Goal: Task Accomplishment & Management: Manage account settings

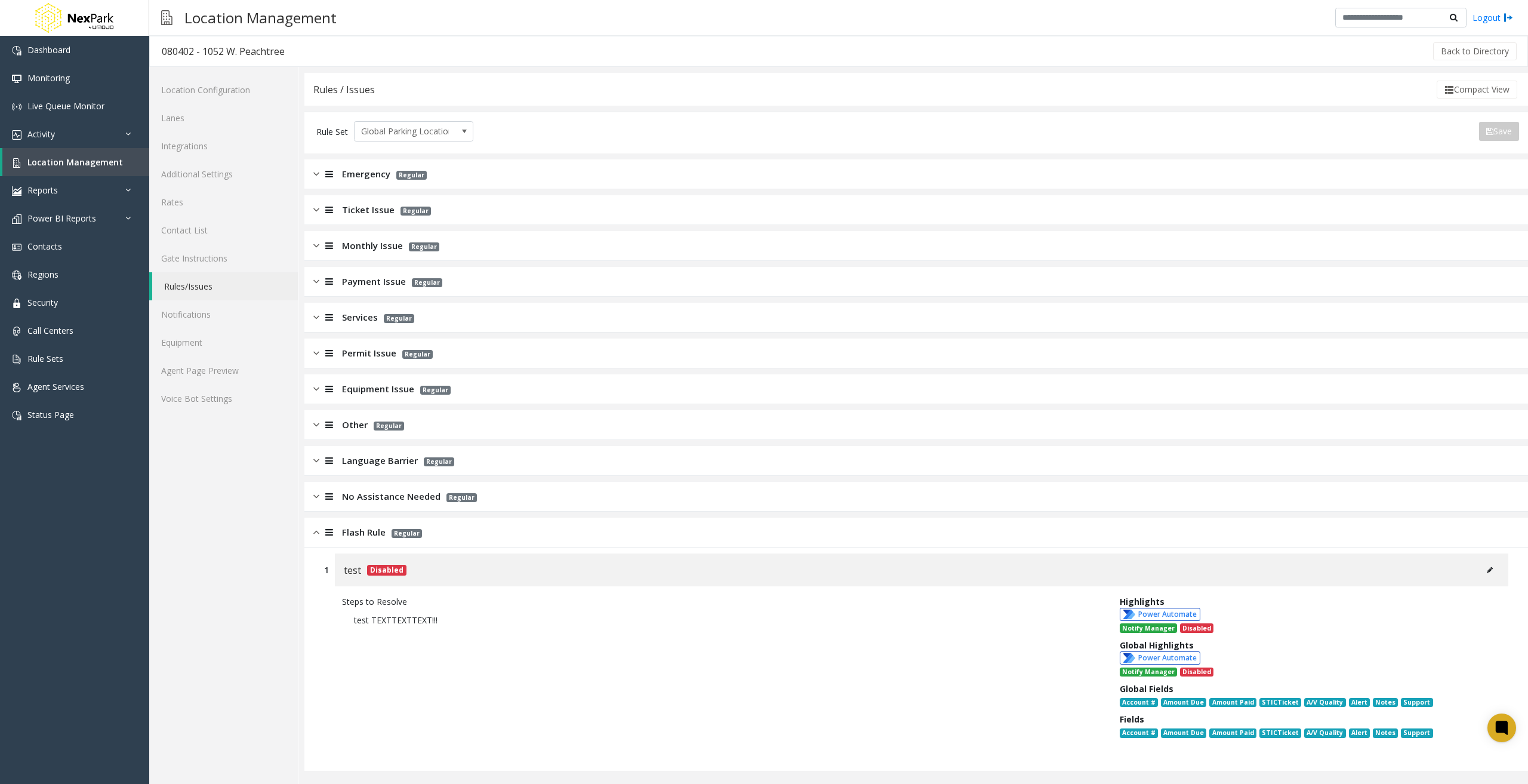
scroll to position [2, 0]
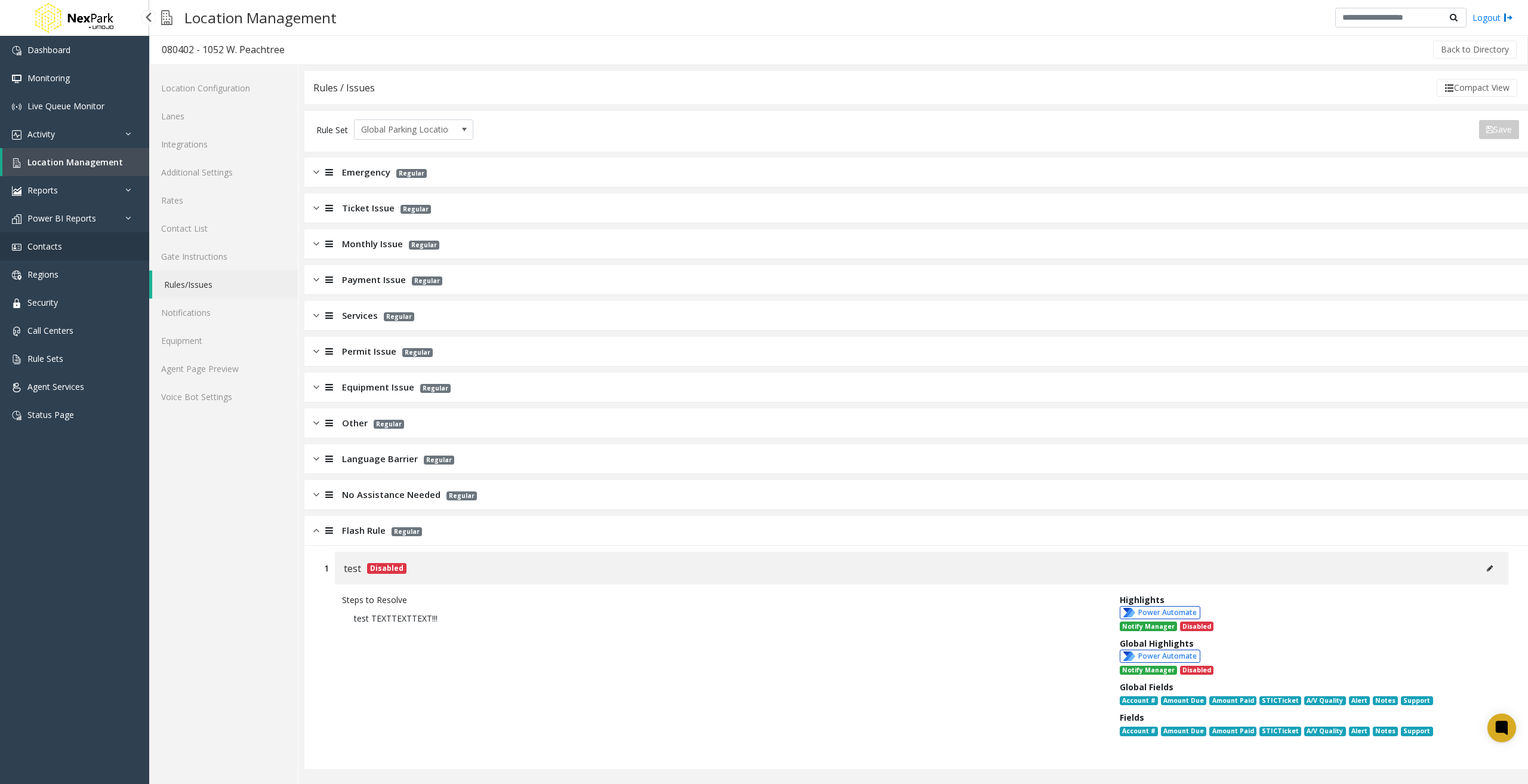
click at [71, 251] on link "Contacts" at bounding box center [74, 246] width 149 height 28
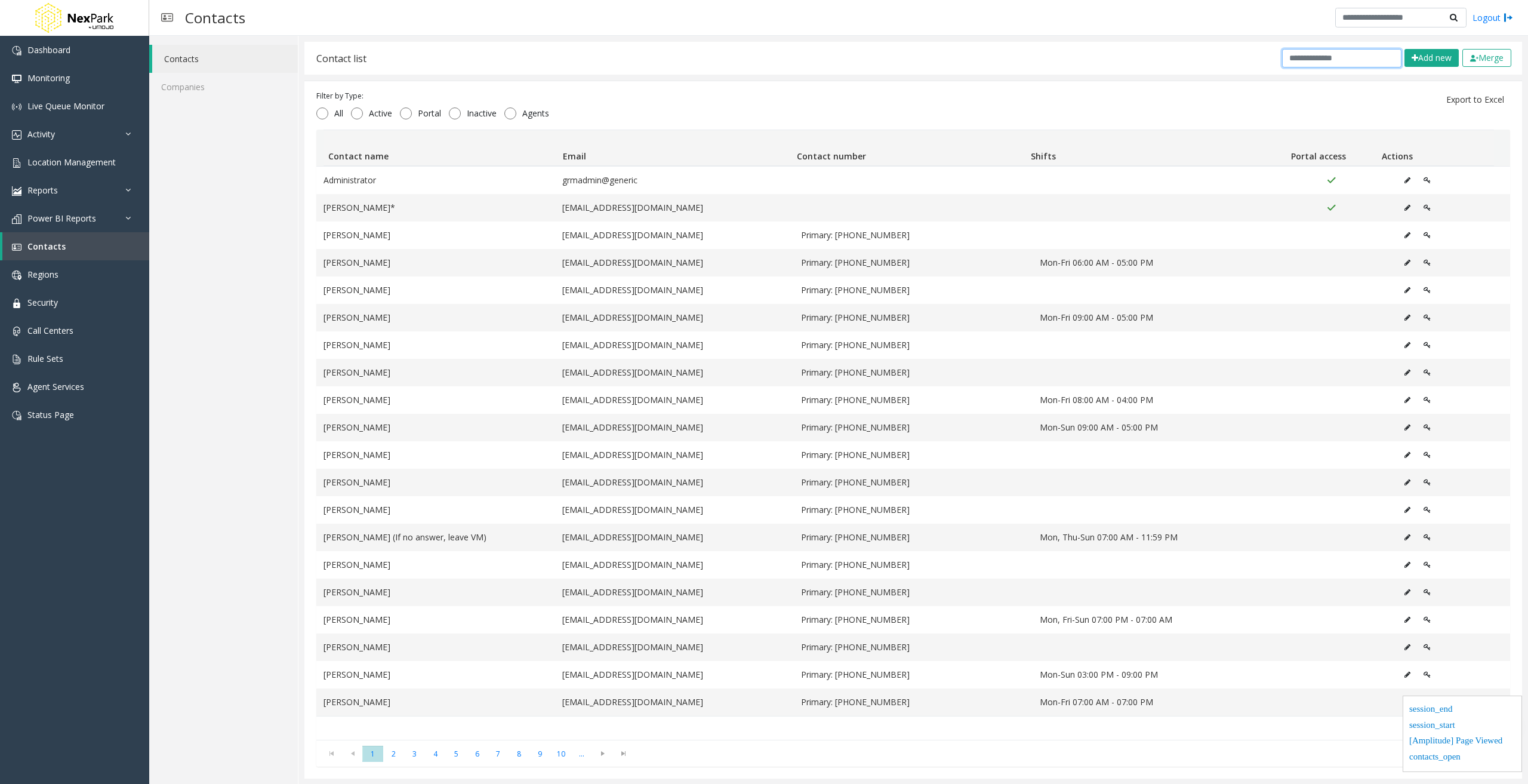
click at [1313, 58] on input "text" at bounding box center [1342, 58] width 119 height 18
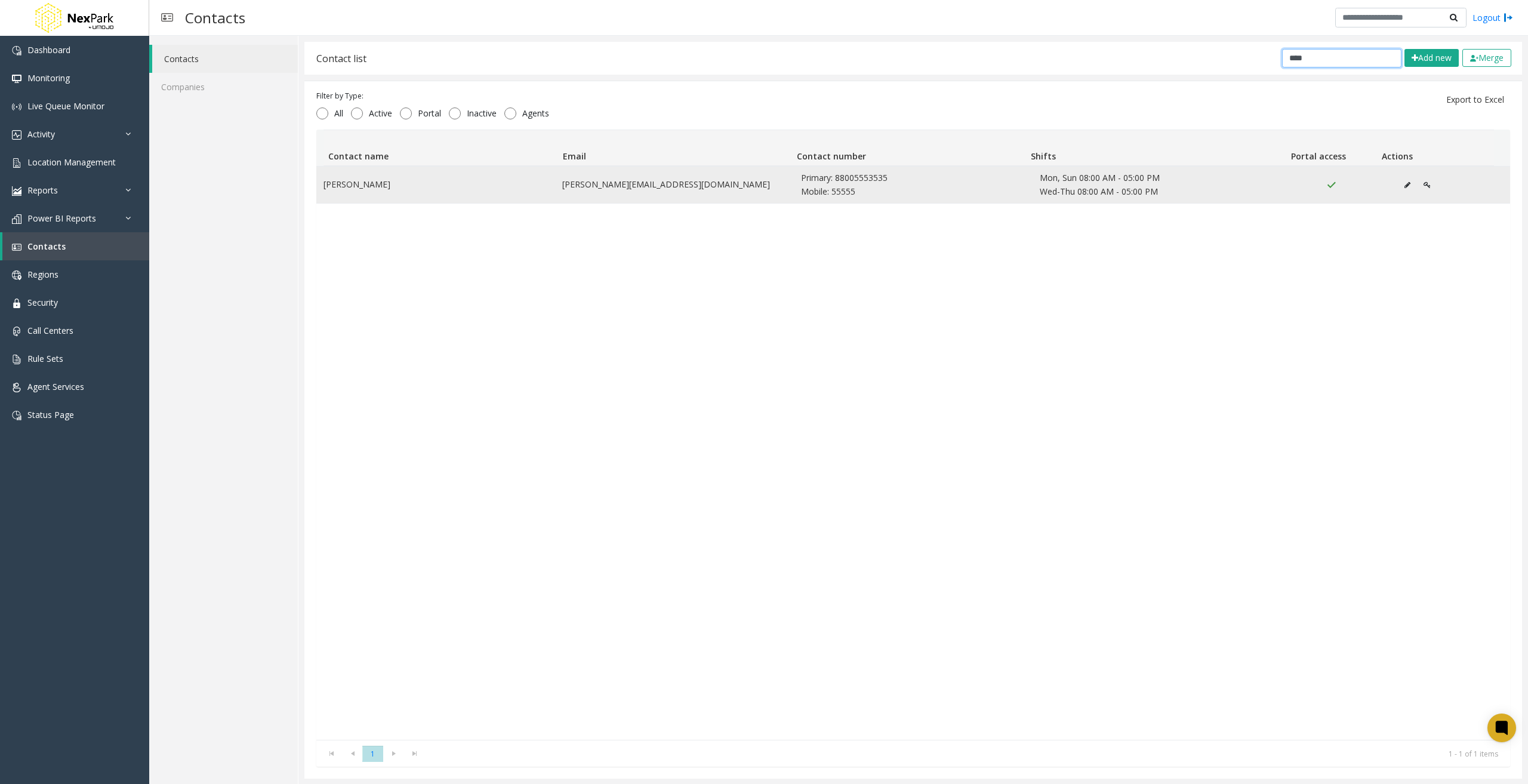
type input "****"
click at [1398, 185] on button "Data table" at bounding box center [1407, 185] width 19 height 18
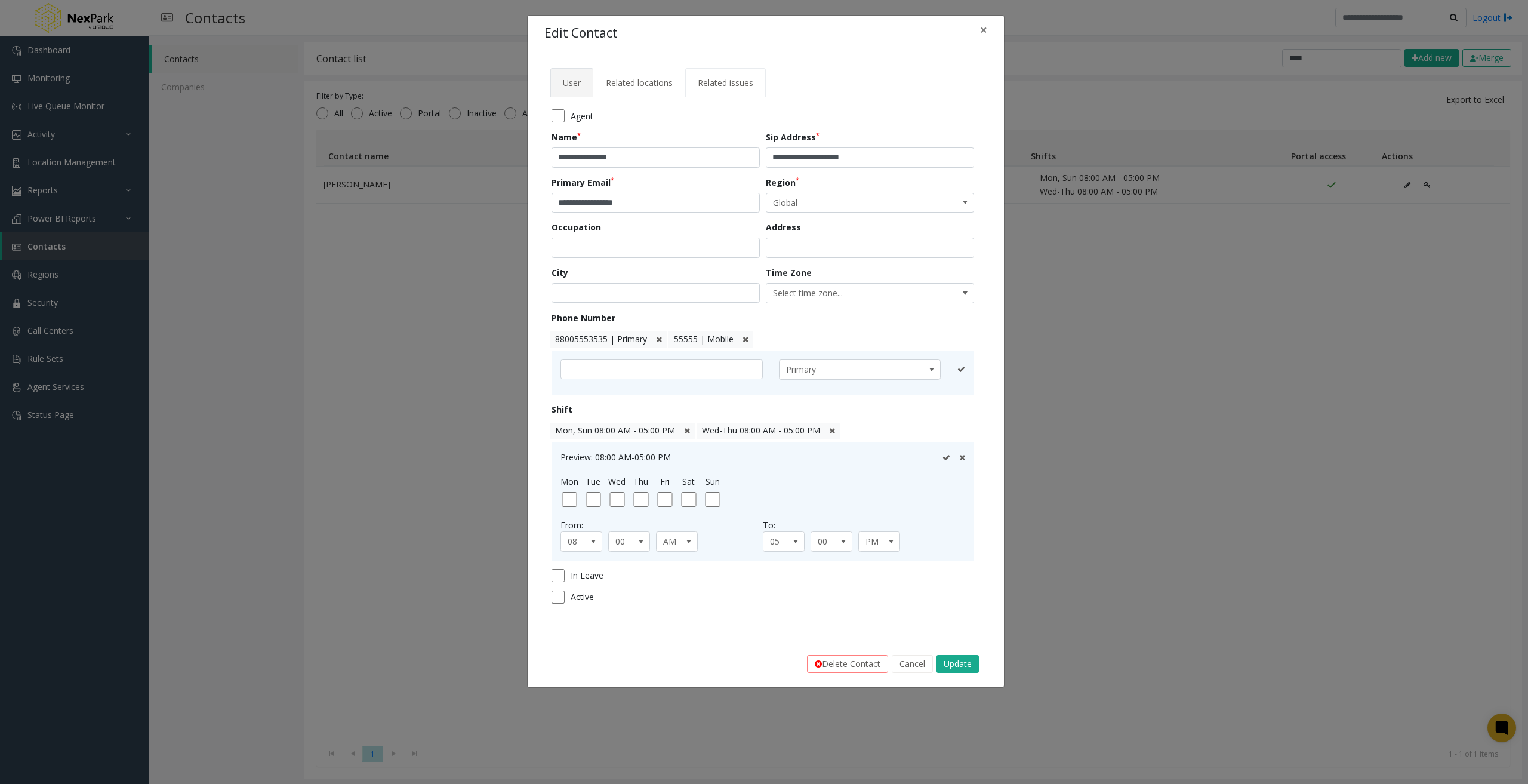
click at [714, 88] on link "Related issues" at bounding box center [726, 82] width 80 height 29
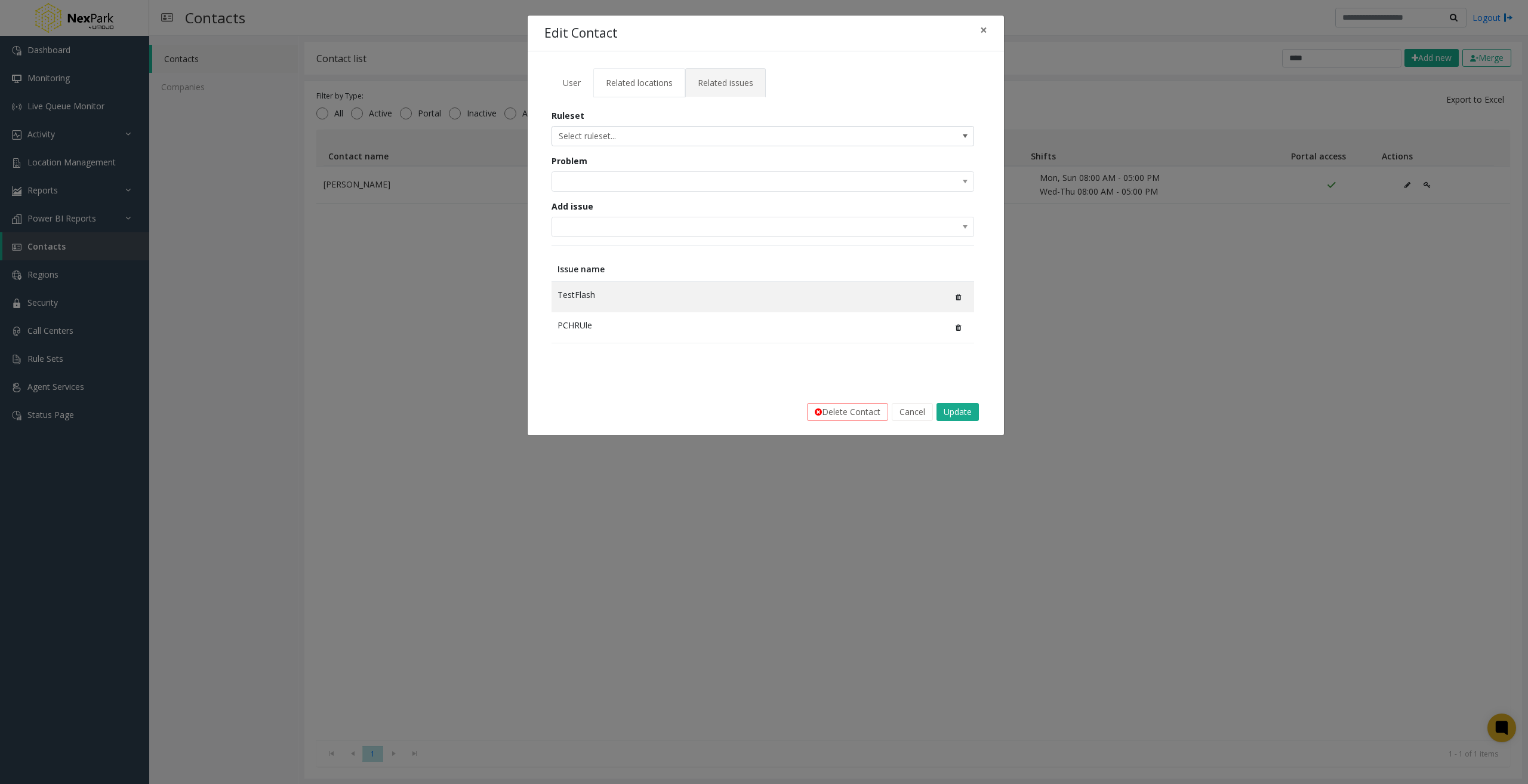
click at [637, 84] on span "Related locations" at bounding box center [639, 83] width 67 height 11
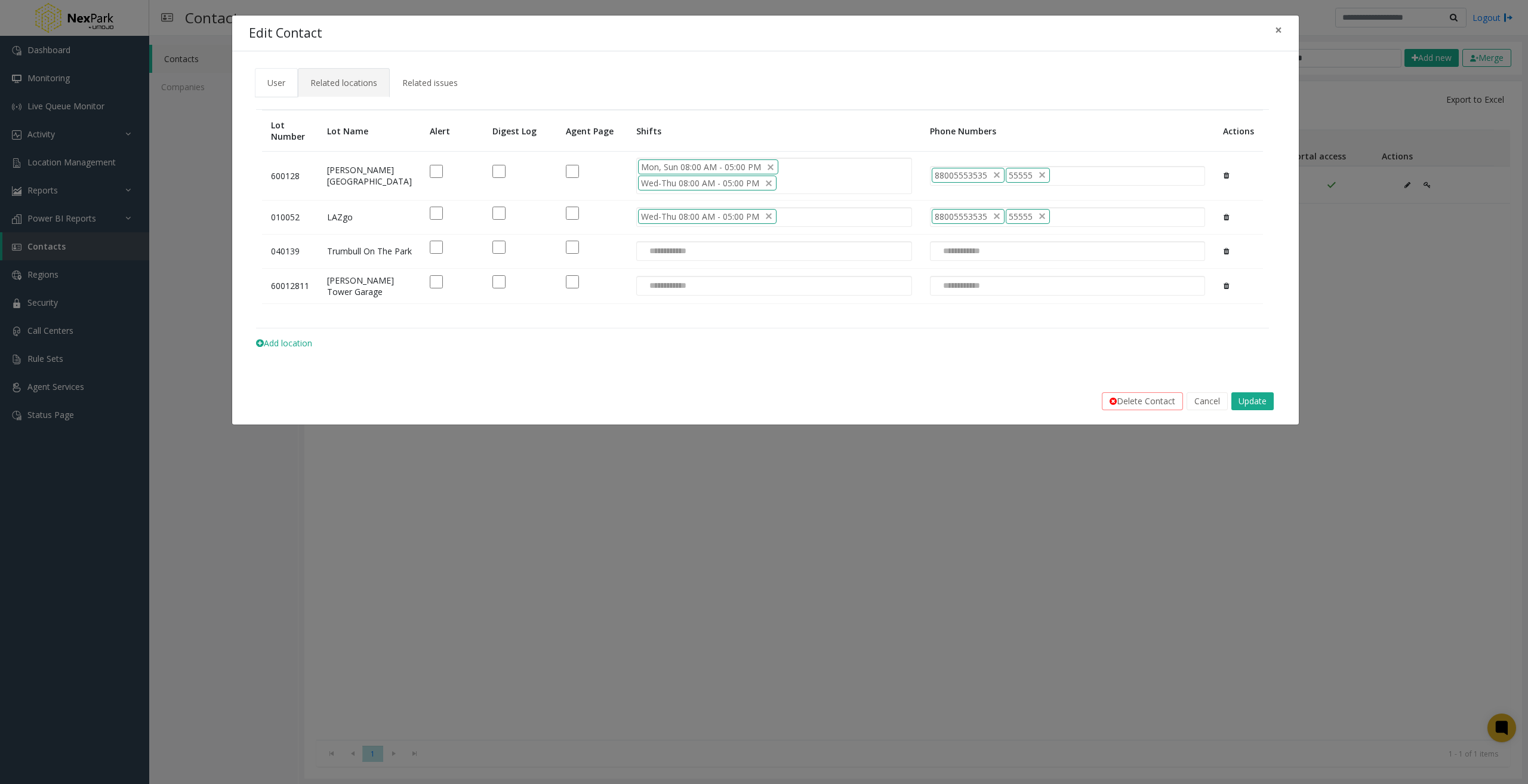
click at [286, 87] on span "User" at bounding box center [276, 83] width 18 height 11
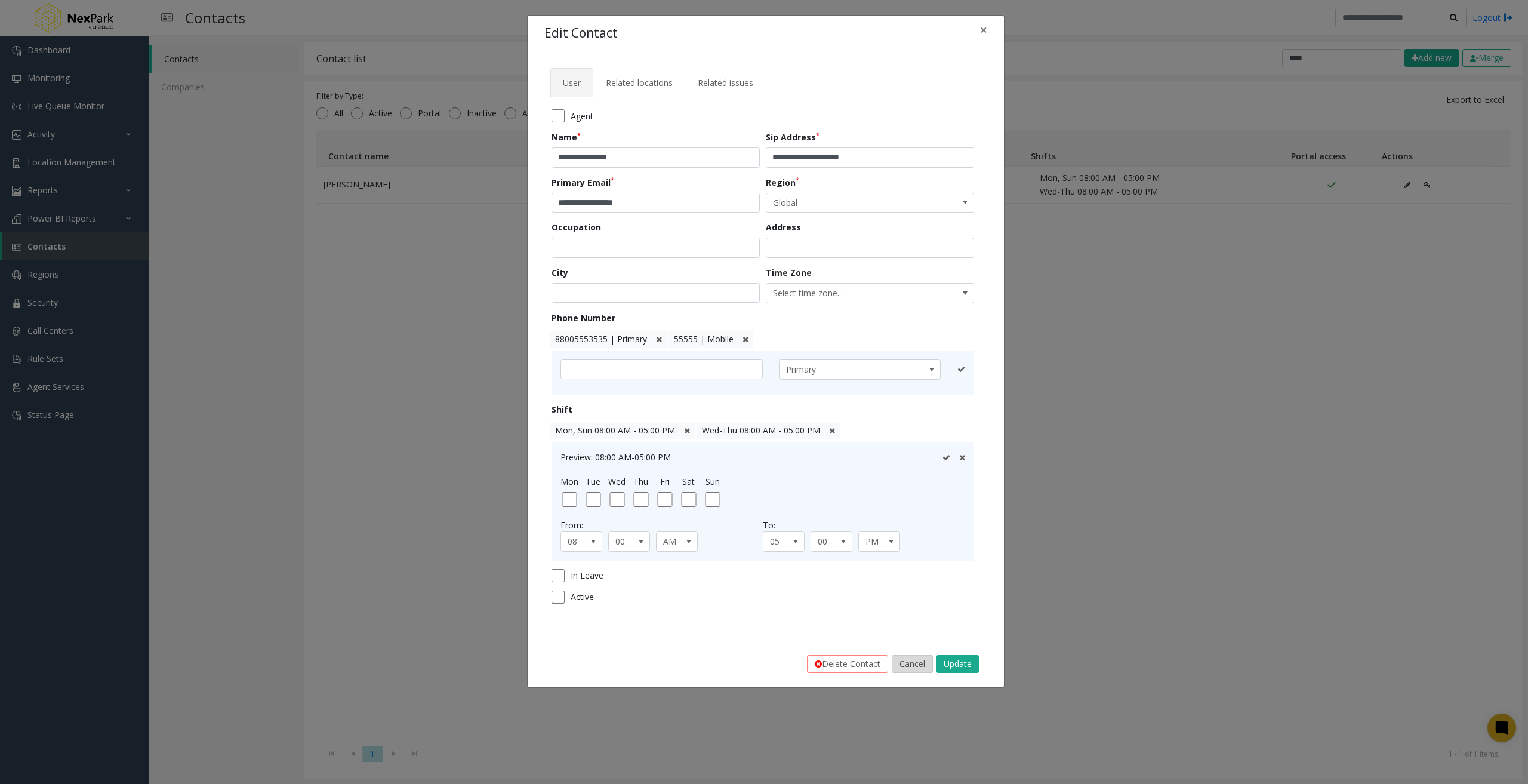
click at [918, 664] on button "Cancel" at bounding box center [913, 663] width 41 height 18
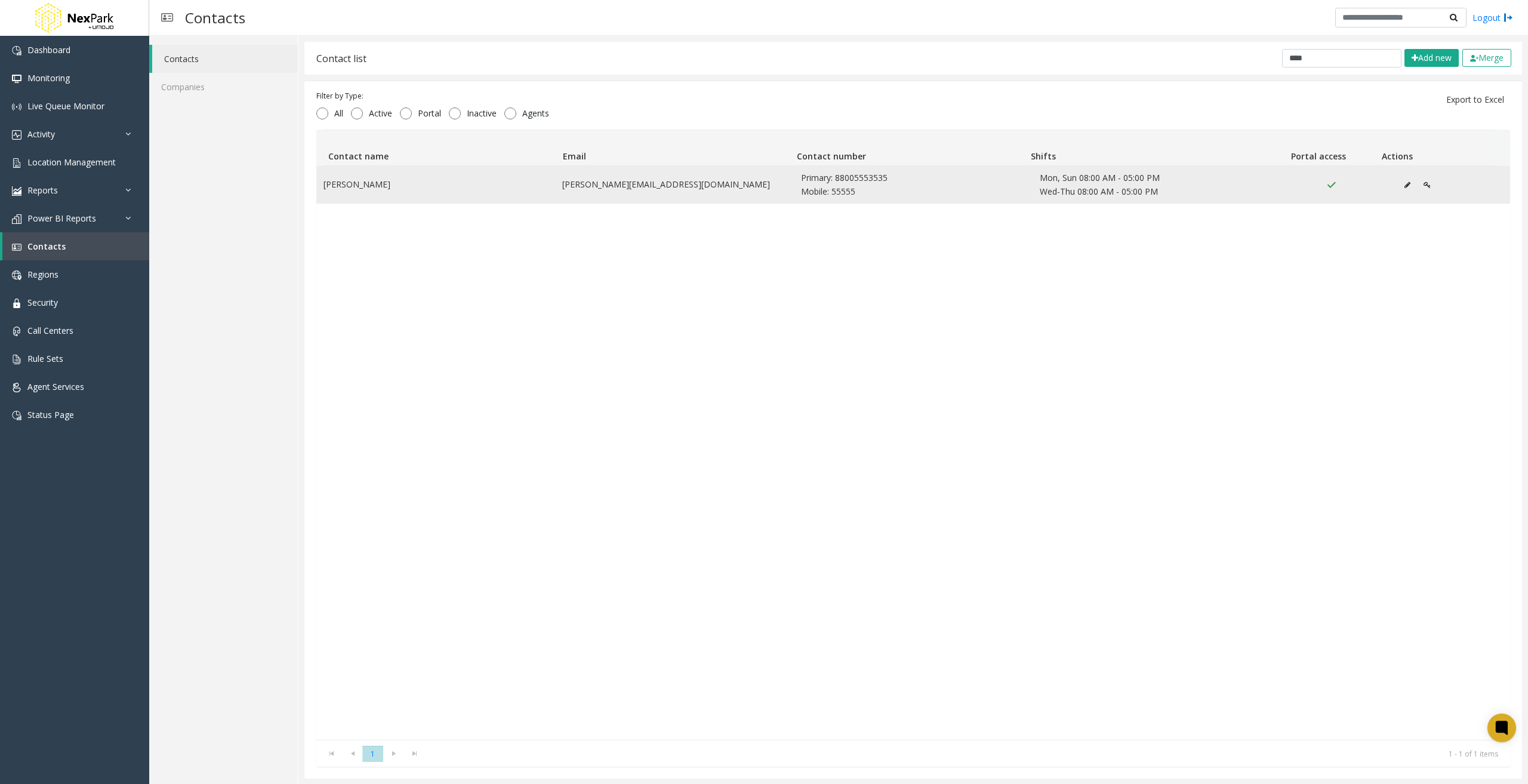
click at [1424, 185] on icon "Data table" at bounding box center [1427, 185] width 7 height 7
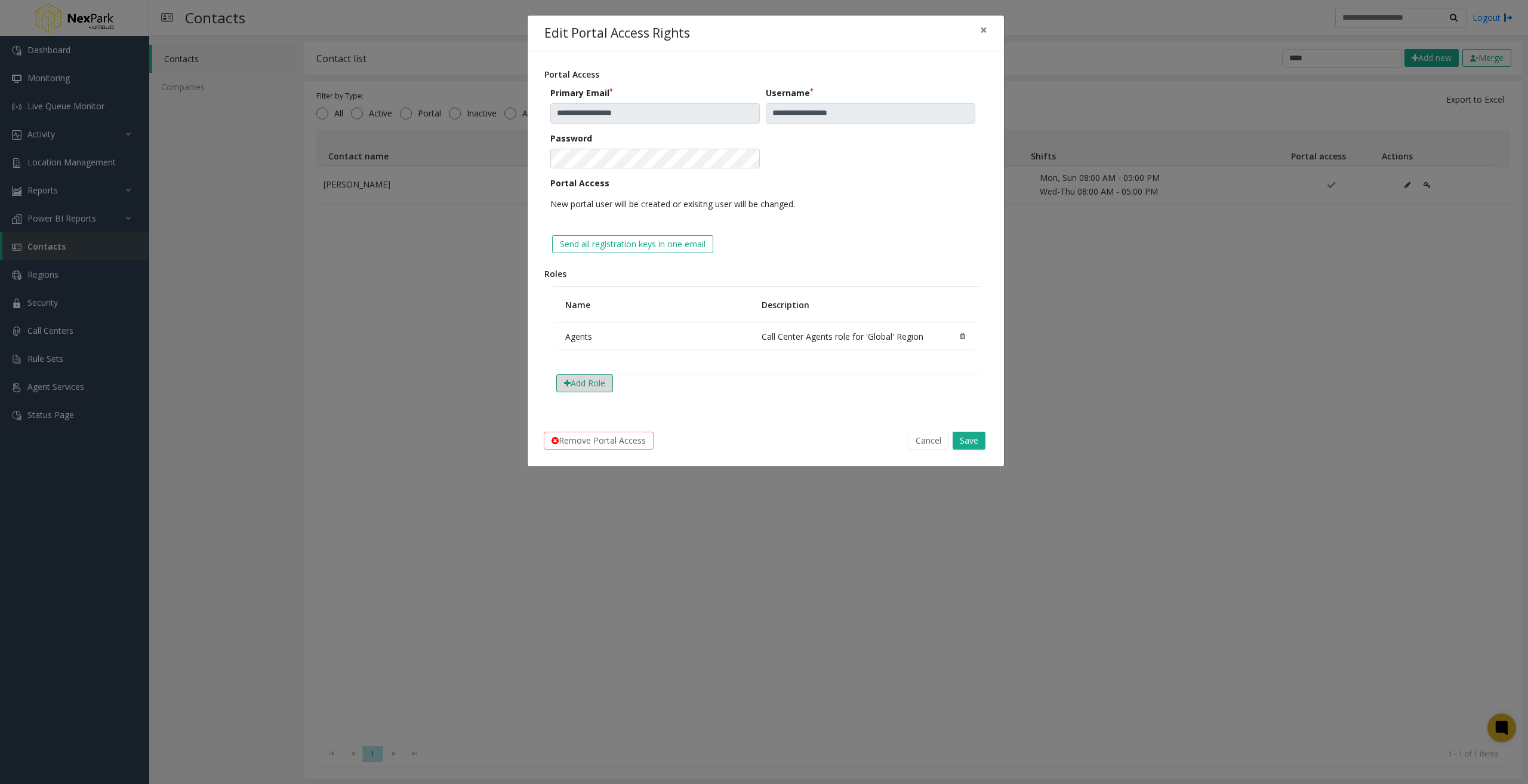
click at [592, 387] on button "Add Role" at bounding box center [585, 383] width 57 height 18
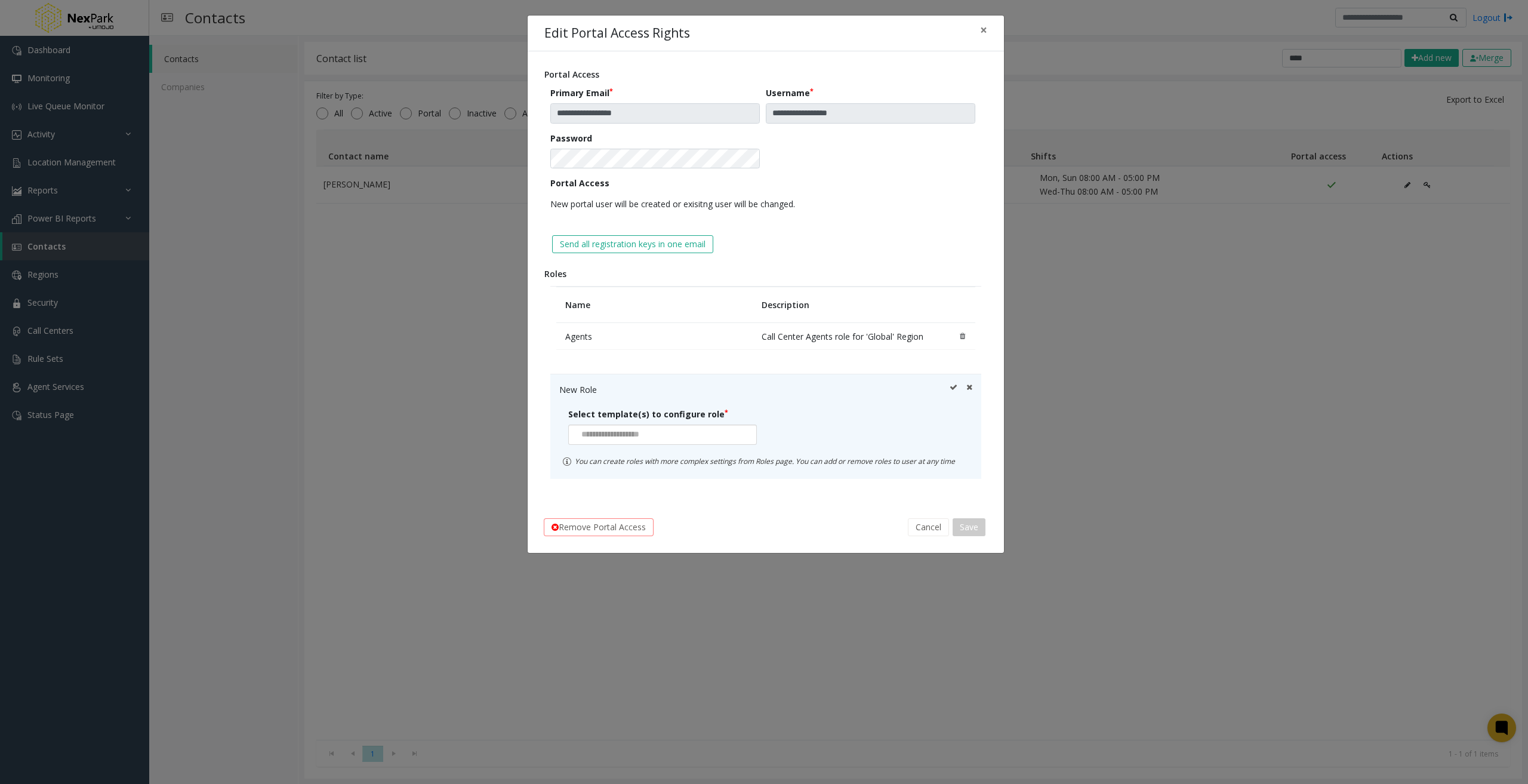
click at [647, 433] on input at bounding box center [611, 435] width 86 height 19
click at [632, 519] on li "Existing Role" at bounding box center [663, 519] width 185 height 16
click at [861, 439] on div at bounding box center [869, 435] width 189 height 21
click at [970, 387] on icon at bounding box center [969, 390] width 6 height 13
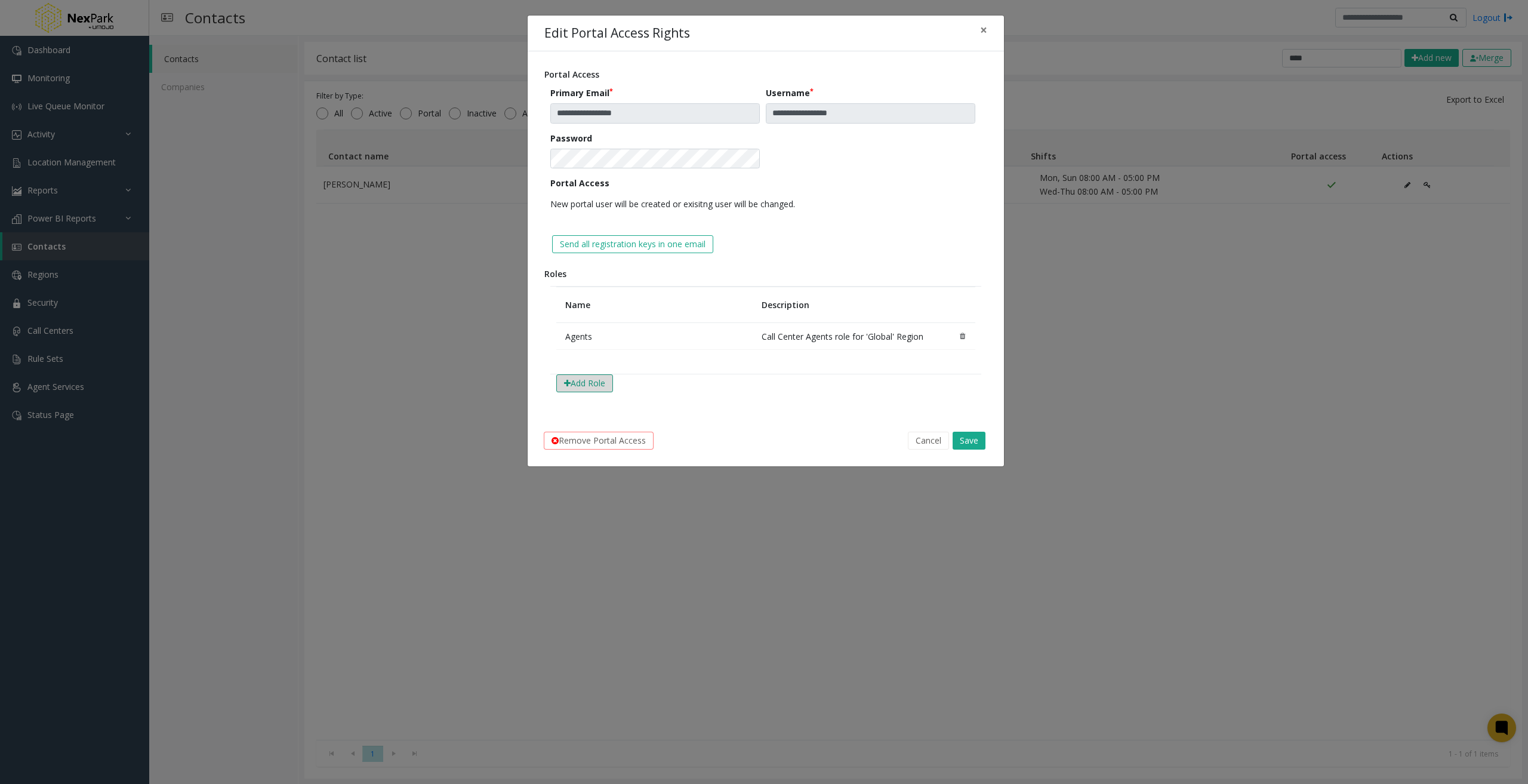
click at [574, 381] on button "Add Role" at bounding box center [585, 383] width 57 height 18
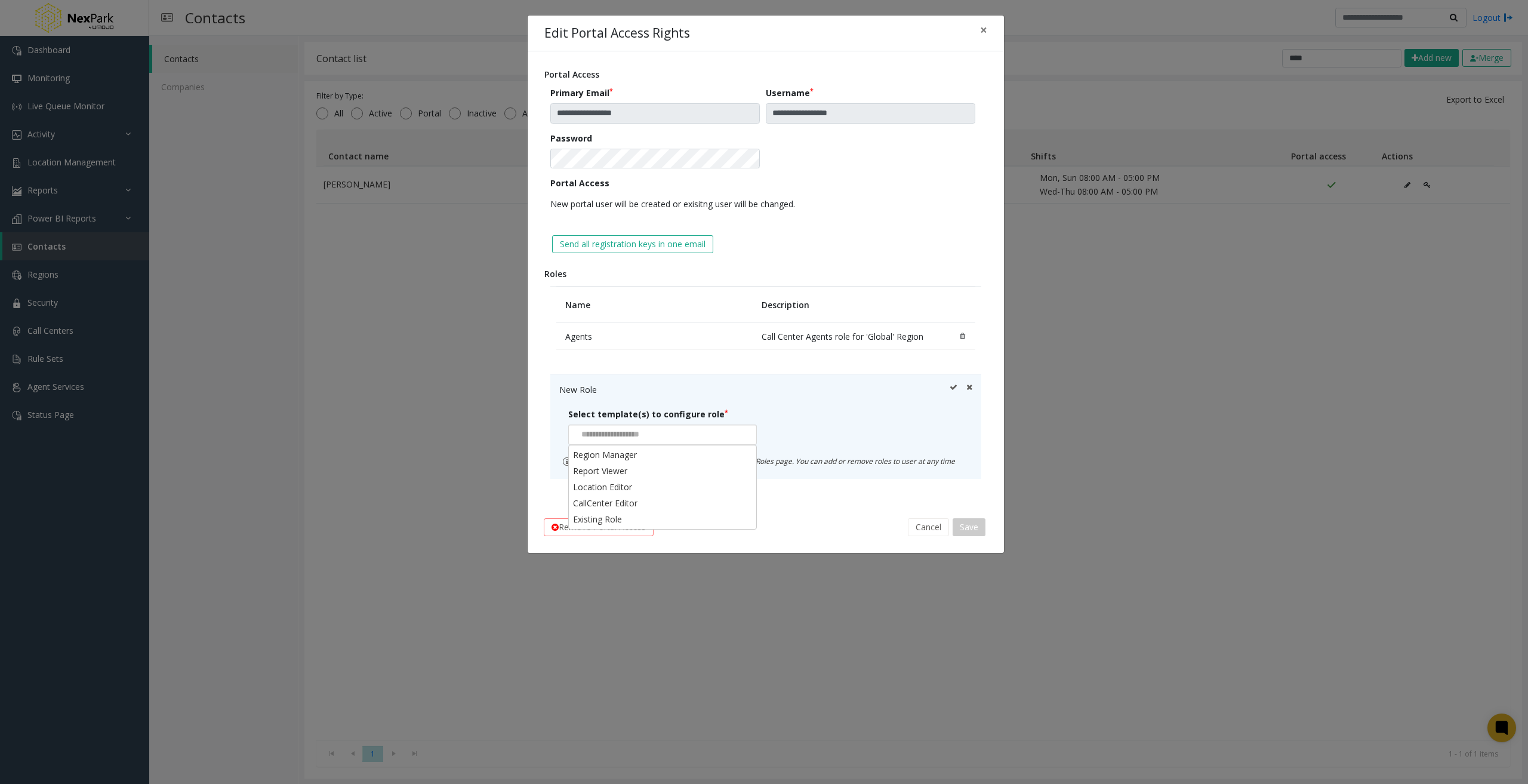
click at [655, 442] on input at bounding box center [611, 435] width 86 height 19
click at [615, 513] on li "Existing Role" at bounding box center [663, 519] width 185 height 16
click at [887, 439] on div at bounding box center [869, 435] width 189 height 21
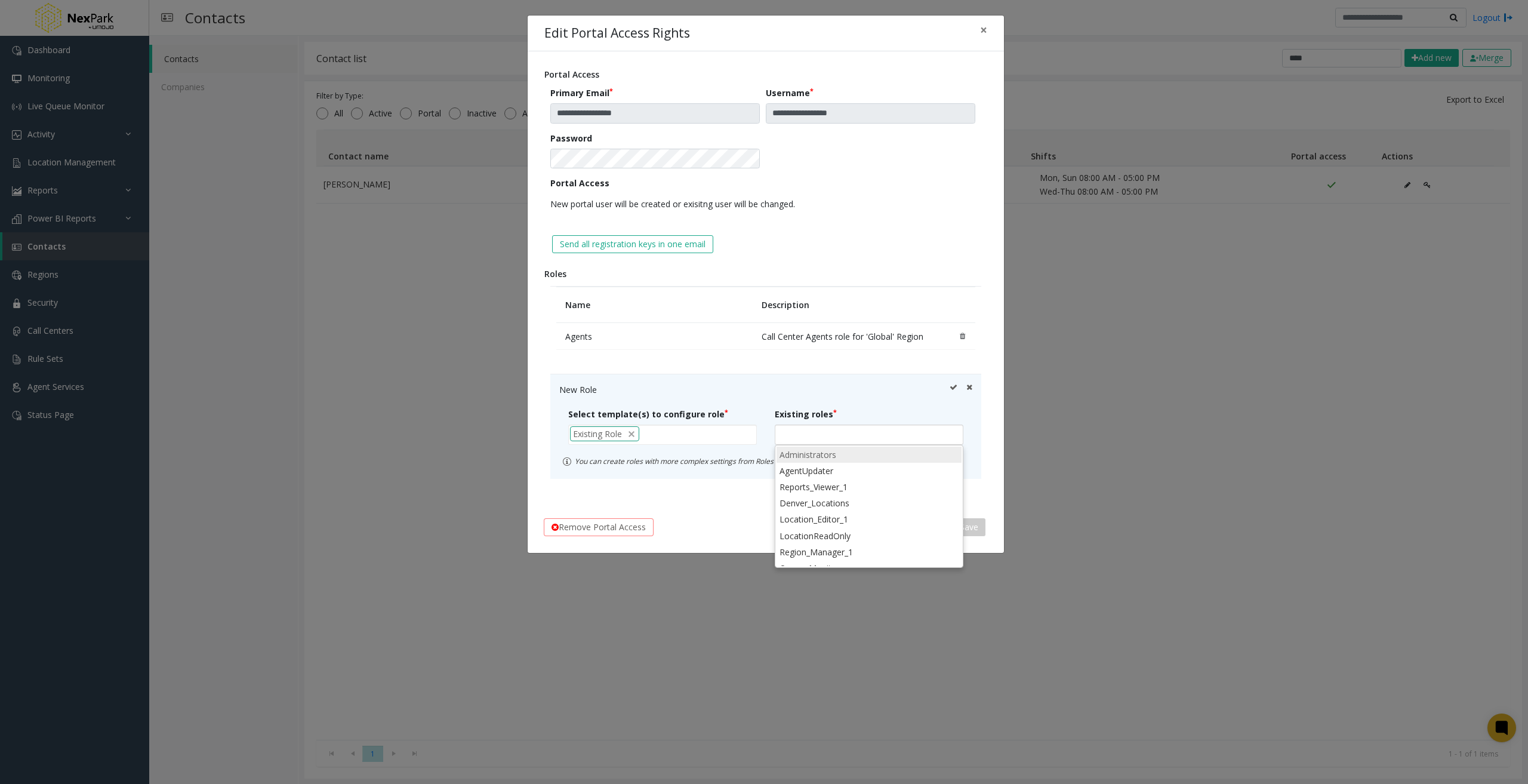
click at [843, 455] on li "Administrators" at bounding box center [869, 454] width 185 height 16
click at [951, 389] on icon at bounding box center [954, 390] width 8 height 13
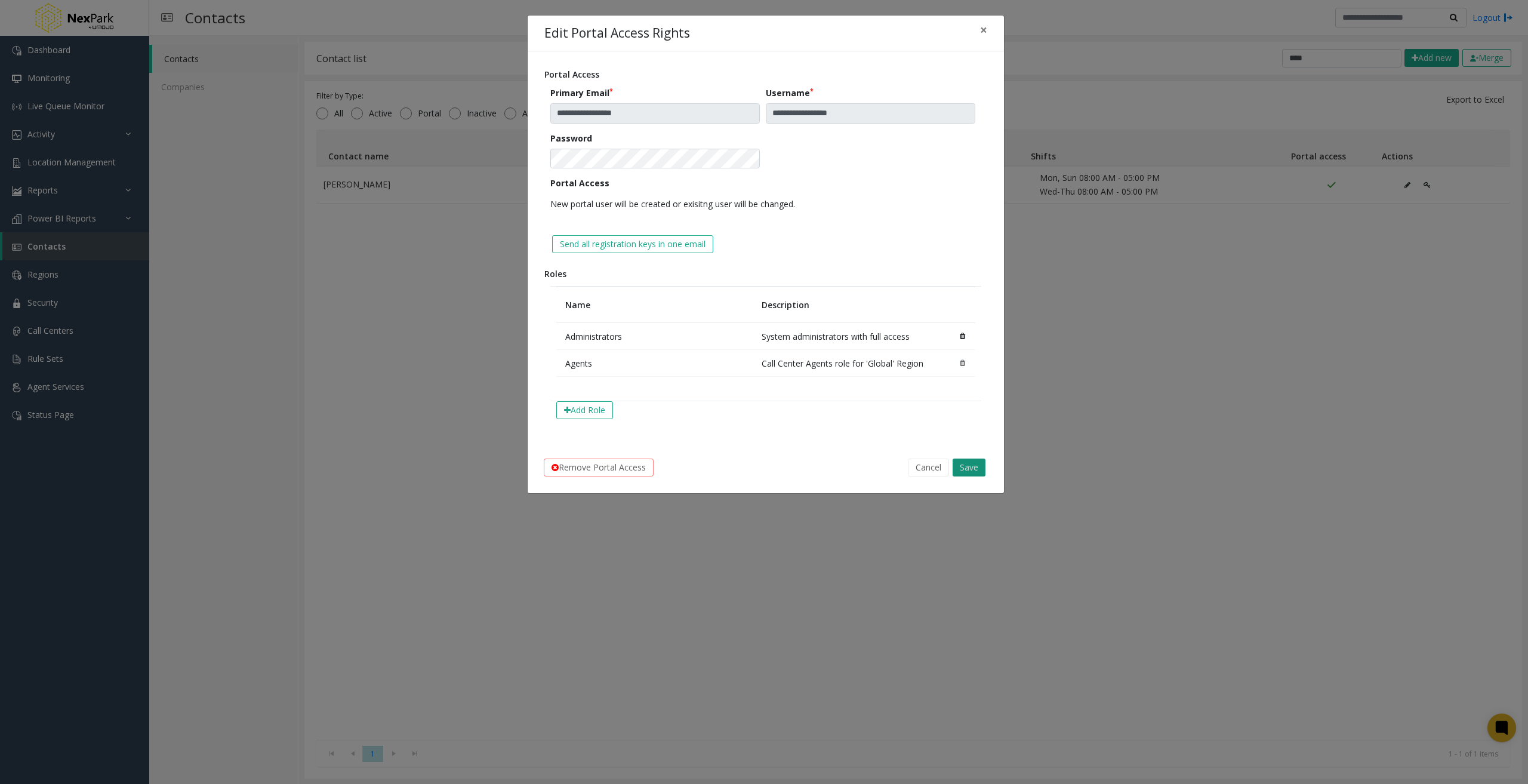
click at [973, 470] on button "Save" at bounding box center [969, 467] width 33 height 18
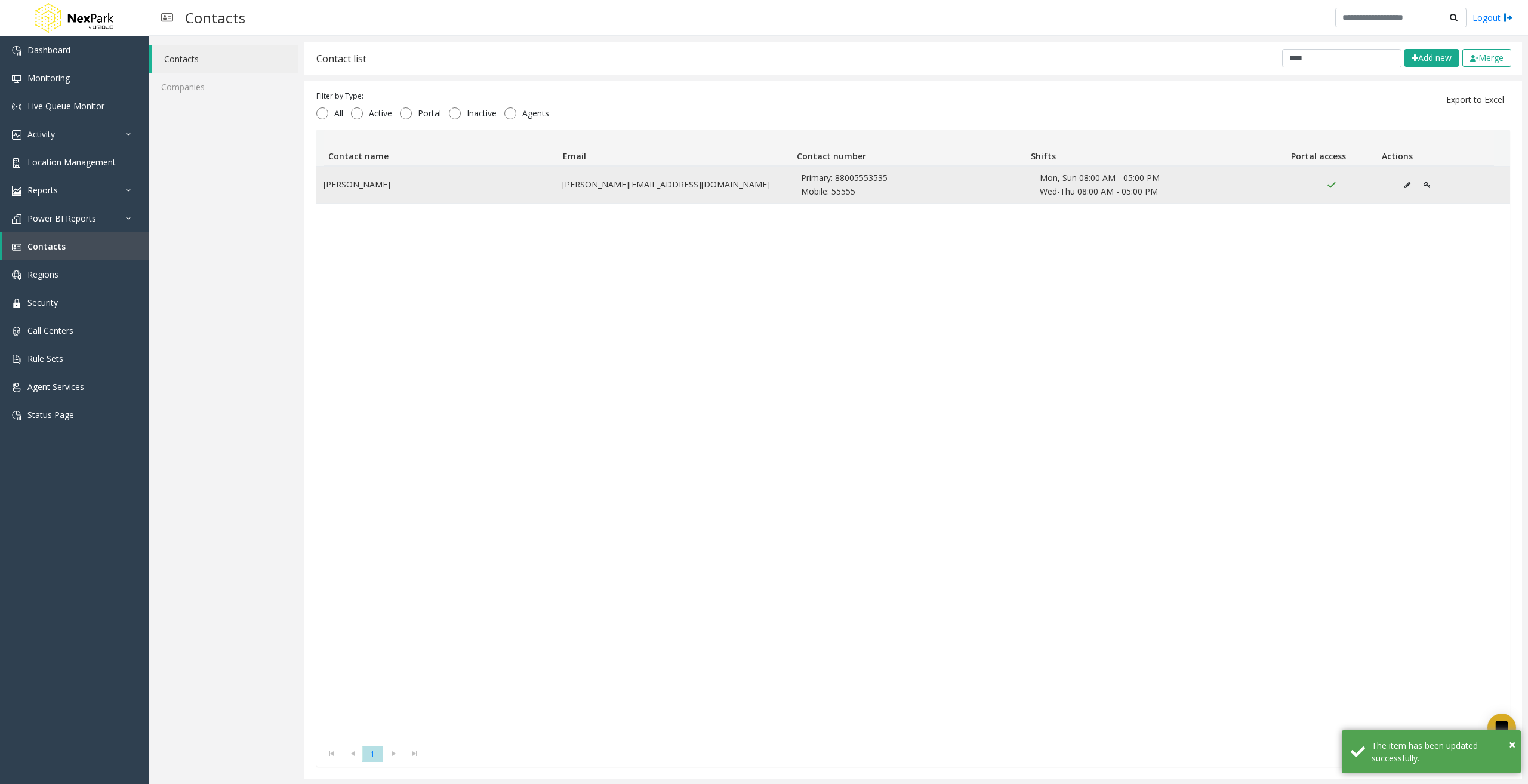
click at [1424, 183] on icon "Data table" at bounding box center [1427, 185] width 7 height 7
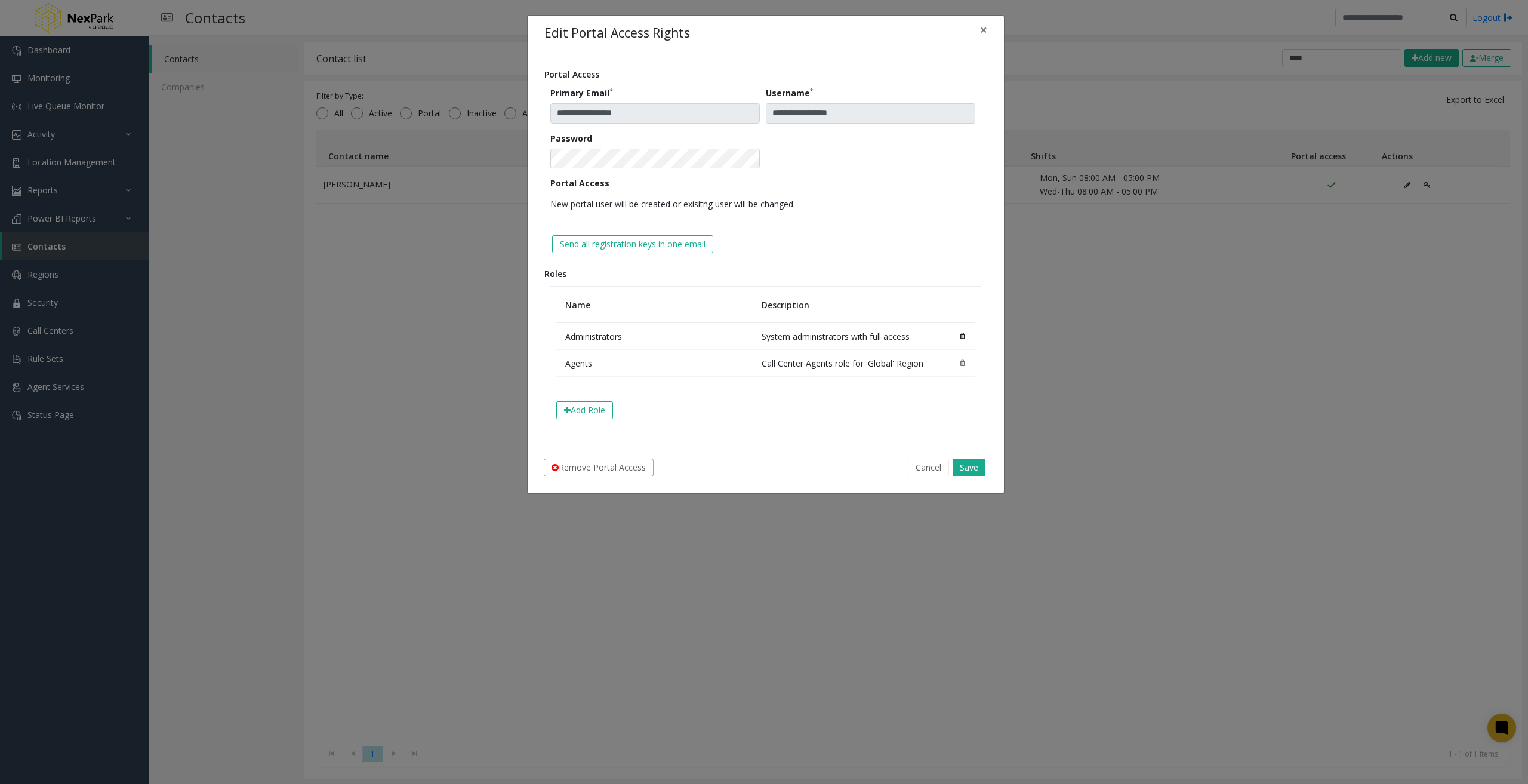
click at [961, 335] on icon at bounding box center [962, 336] width 6 height 7
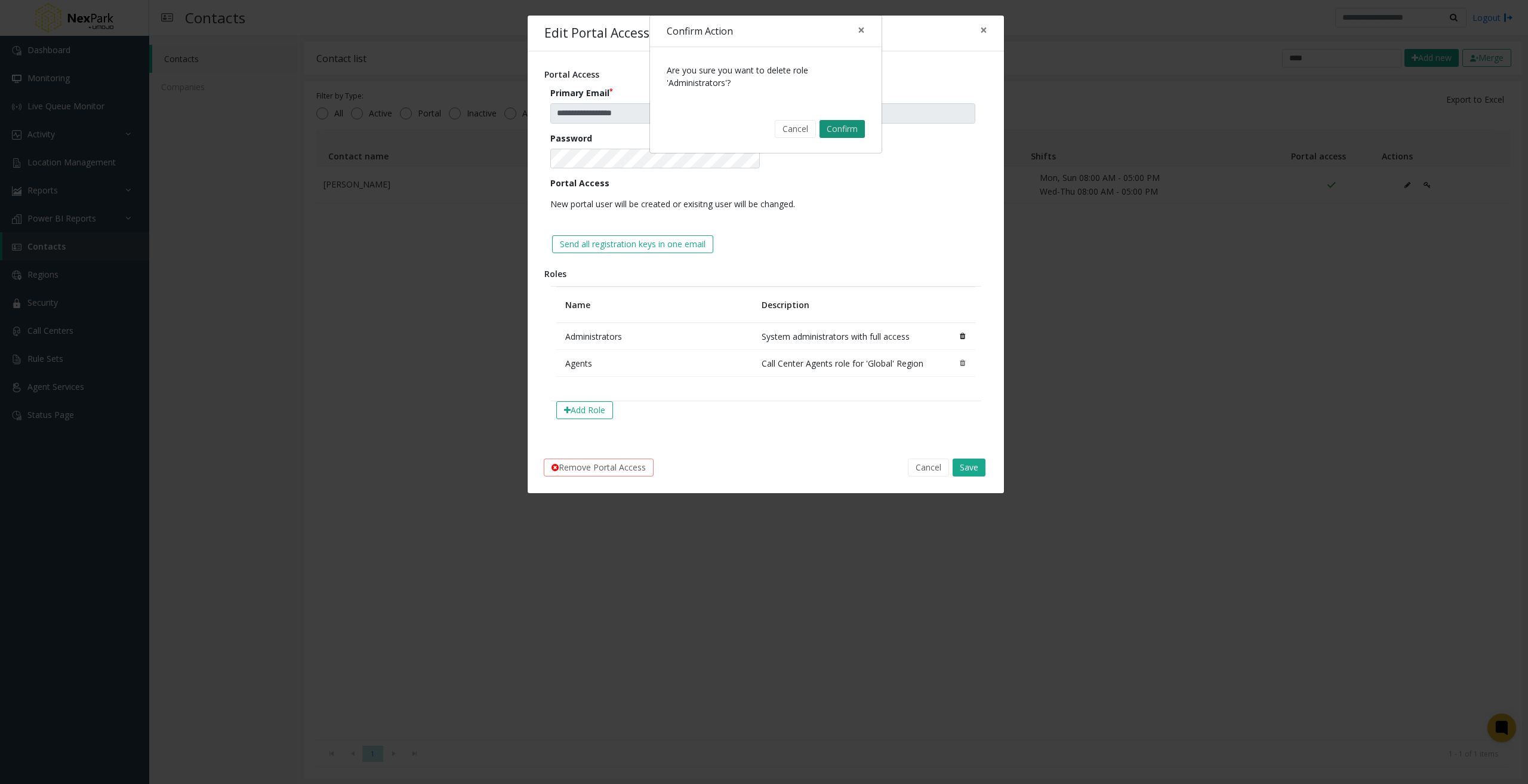
click at [831, 126] on button "Confirm" at bounding box center [842, 129] width 46 height 18
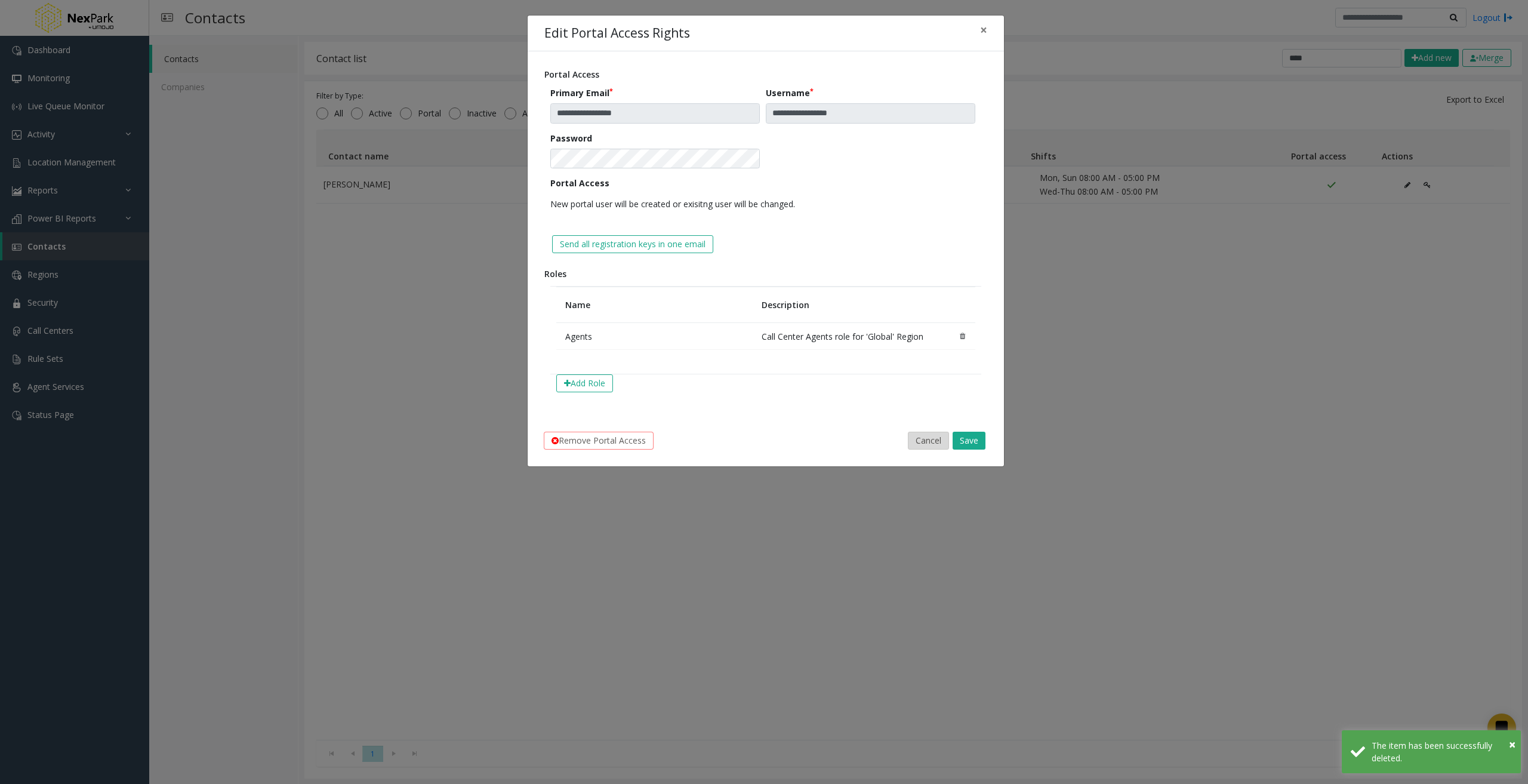
click at [936, 438] on button "Cancel" at bounding box center [928, 440] width 41 height 18
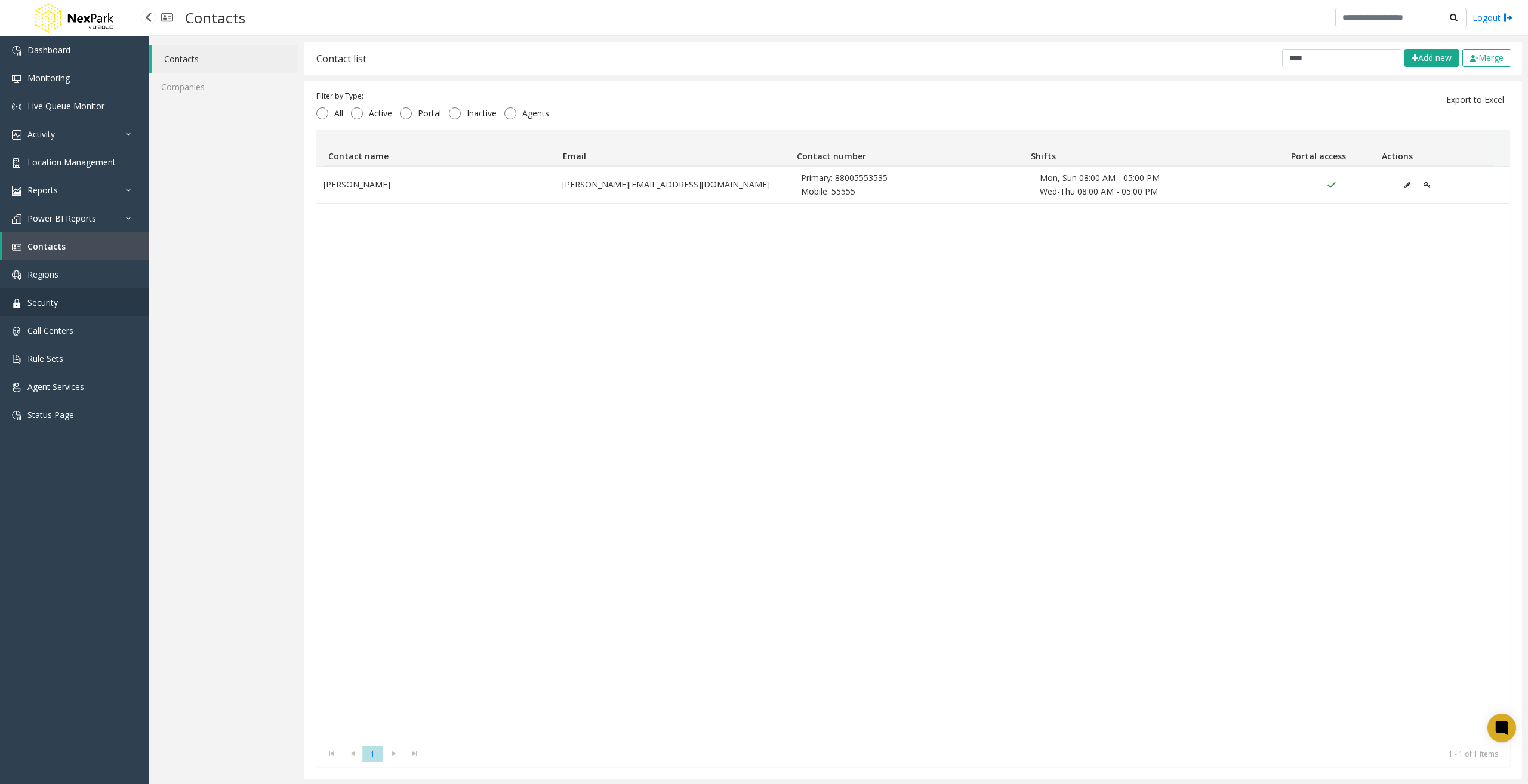
click at [70, 300] on link "Security" at bounding box center [74, 303] width 149 height 28
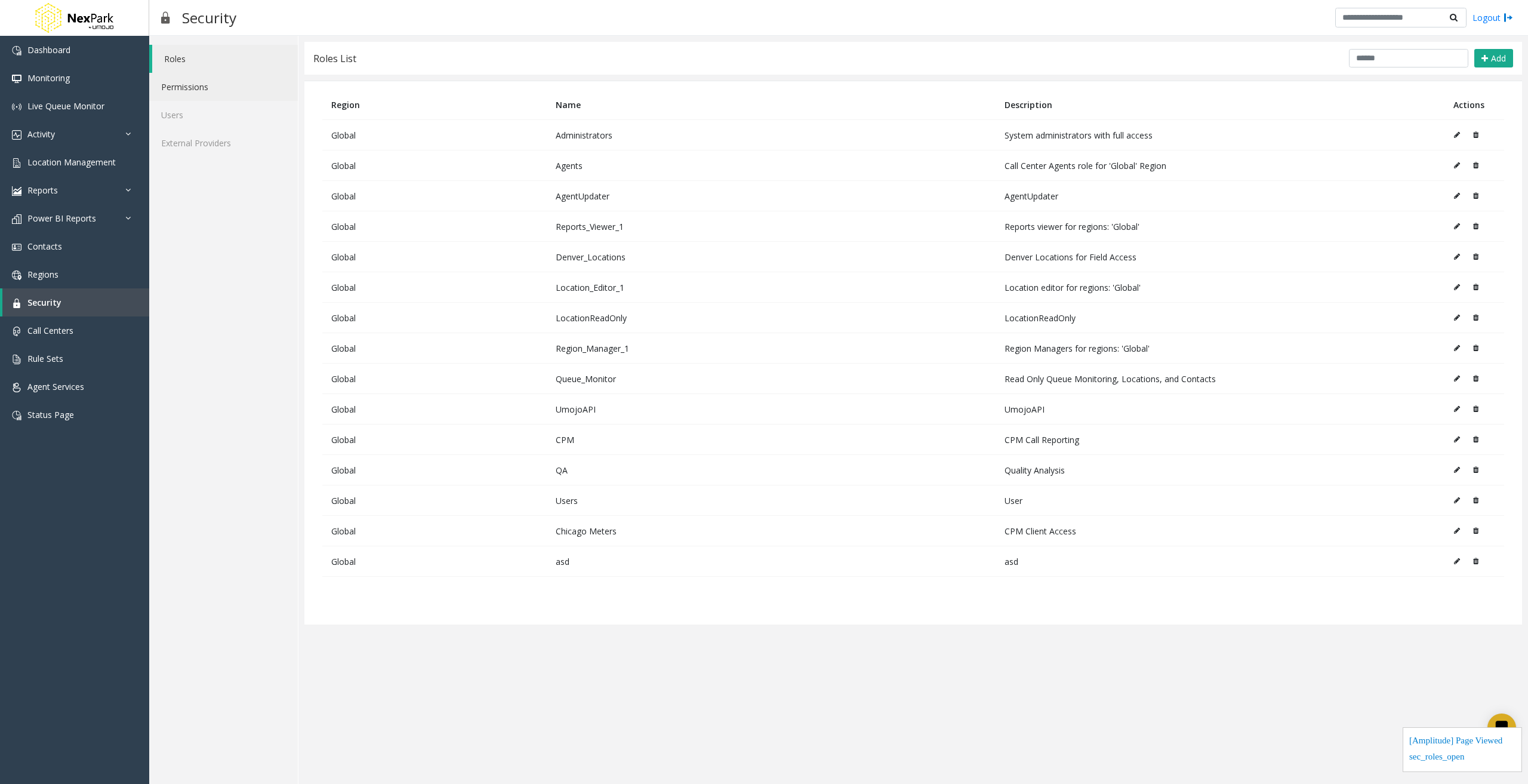
click at [222, 92] on link "Permissions" at bounding box center [223, 87] width 148 height 28
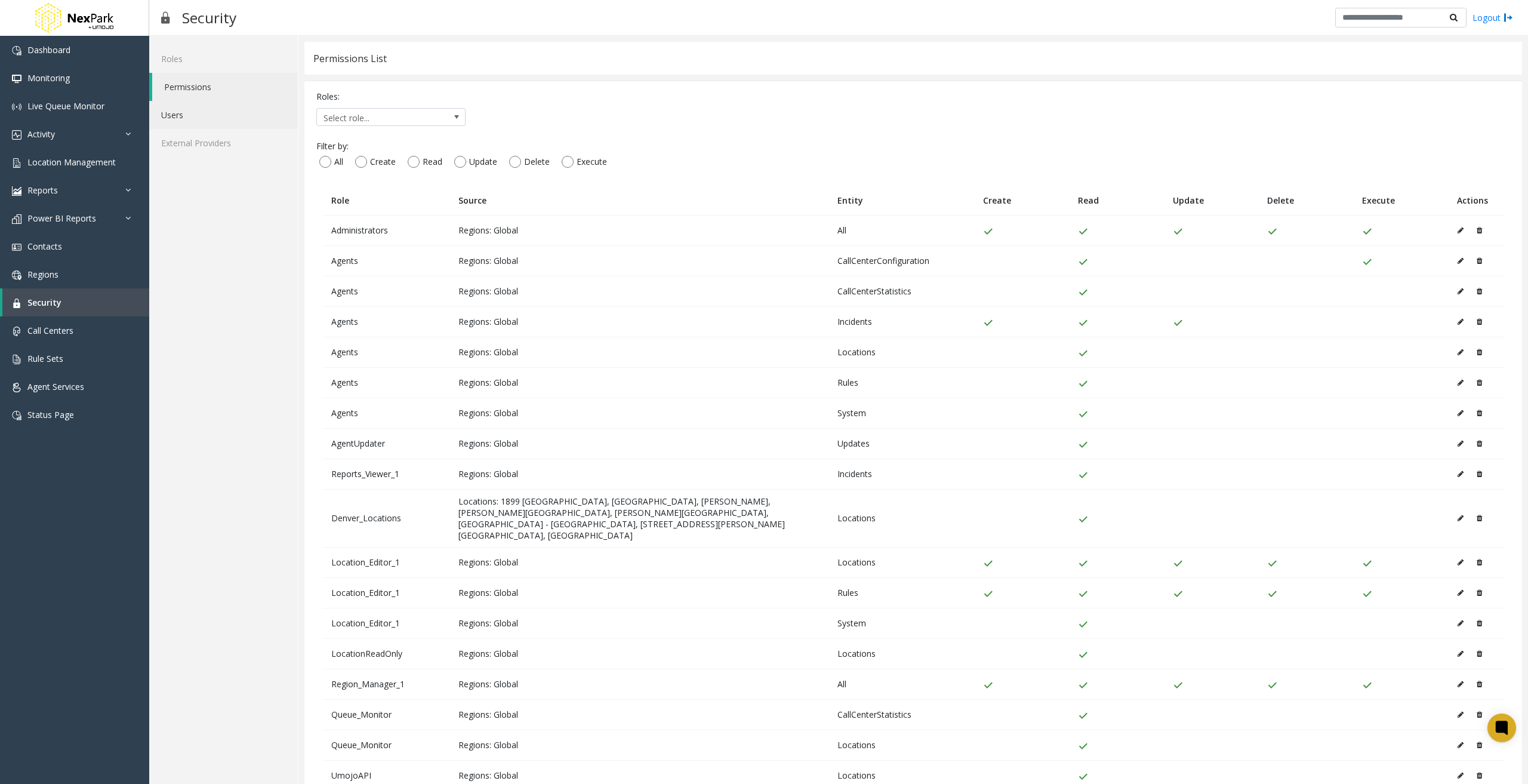
click at [181, 112] on link "Users" at bounding box center [223, 115] width 148 height 28
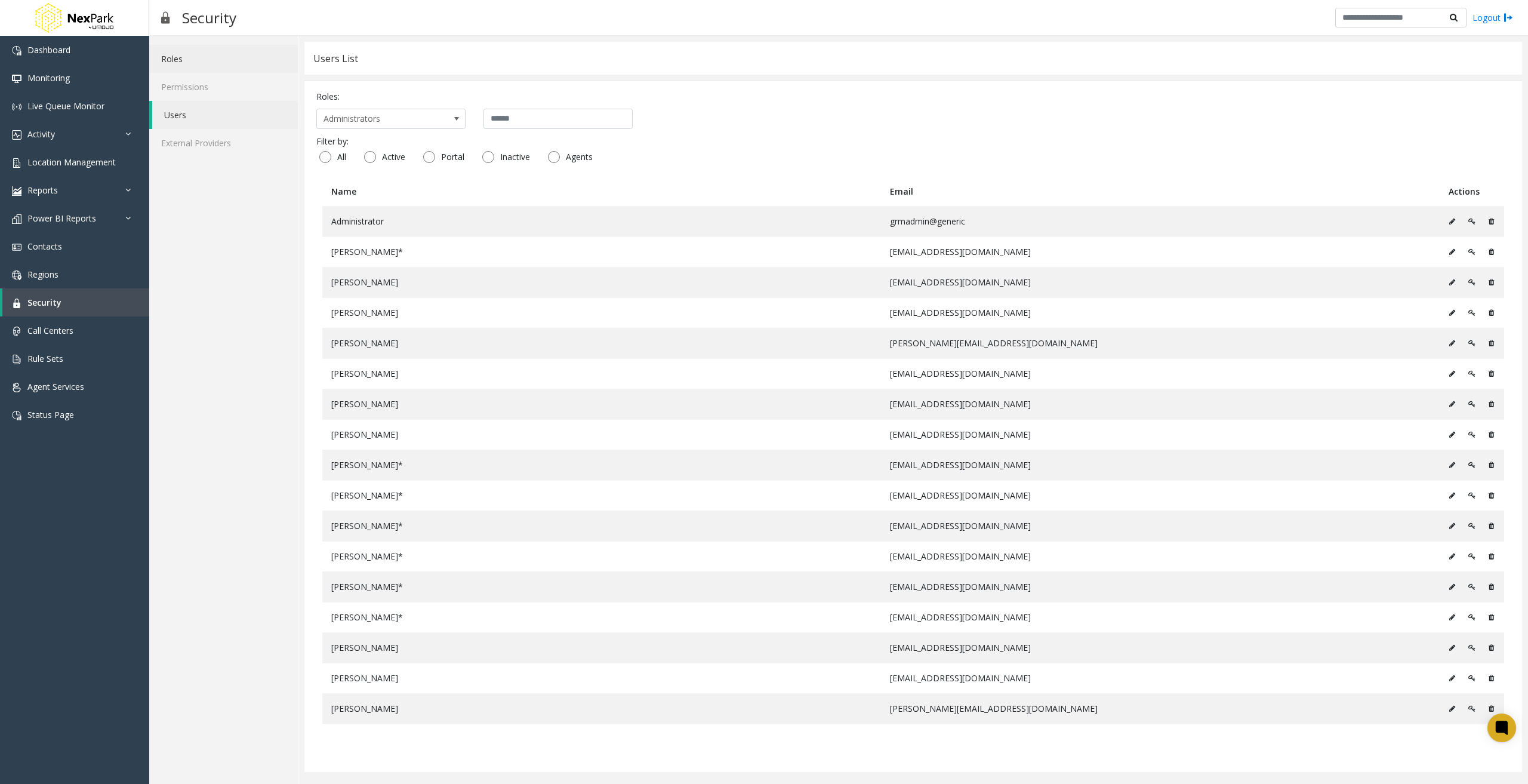
click at [207, 65] on link "Roles" at bounding box center [223, 59] width 148 height 28
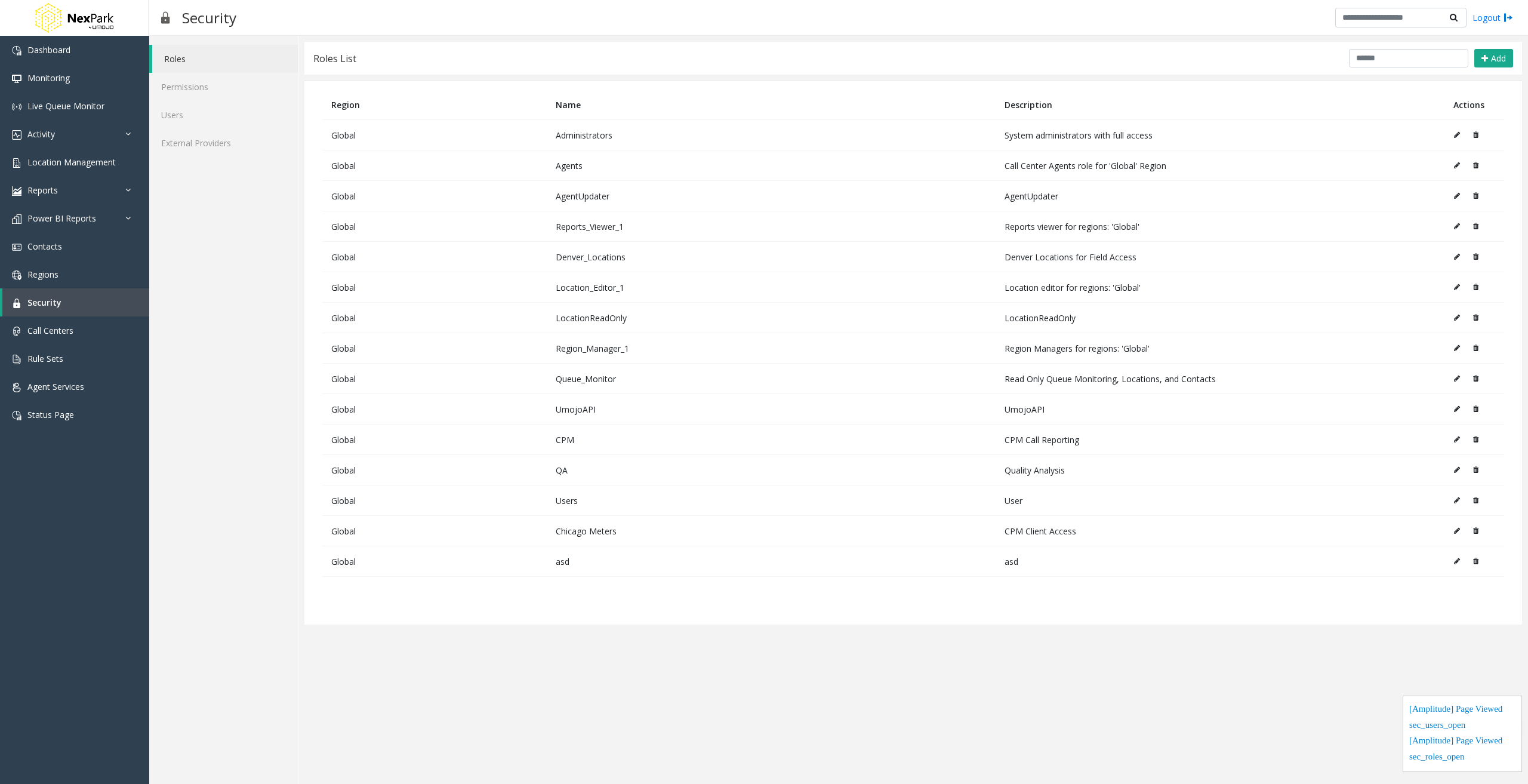
click at [1460, 167] on icon at bounding box center [1457, 165] width 6 height 7
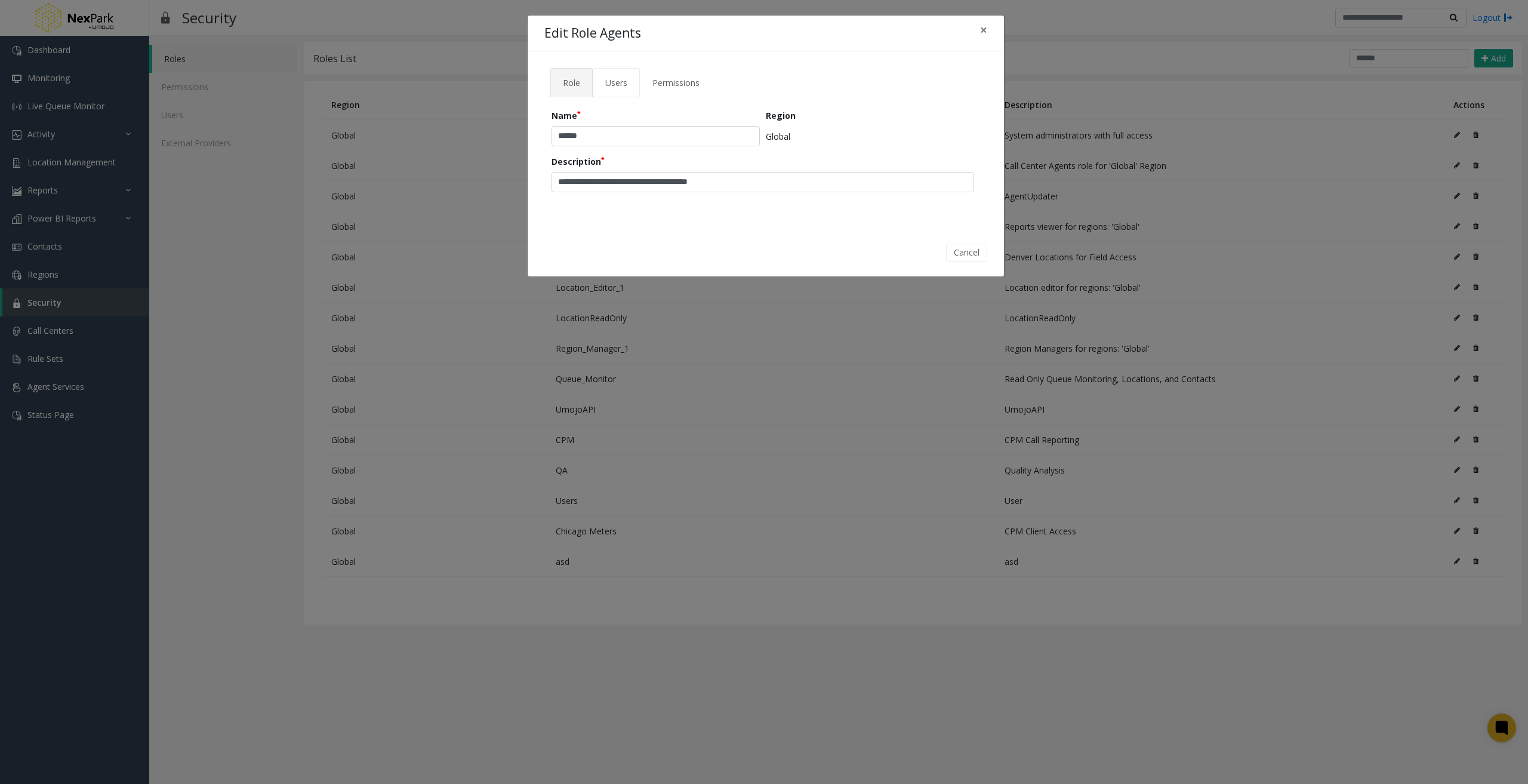
click at [627, 83] on link "Users" at bounding box center [616, 82] width 47 height 29
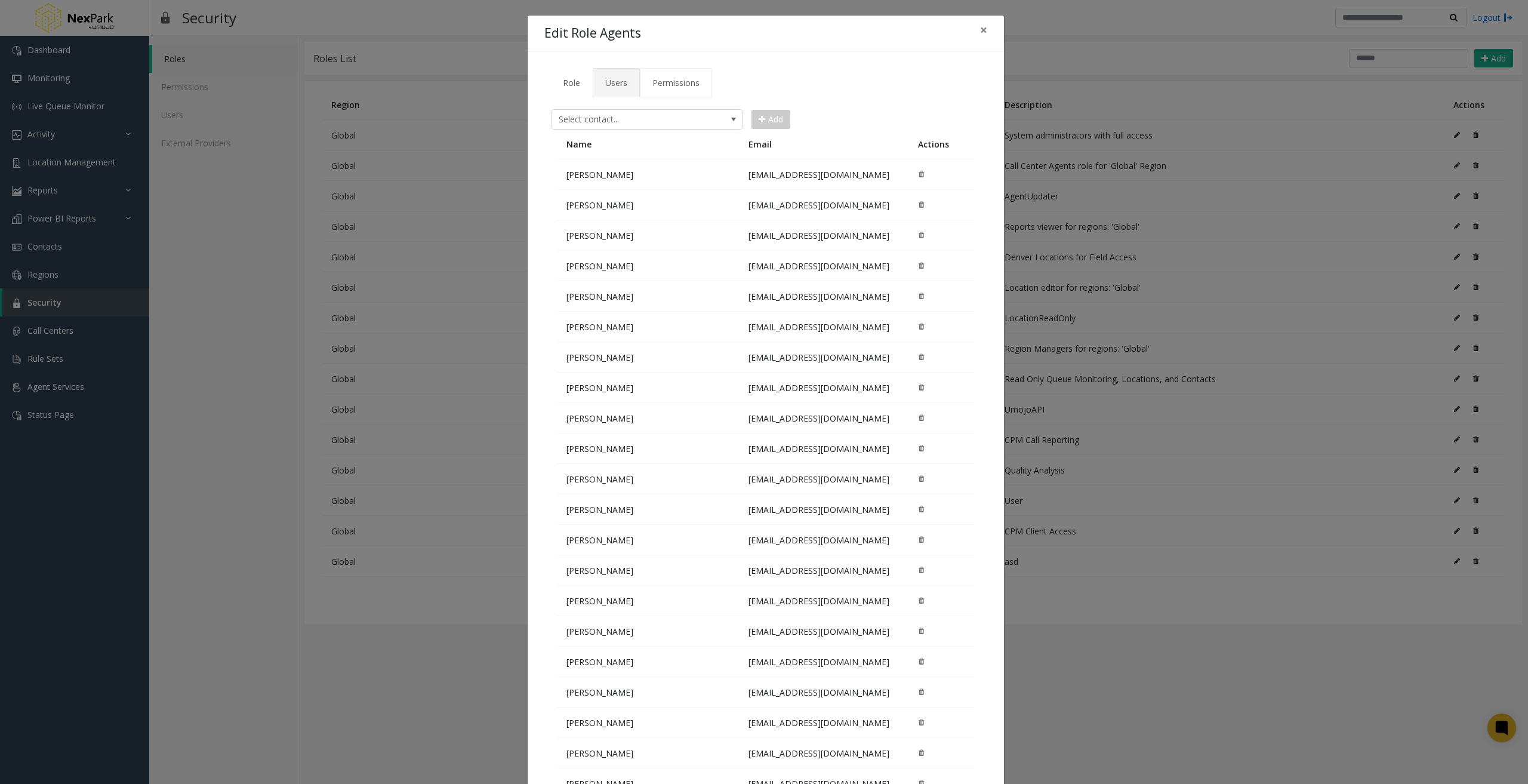
click at [659, 81] on span "Permissions" at bounding box center [676, 83] width 47 height 11
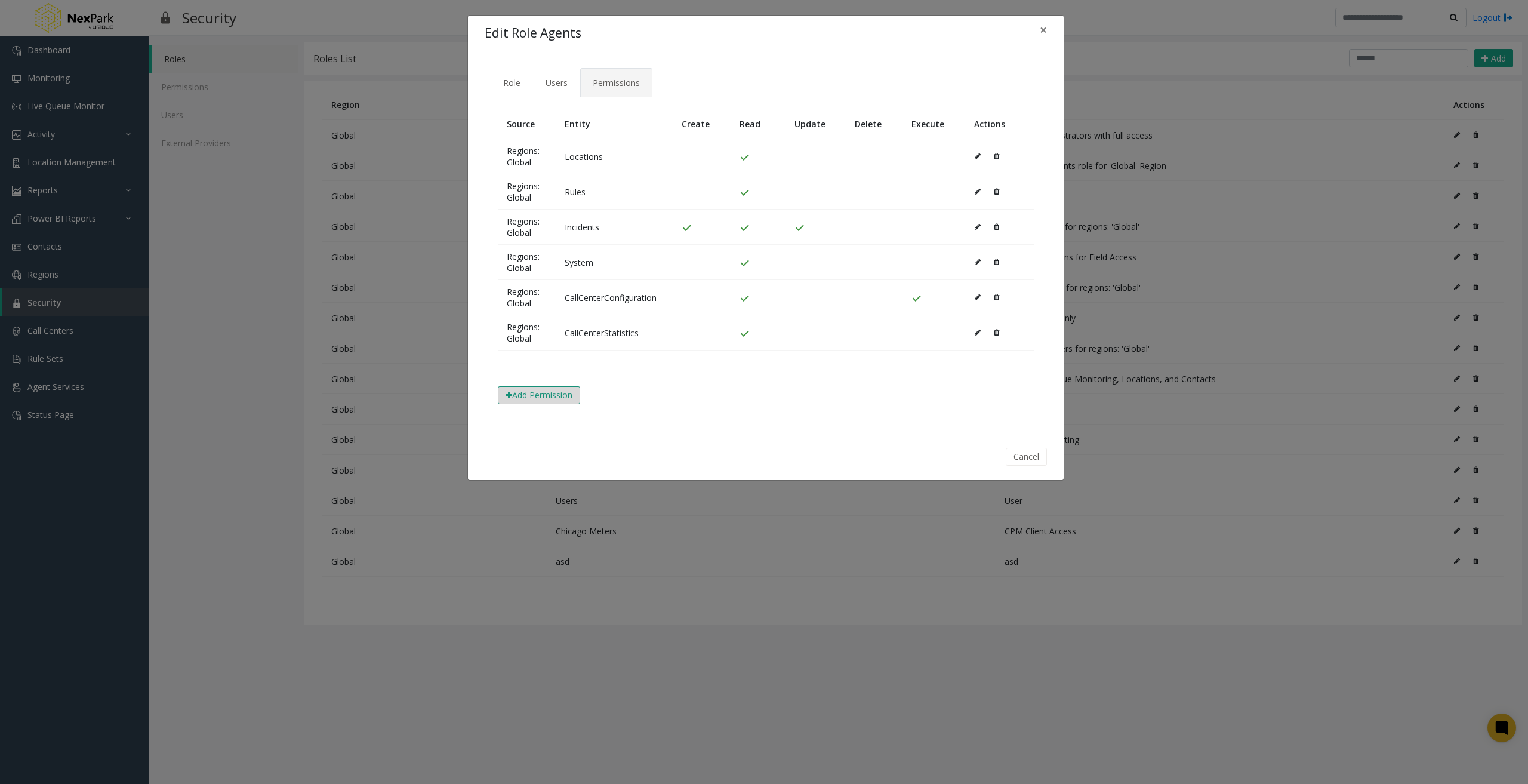
click at [566, 395] on button "Add Permission" at bounding box center [539, 395] width 82 height 18
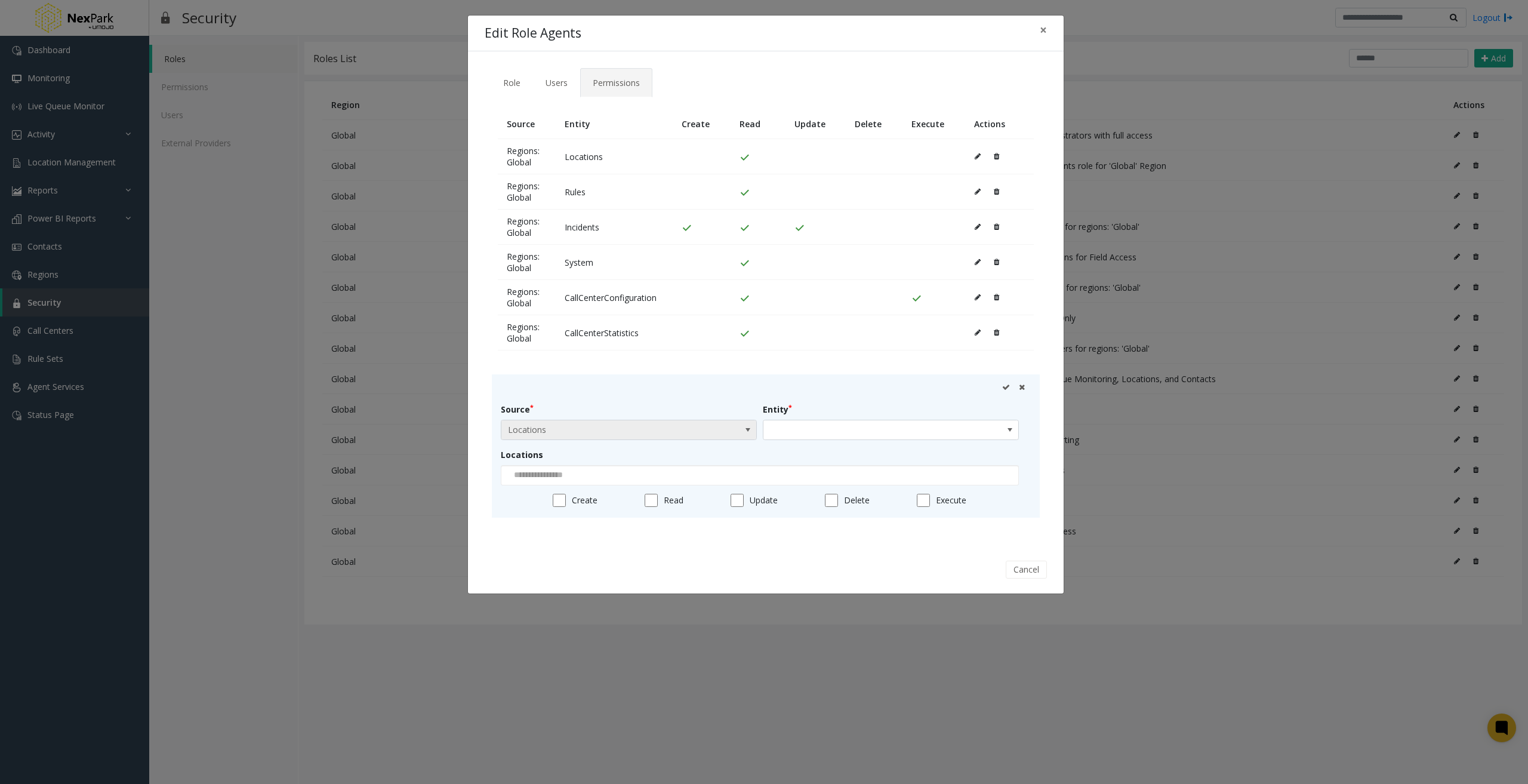
click at [745, 430] on span at bounding box center [748, 430] width 9 height 9
click at [1013, 428] on span at bounding box center [1010, 430] width 9 height 9
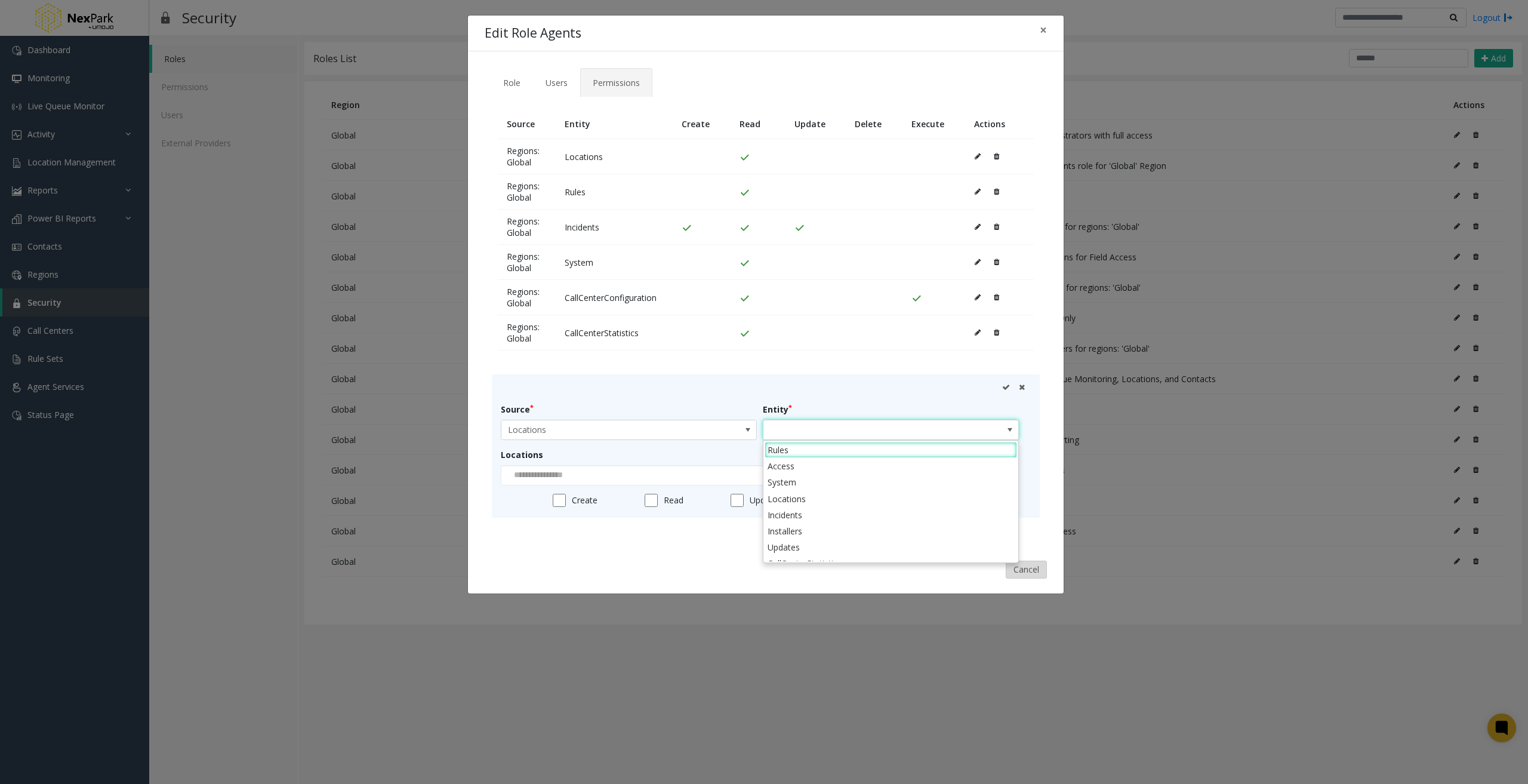
click at [1037, 568] on button "Cancel" at bounding box center [1026, 569] width 41 height 18
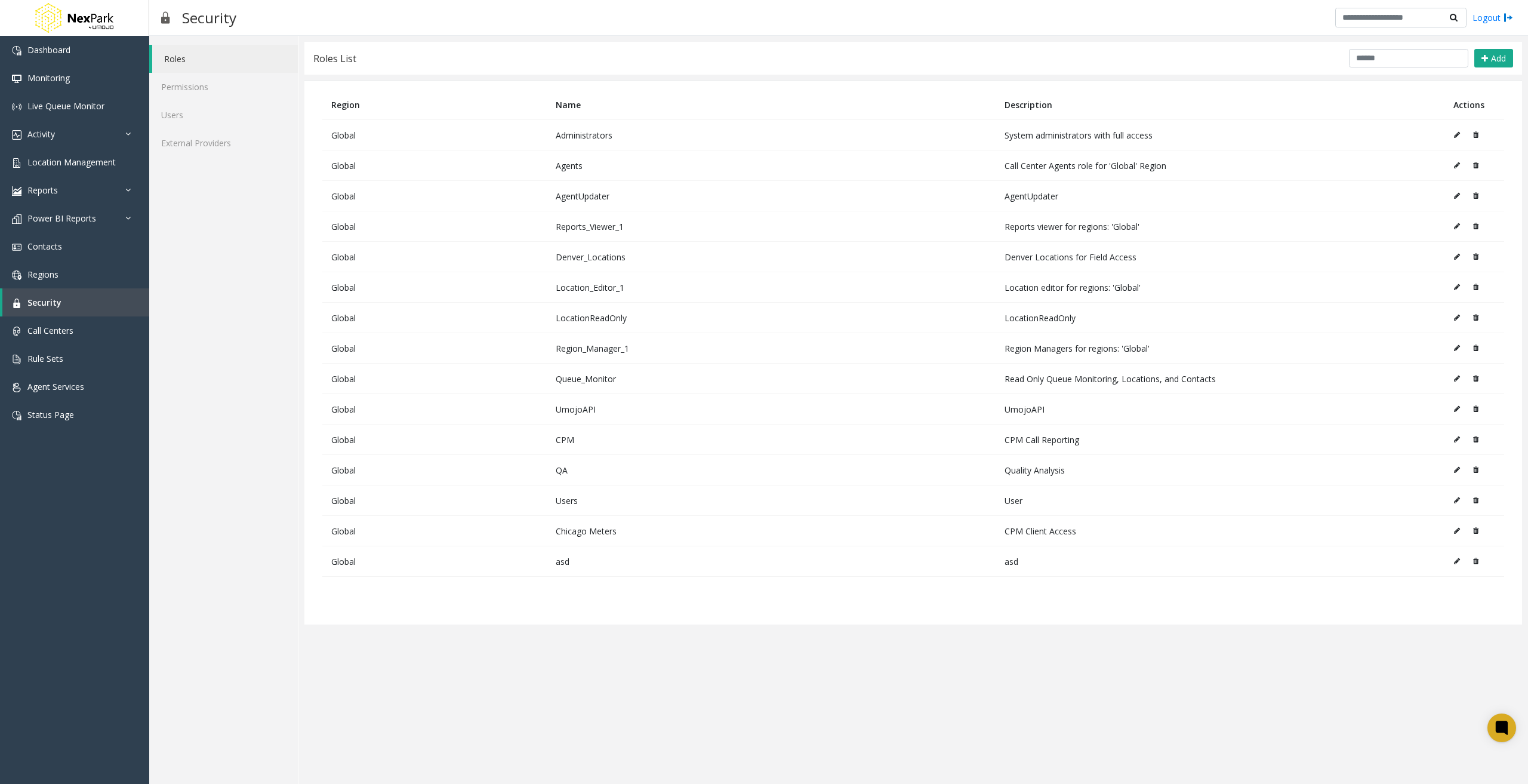
click at [1459, 164] on icon at bounding box center [1457, 165] width 6 height 7
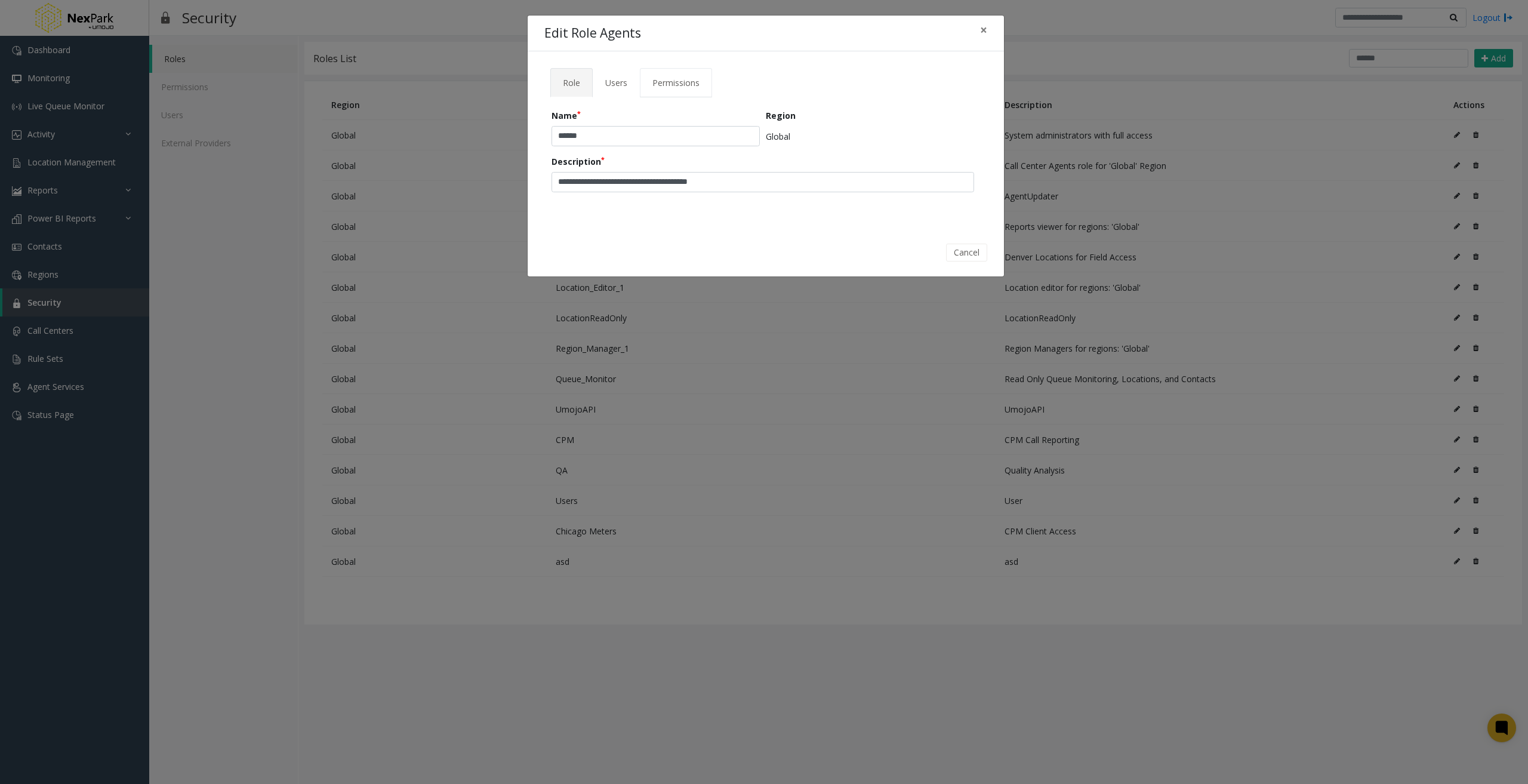
click at [689, 80] on span "Permissions" at bounding box center [676, 83] width 47 height 11
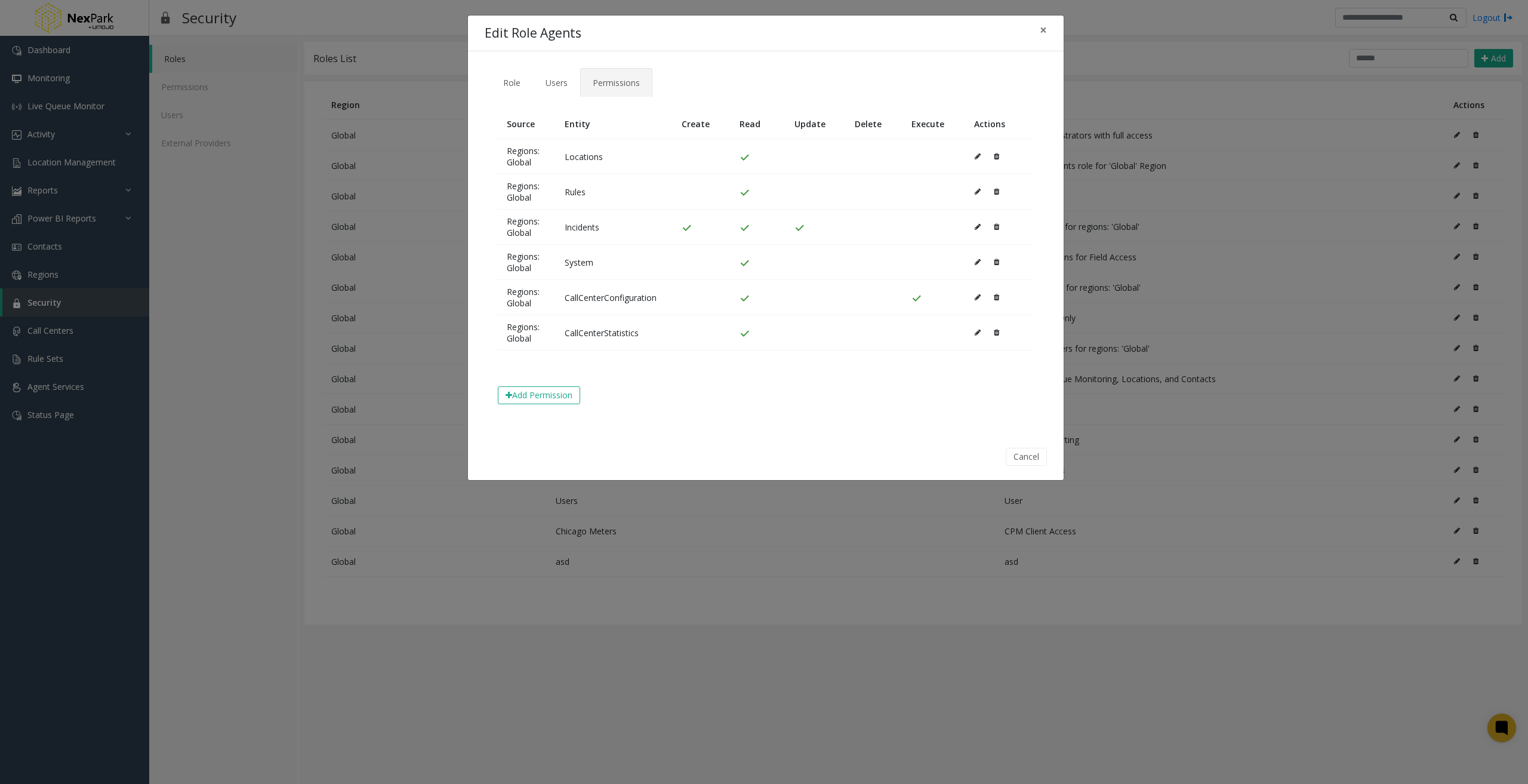
click at [979, 156] on icon at bounding box center [978, 156] width 6 height 7
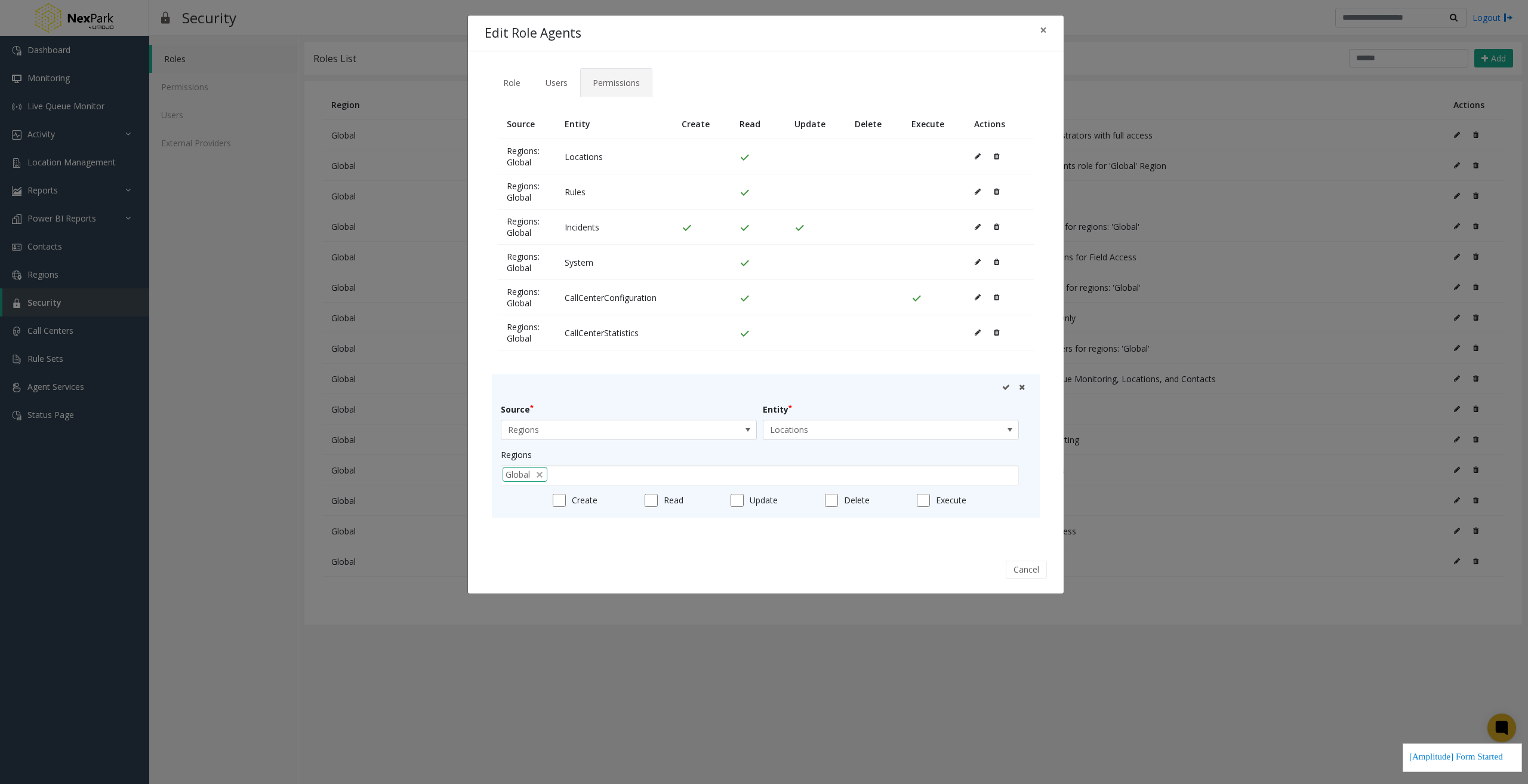
click at [775, 545] on div "**********" at bounding box center [765, 298] width 596 height 495
click at [1007, 386] on icon at bounding box center [1007, 387] width 8 height 8
click at [1242, 603] on div "**********" at bounding box center [764, 392] width 1528 height 784
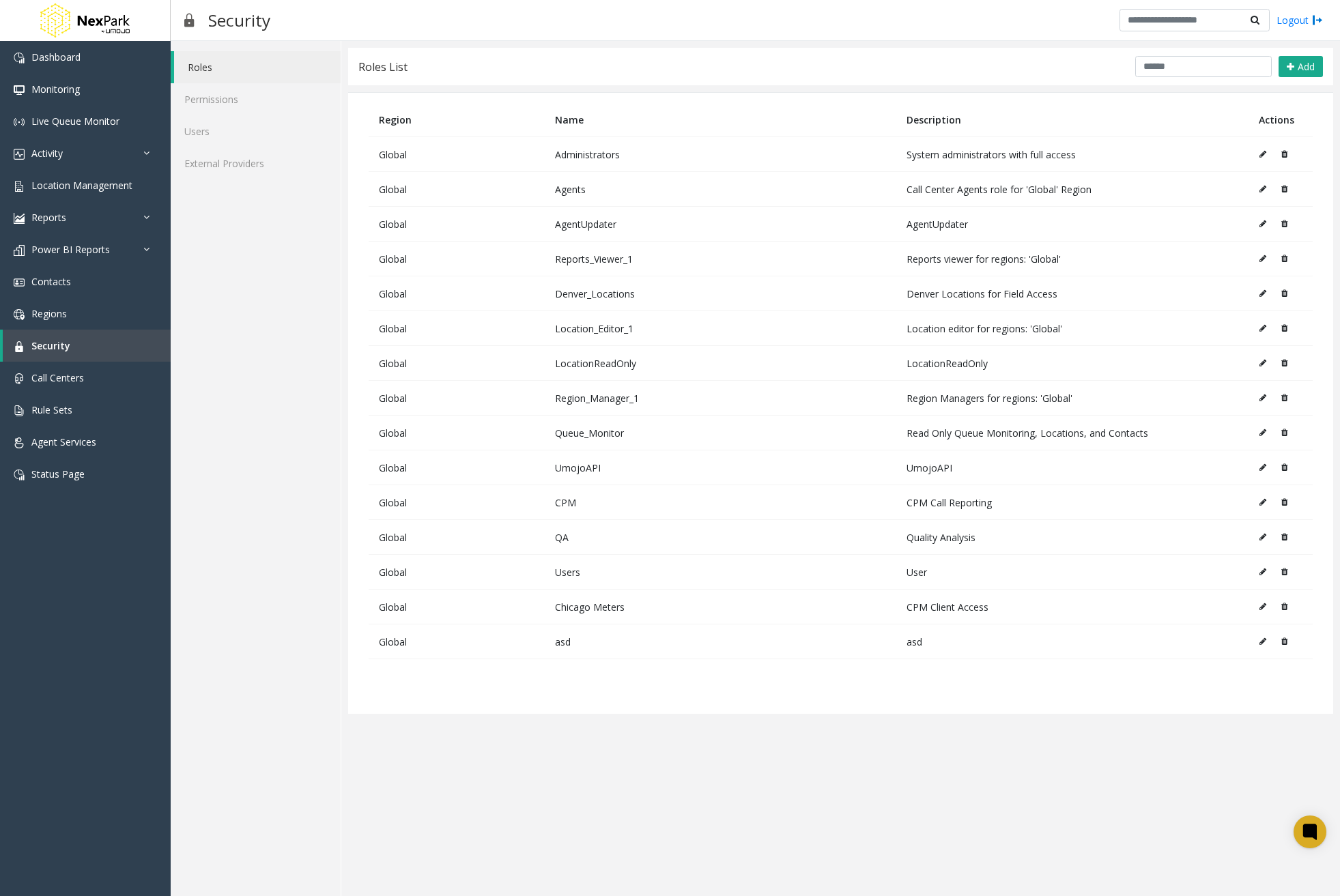
click at [1262, 187] on icon at bounding box center [1262, 188] width 7 height 8
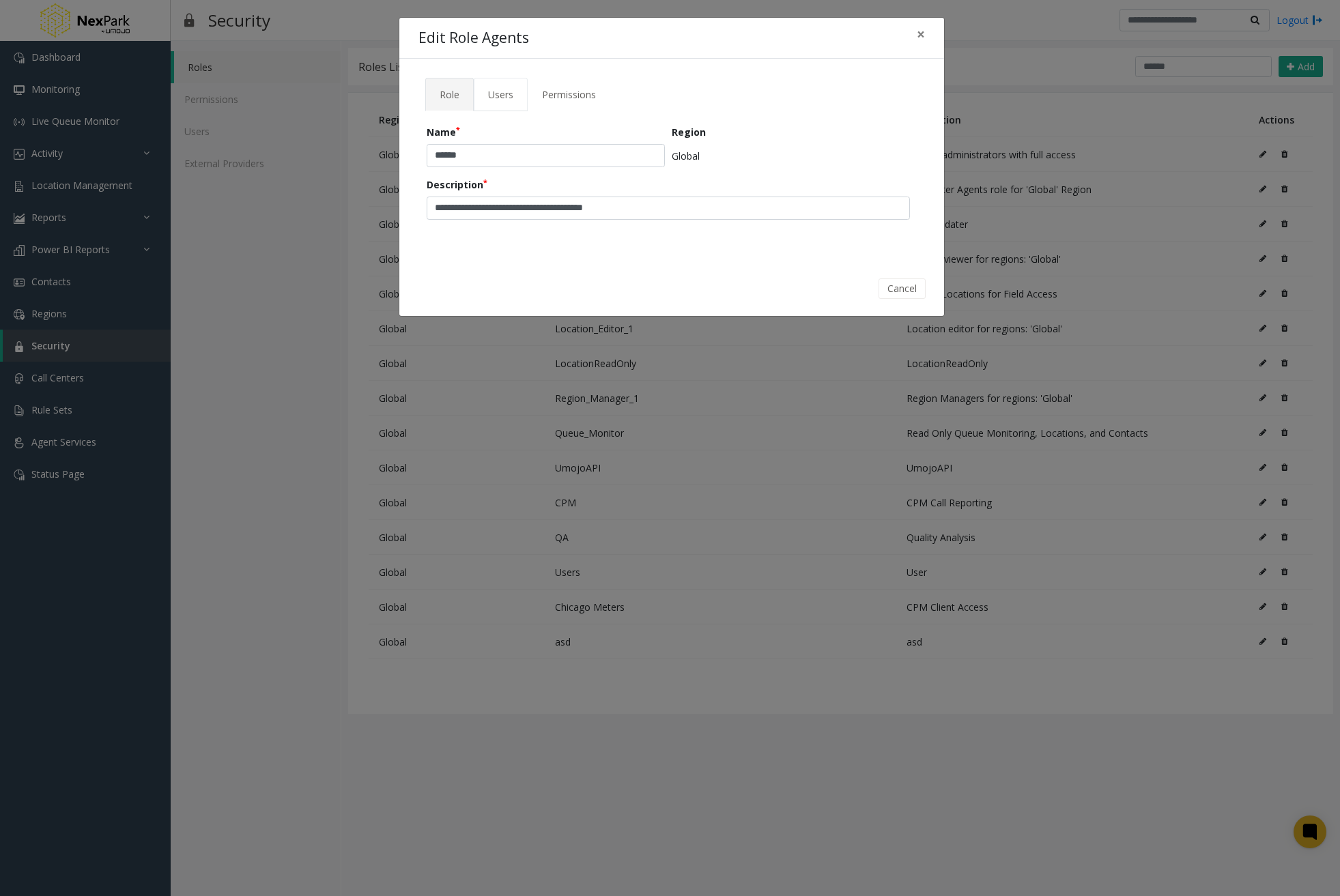
click at [520, 96] on link "Users" at bounding box center [500, 94] width 54 height 33
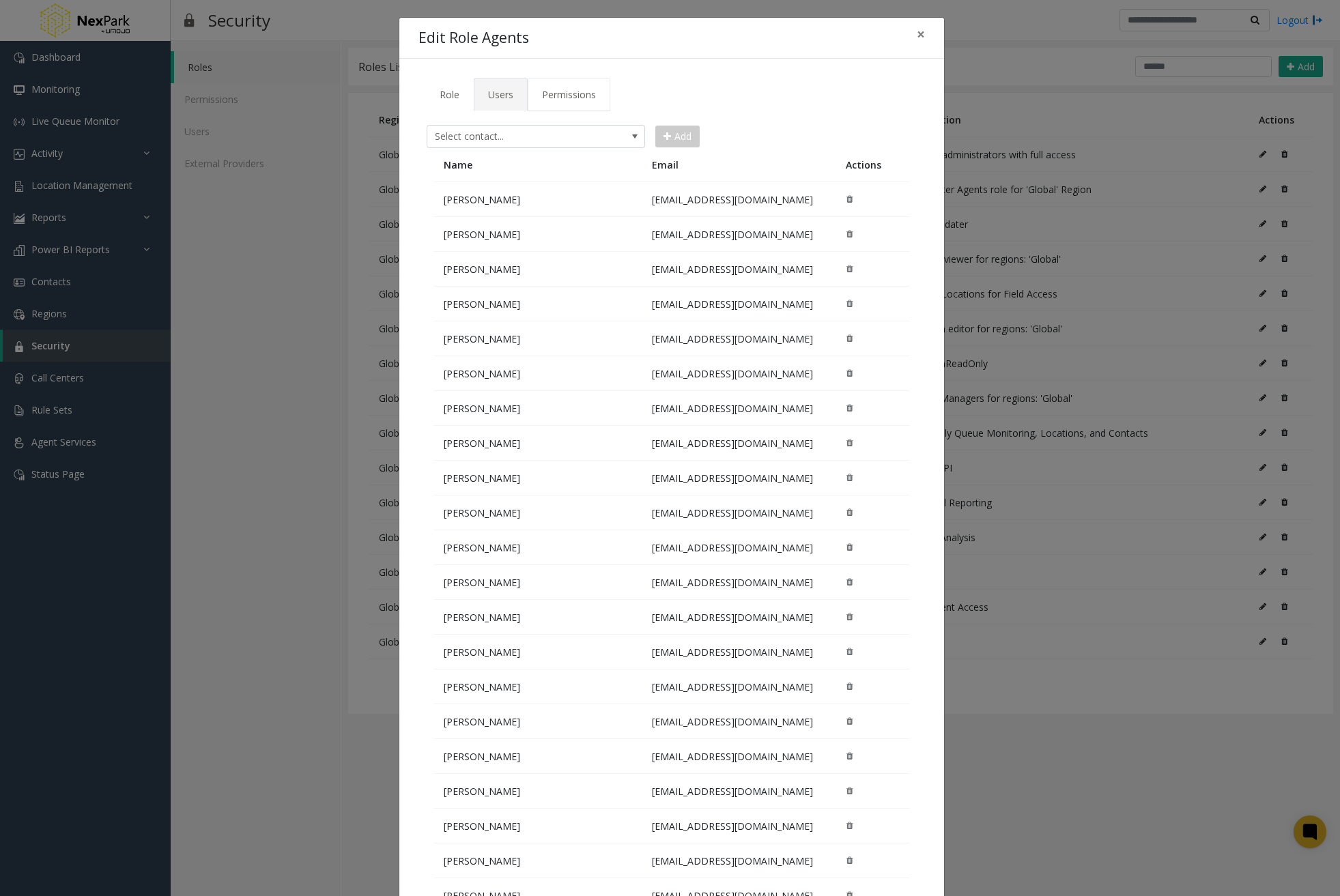
click at [556, 95] on span "Permissions" at bounding box center [569, 95] width 54 height 13
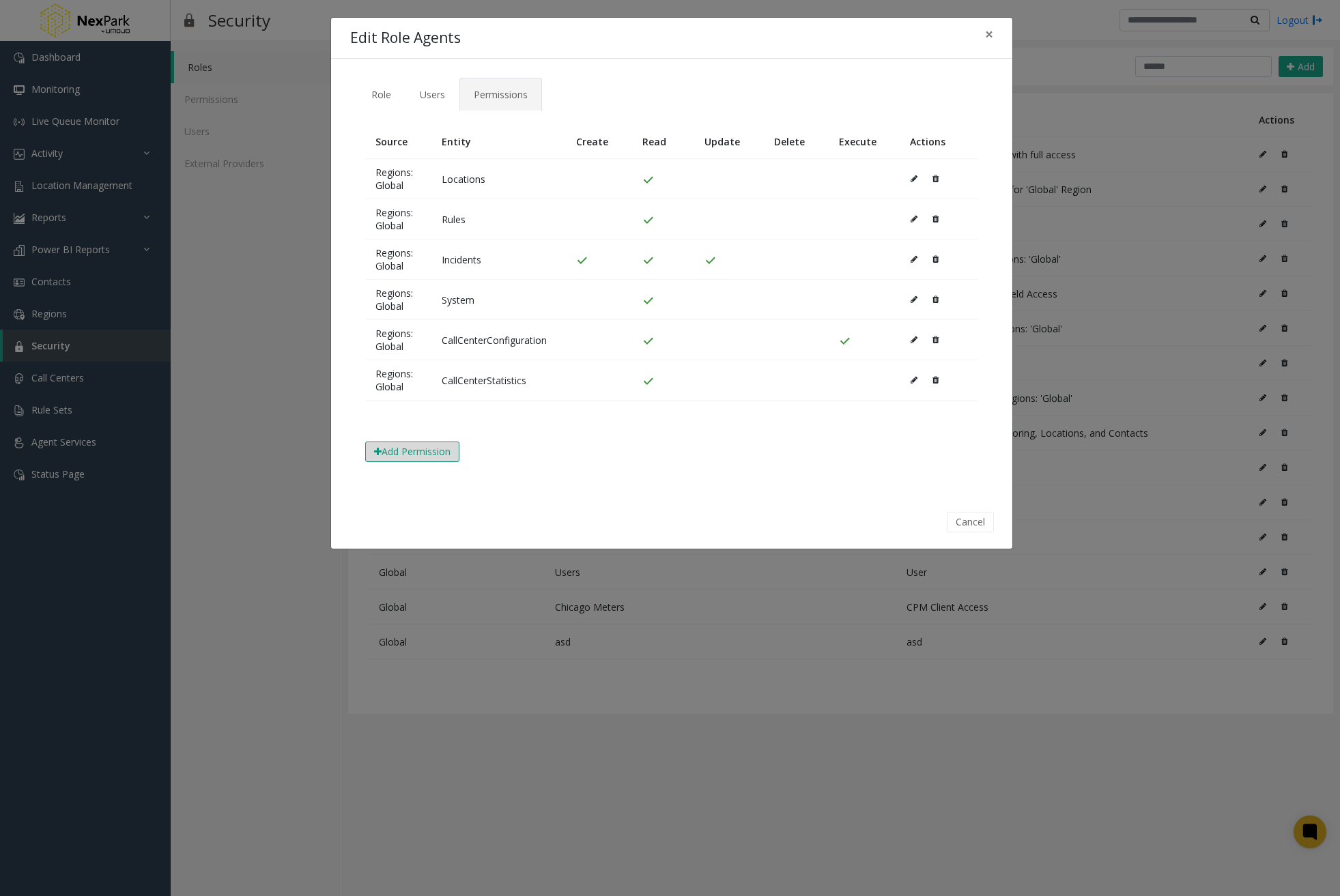
click at [430, 453] on button "Add Permission" at bounding box center [412, 452] width 94 height 21
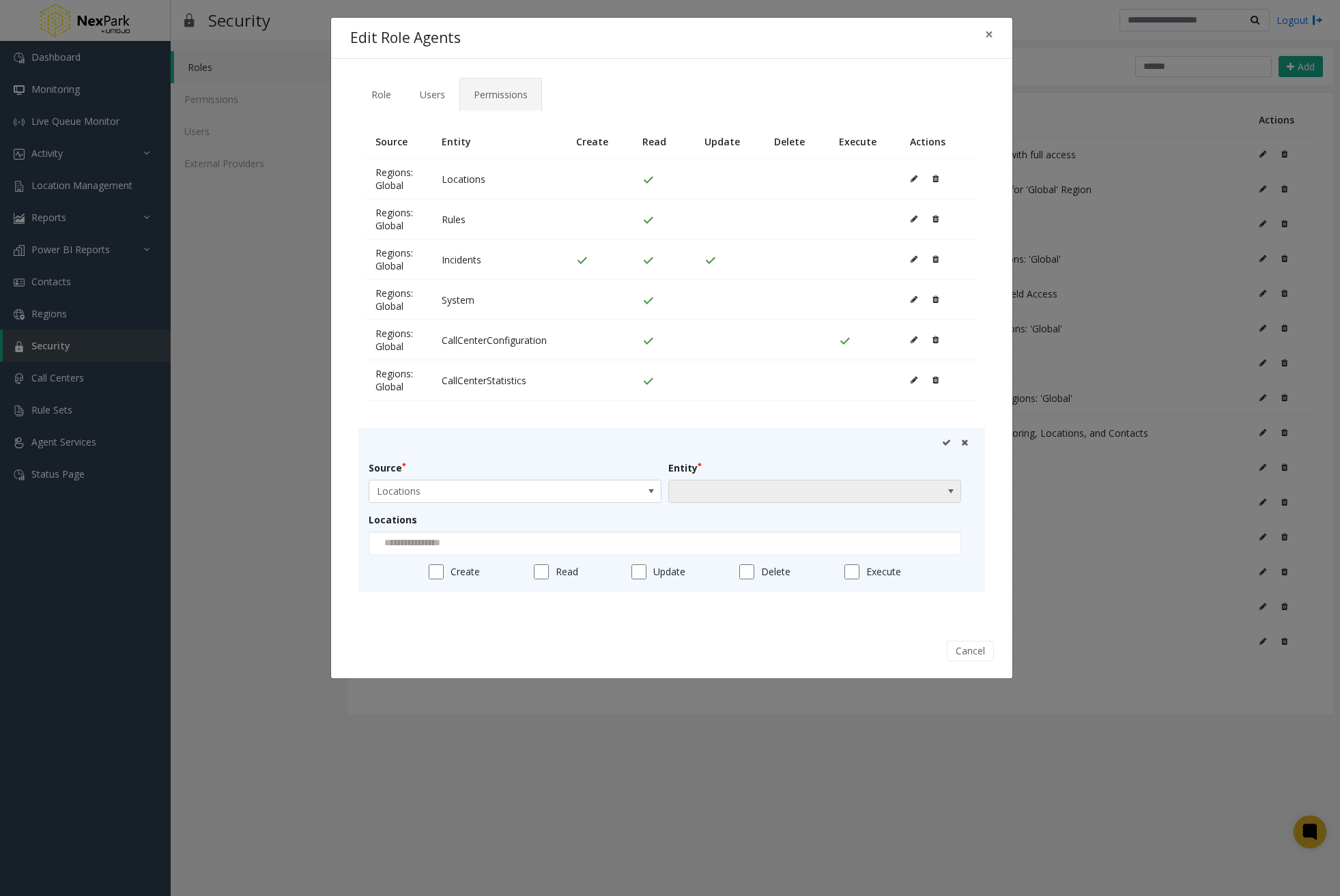
click at [820, 495] on span at bounding box center [785, 491] width 234 height 22
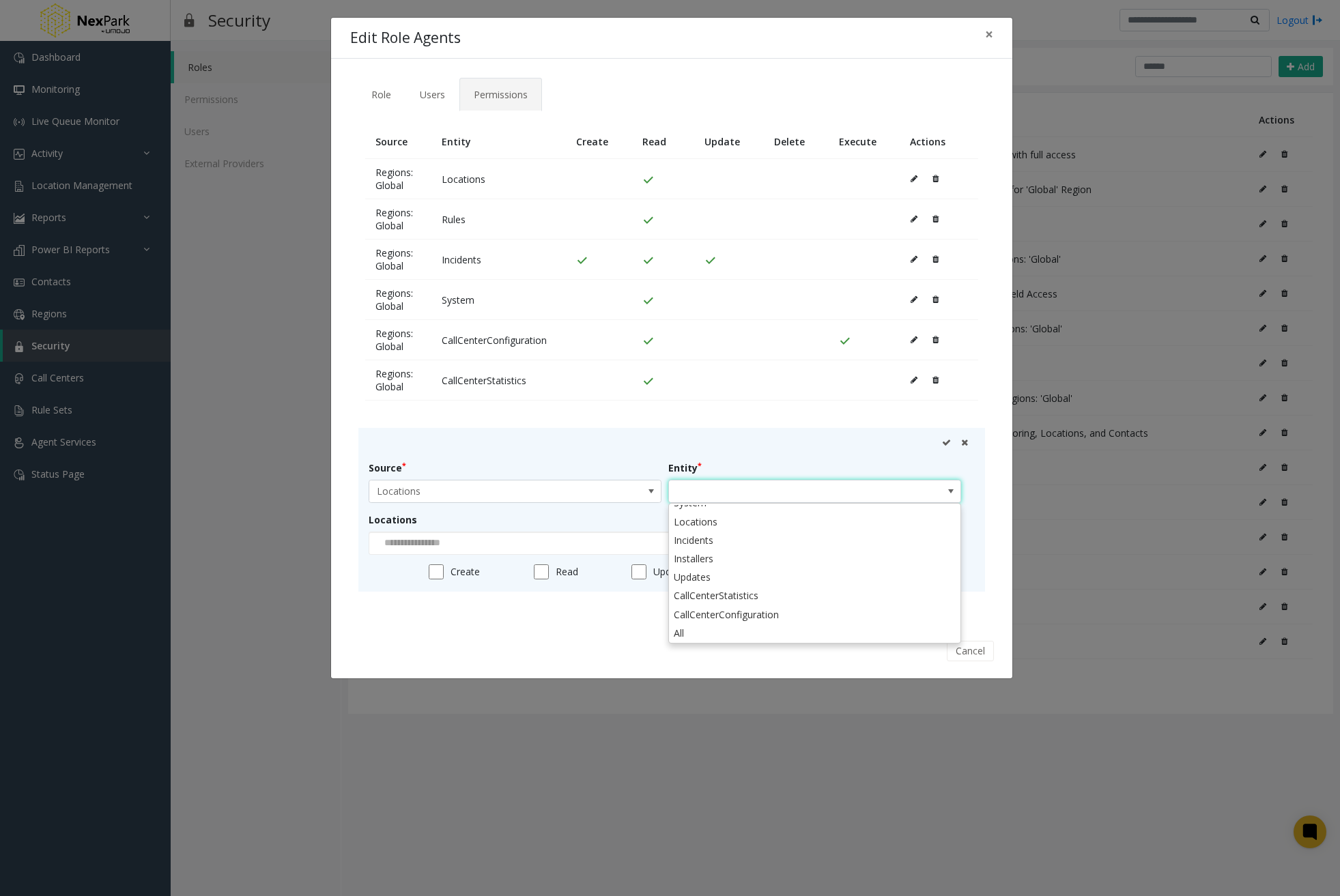
scroll to position [49, 0]
click at [726, 525] on li "Locations" at bounding box center [814, 521] width 289 height 18
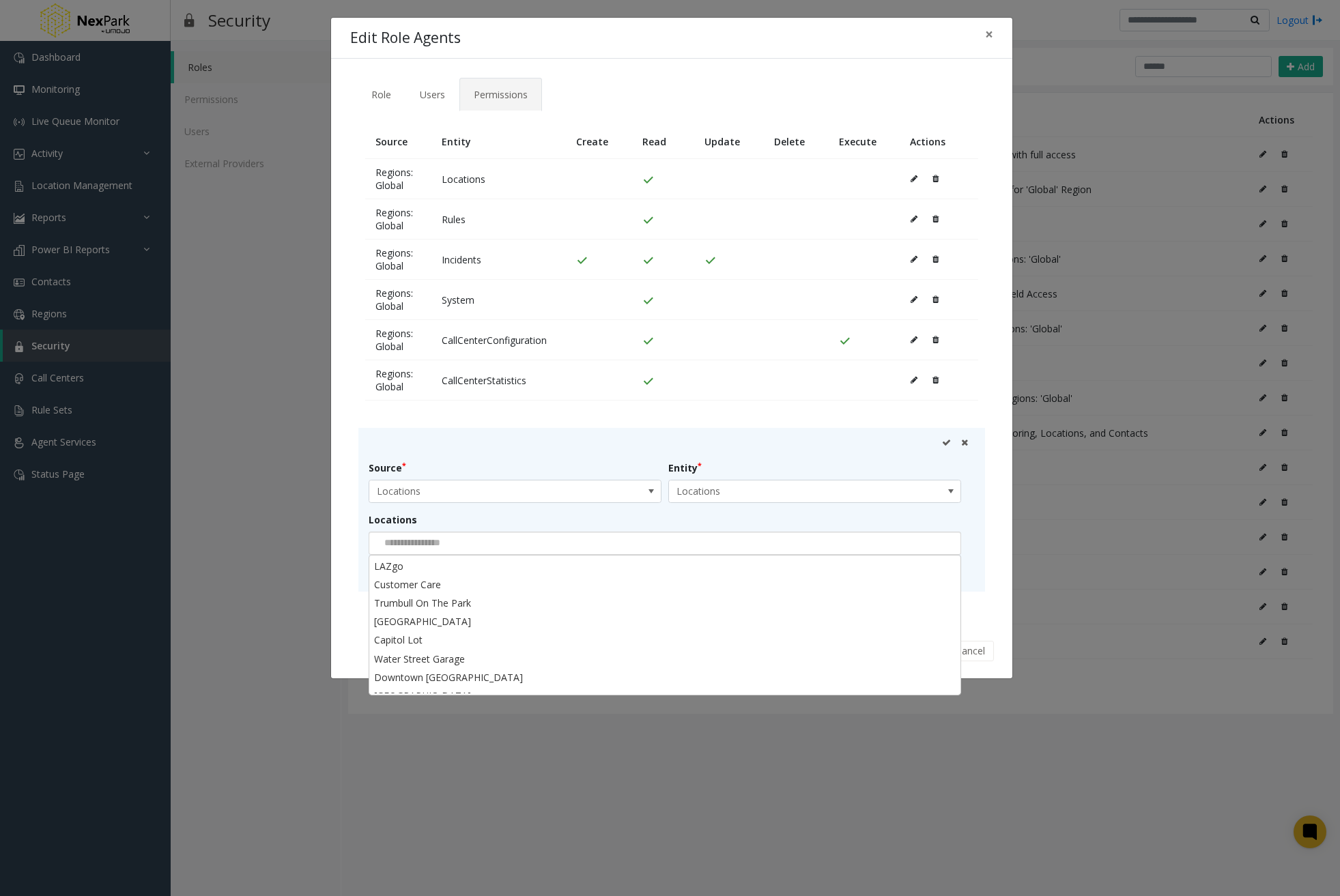
click at [442, 550] on input at bounding box center [410, 543] width 84 height 22
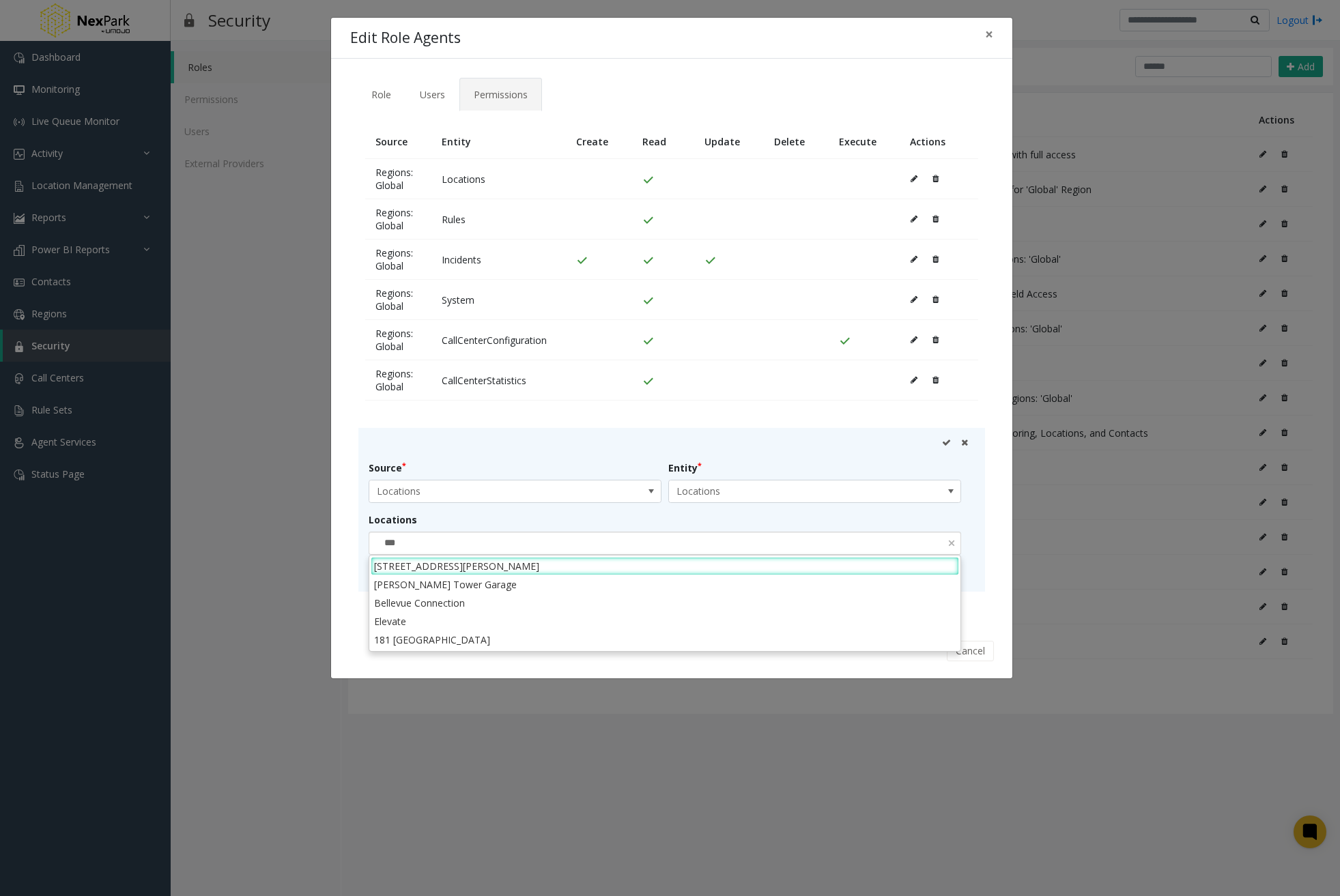
type input "****"
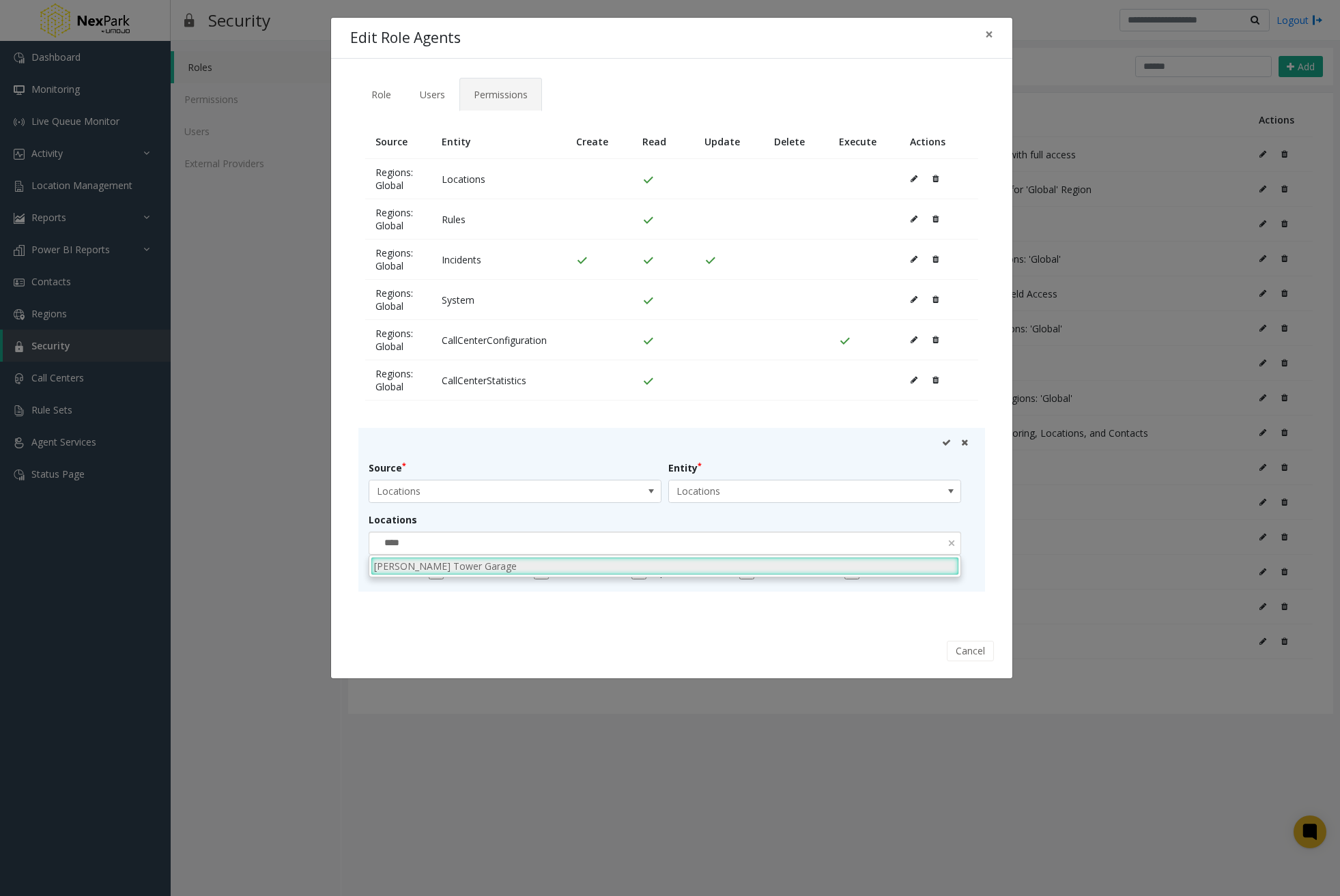
click at [501, 571] on li "[PERSON_NAME] Tower Garage" at bounding box center [665, 566] width 588 height 18
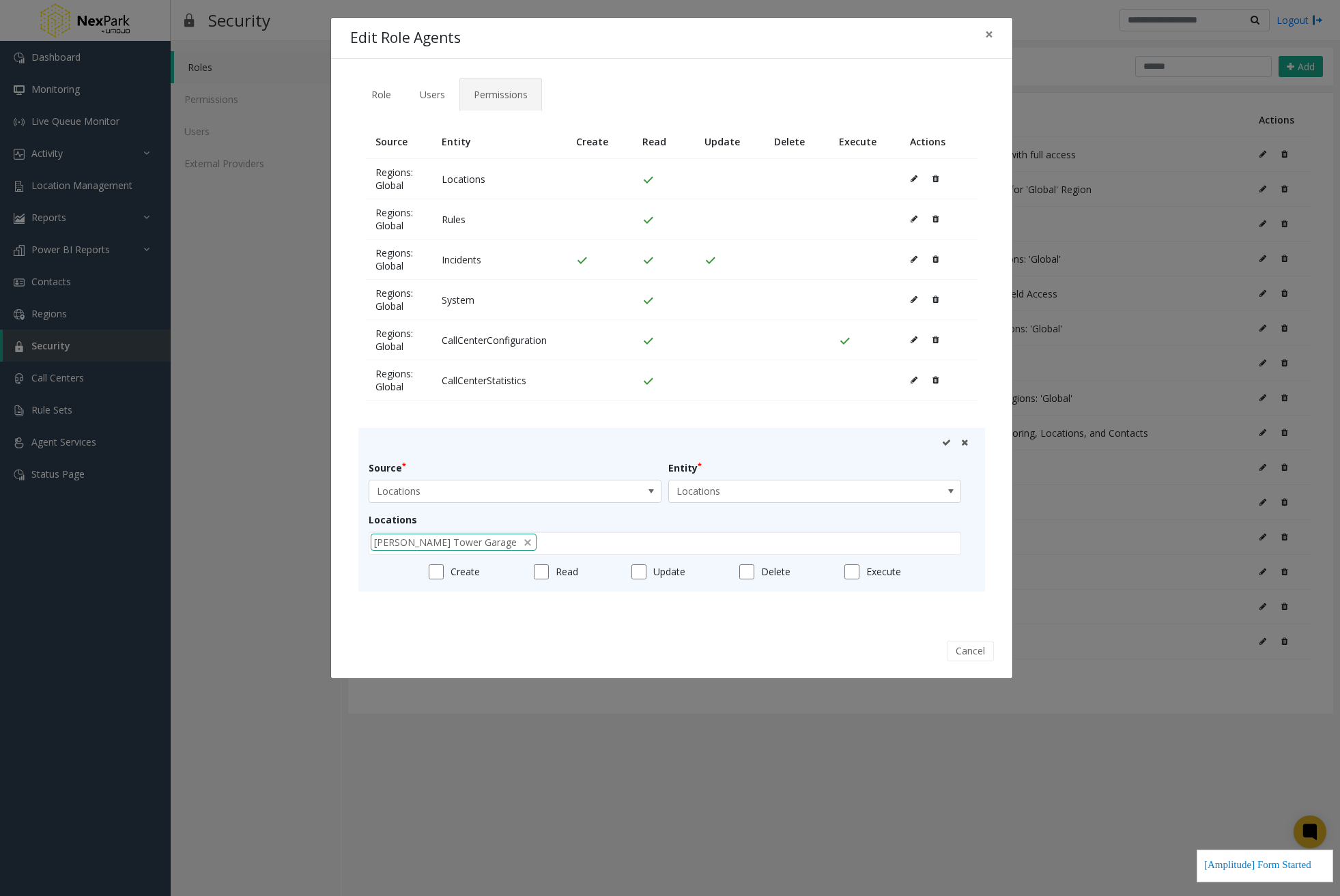
click at [946, 443] on icon at bounding box center [946, 443] width 9 height 9
click at [559, 36] on div "Edit Role Agents ×" at bounding box center [671, 39] width 681 height 41
click at [946, 443] on icon at bounding box center [946, 443] width 9 height 9
click at [503, 411] on table "Source Entity Create Read Update Delete Execute Actions Regions: Global Locatio…" at bounding box center [671, 276] width 627 height 303
click at [965, 439] on icon at bounding box center [965, 443] width 7 height 9
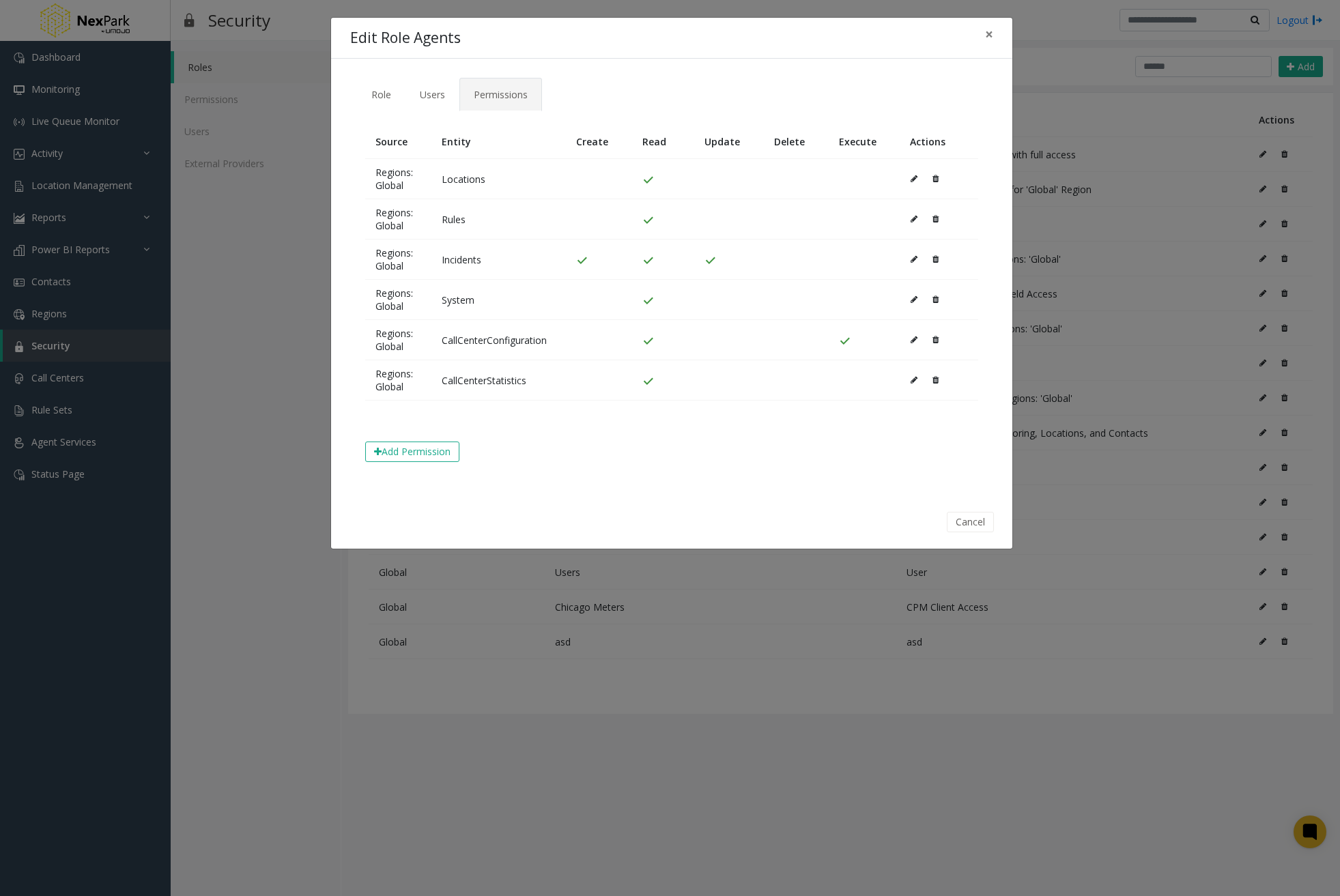
click at [933, 177] on icon at bounding box center [935, 178] width 6 height 8
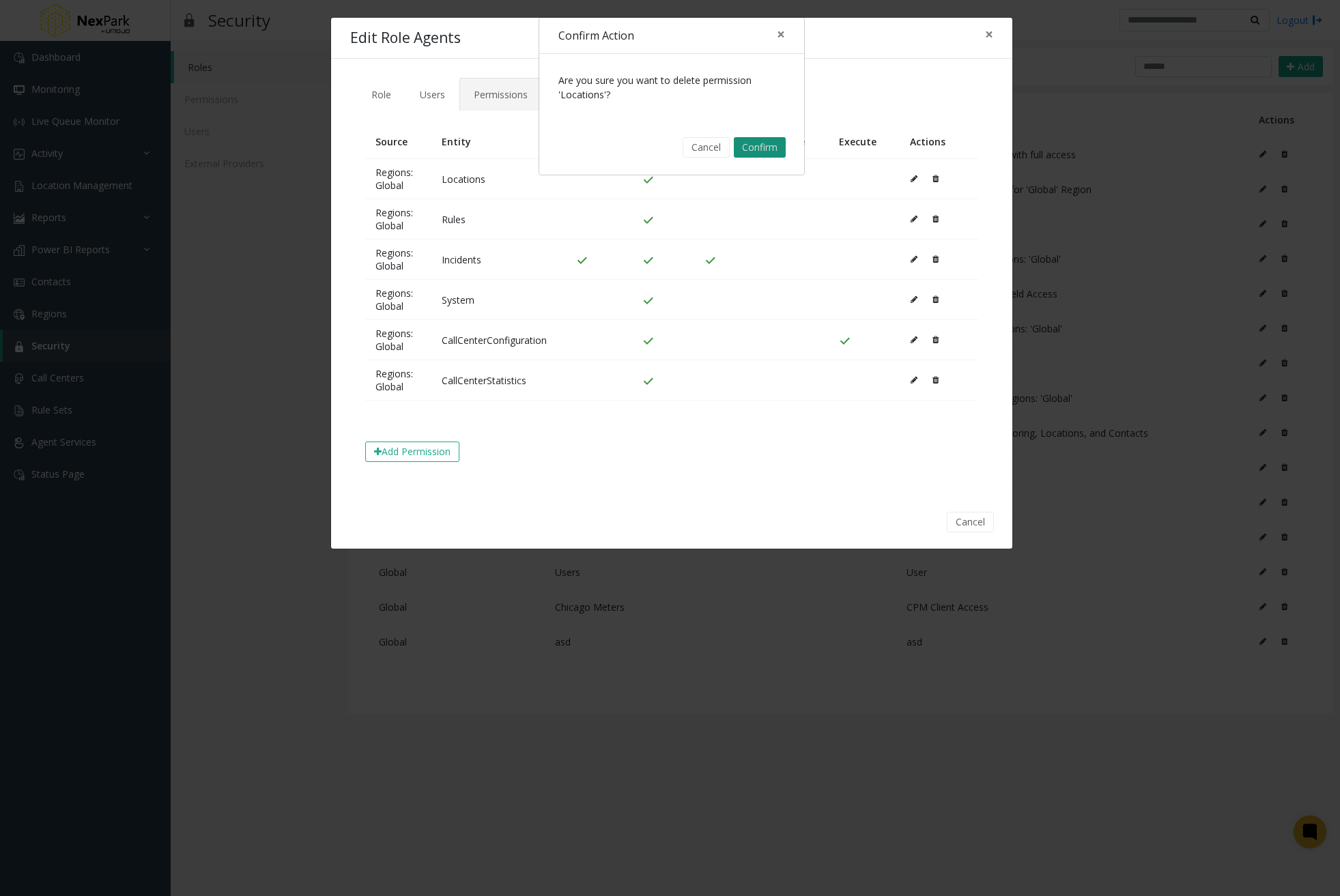
click at [773, 148] on button "Confirm" at bounding box center [760, 147] width 52 height 21
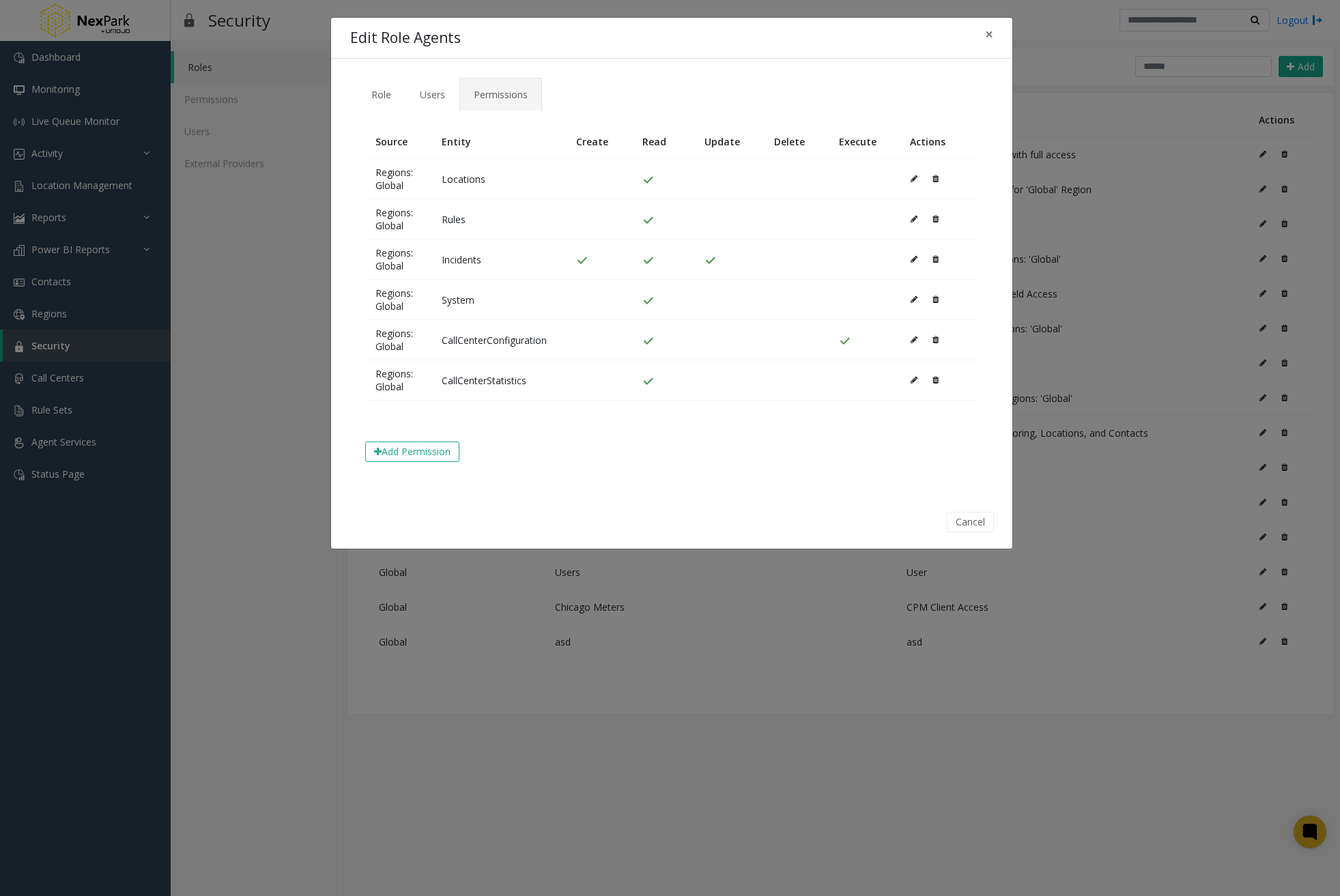
click at [532, 515] on div "Cancel" at bounding box center [672, 521] width 662 height 35
click at [919, 174] on button at bounding box center [917, 178] width 15 height 21
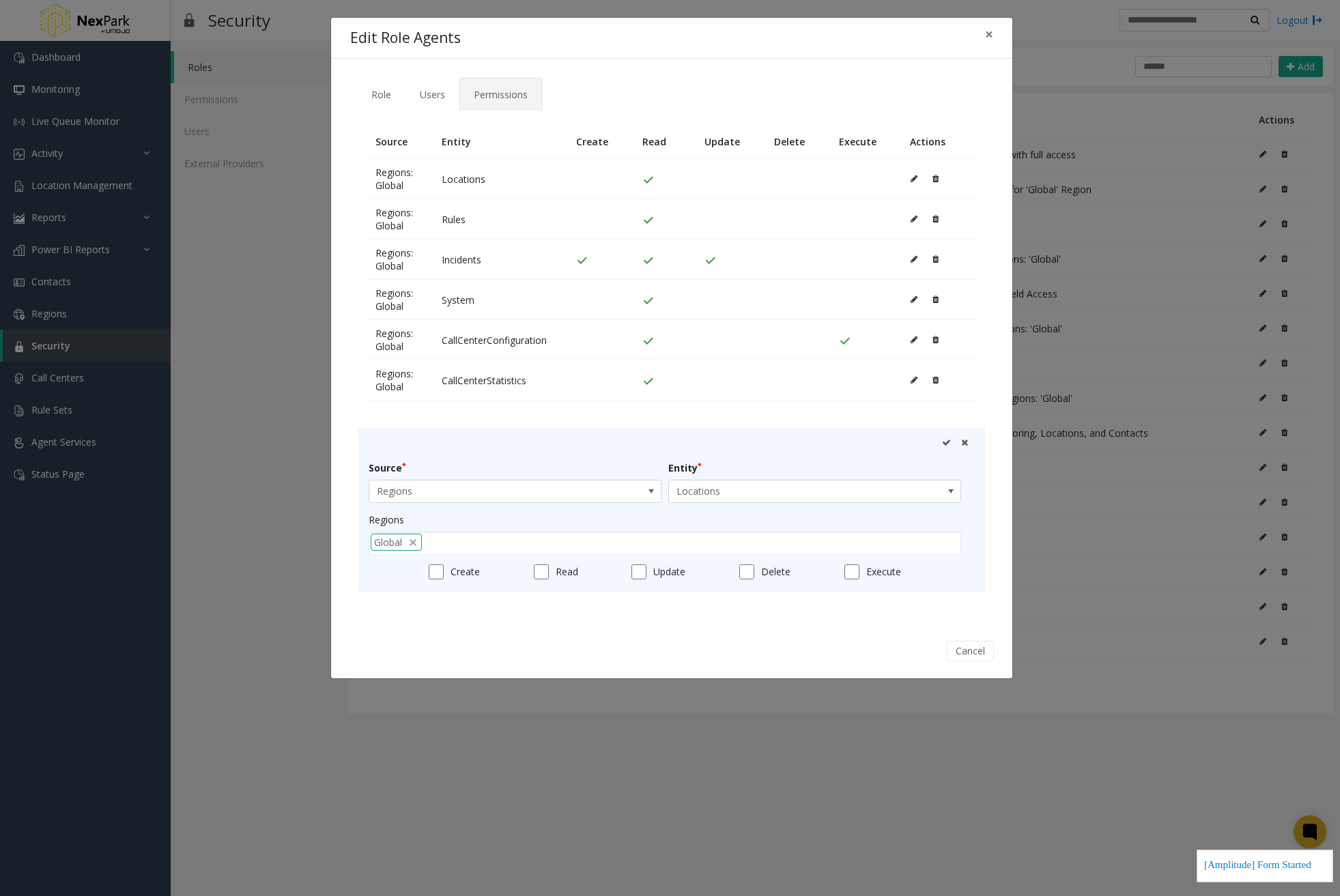
click at [949, 442] on icon at bounding box center [946, 443] width 9 height 9
click at [509, 664] on div "Cancel" at bounding box center [672, 651] width 662 height 35
click at [967, 445] on icon at bounding box center [965, 443] width 7 height 9
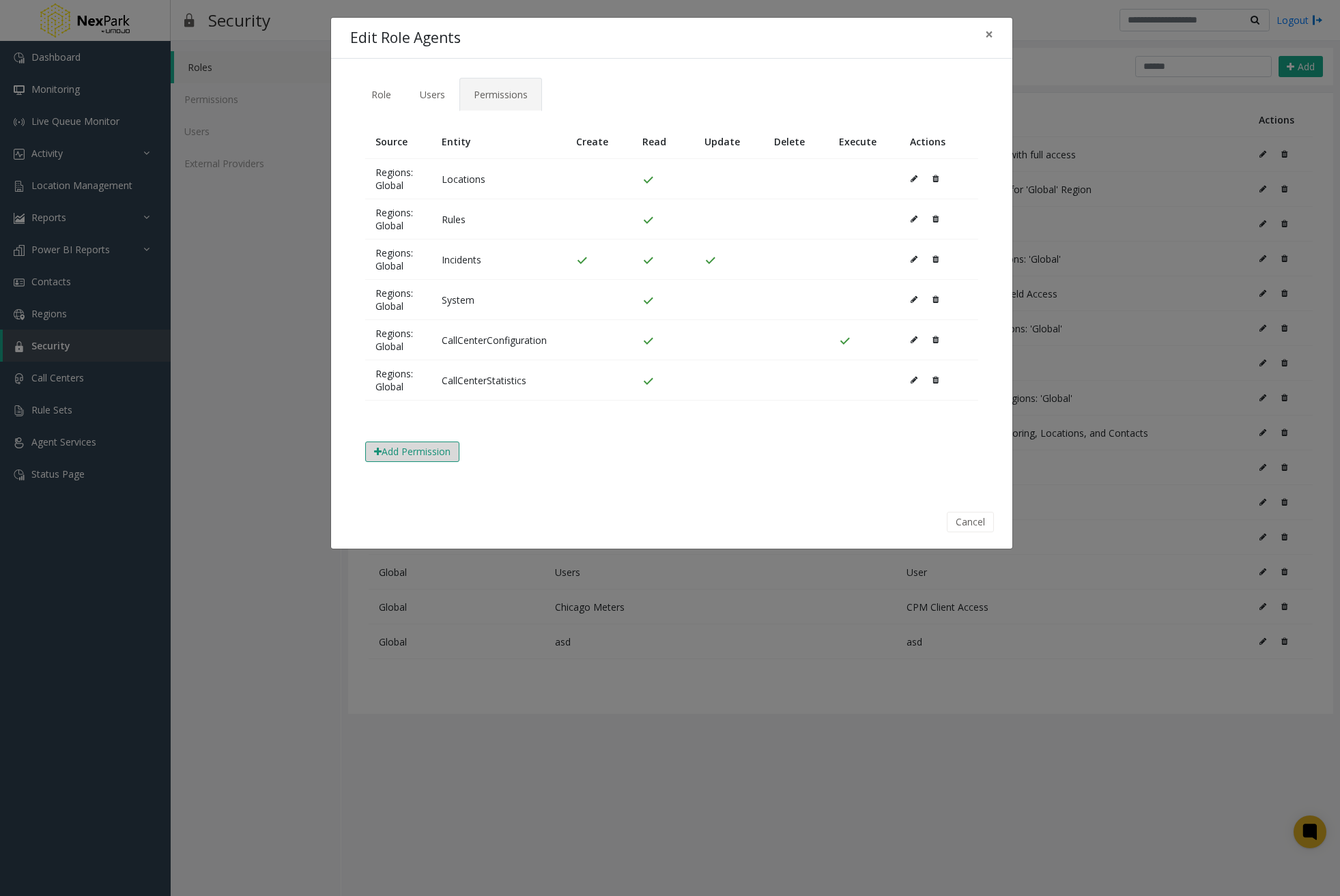
click at [395, 453] on button "Add Permission" at bounding box center [412, 452] width 94 height 21
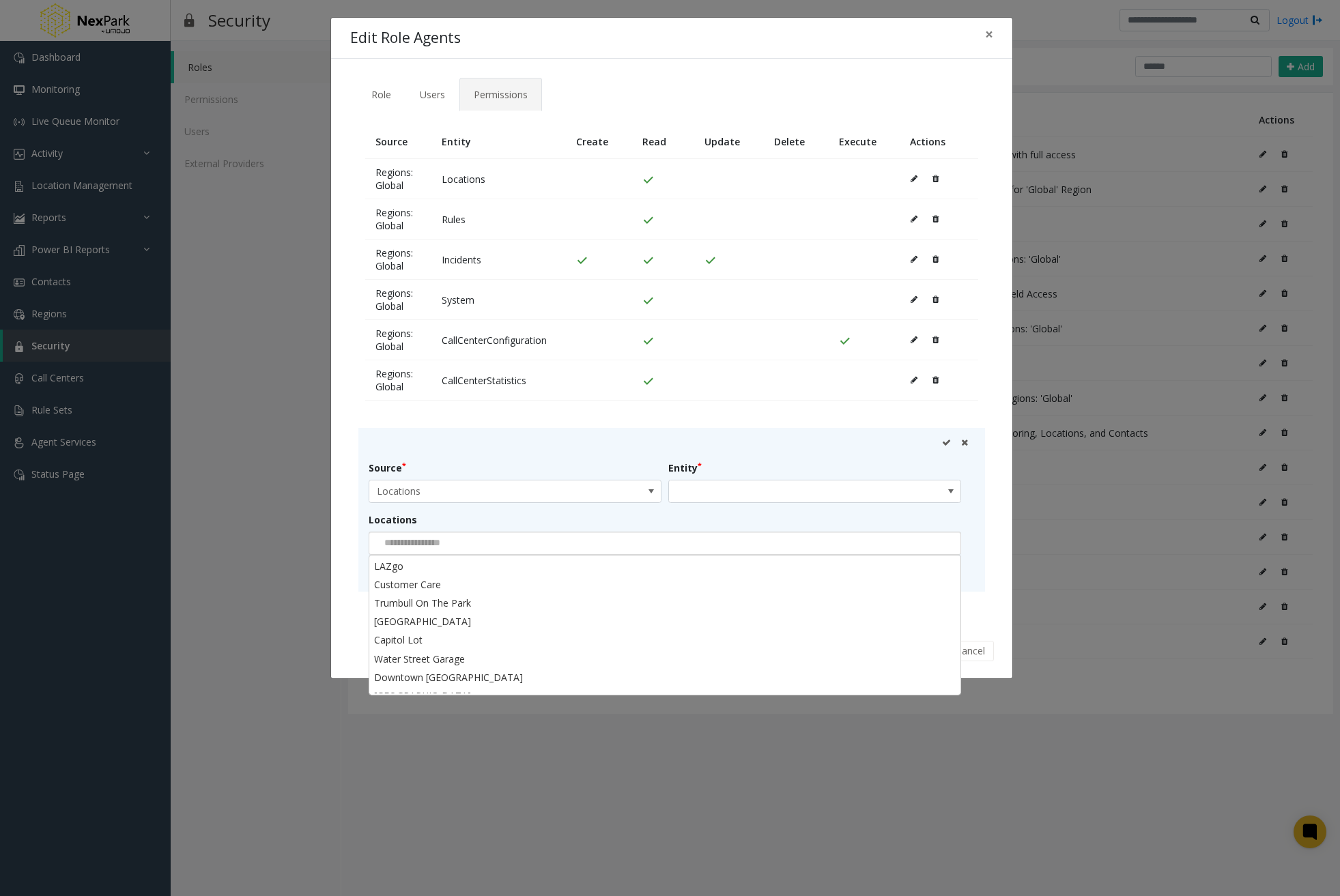
click at [592, 550] on div at bounding box center [665, 544] width 592 height 23
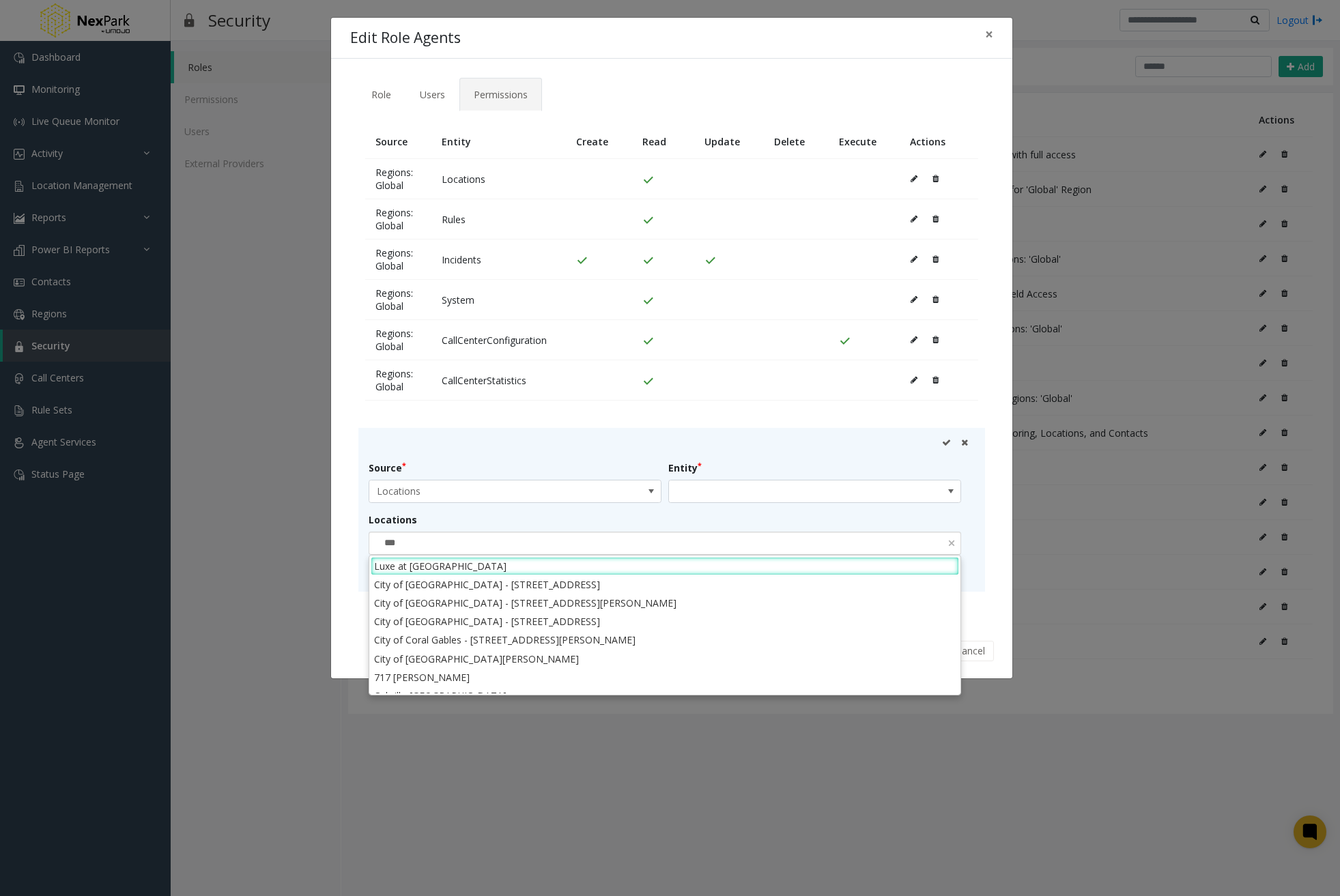
type input "****"
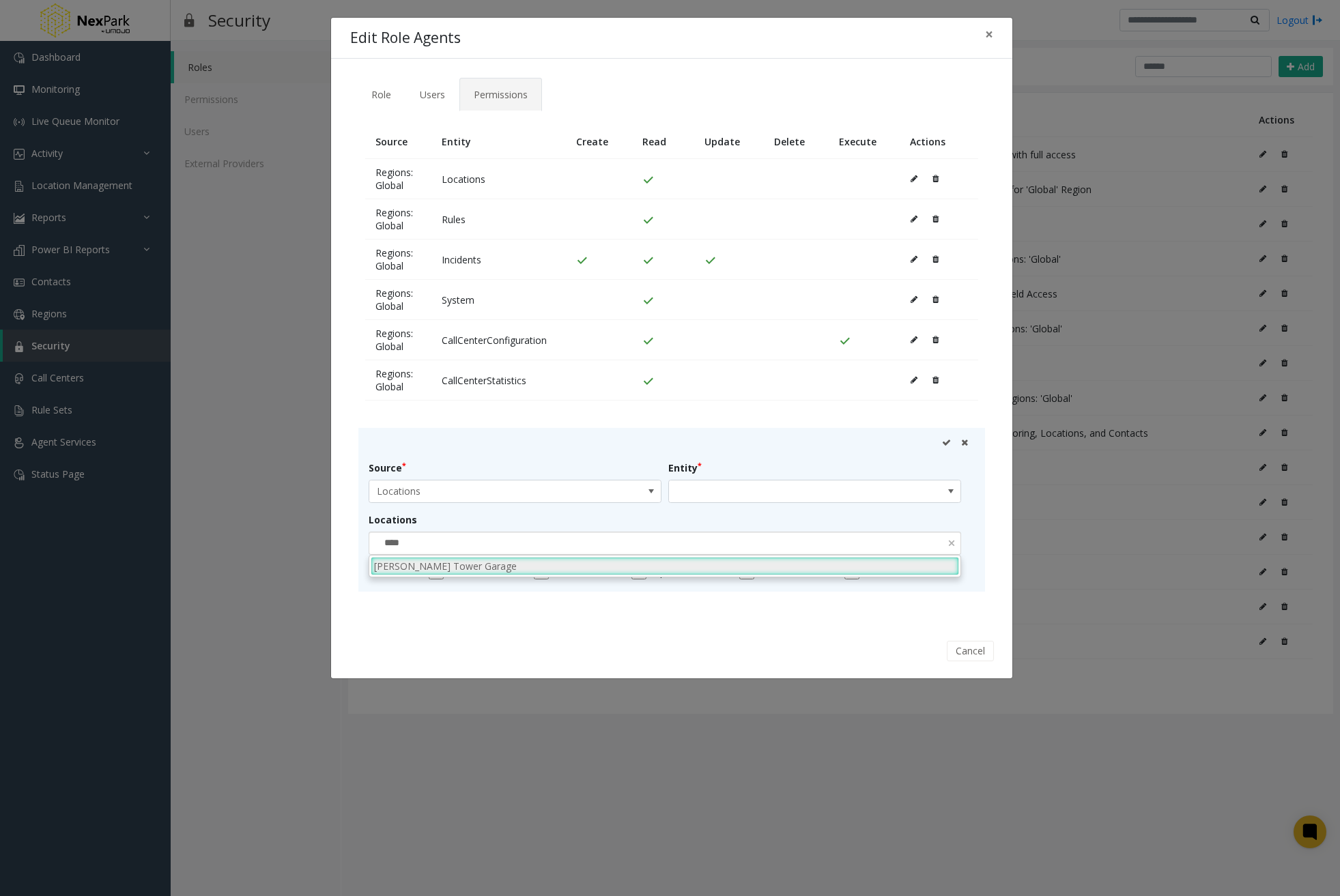
click at [470, 568] on li "[PERSON_NAME] Tower Garage" at bounding box center [665, 566] width 588 height 18
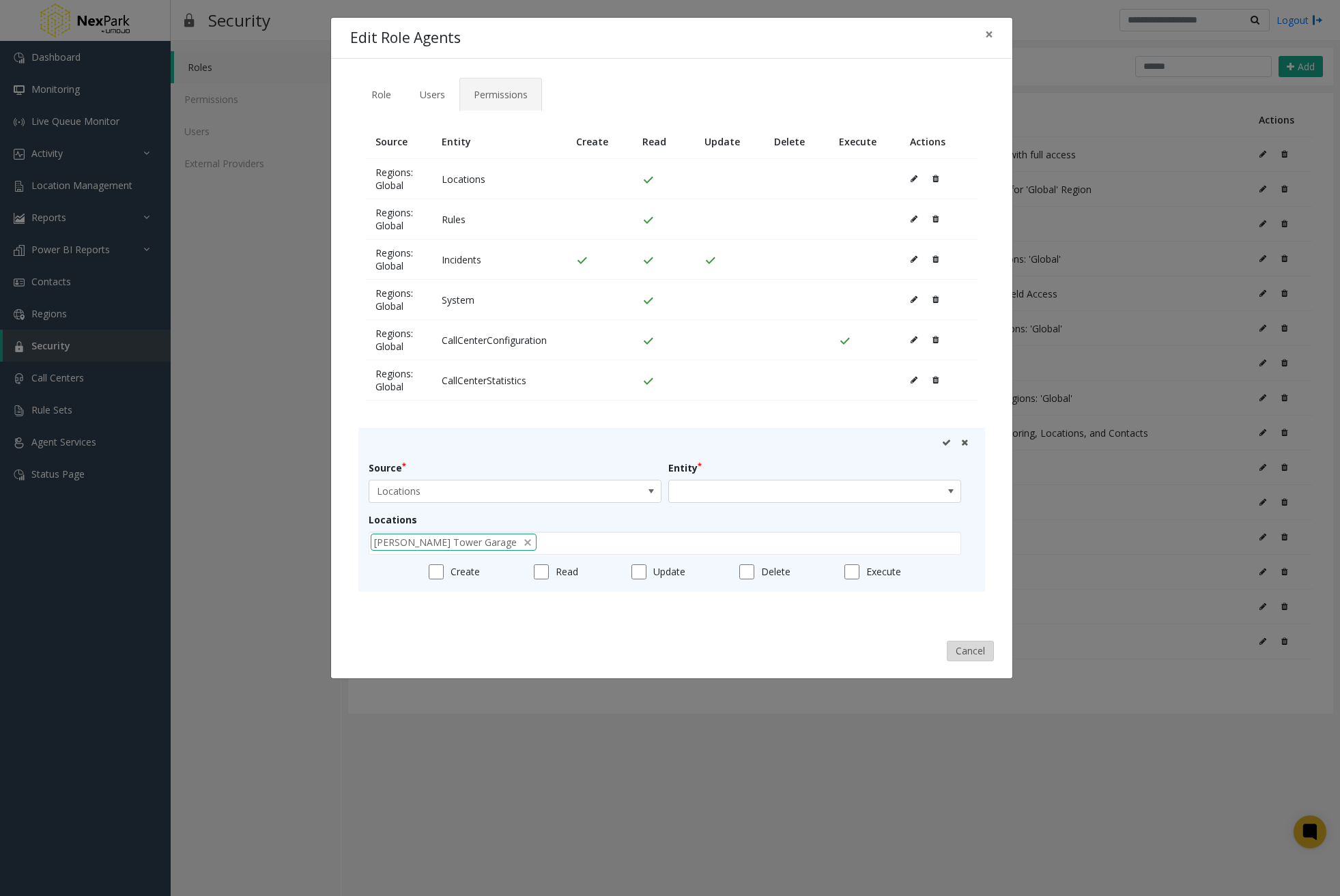
click at [950, 647] on button "Cancel" at bounding box center [970, 651] width 47 height 21
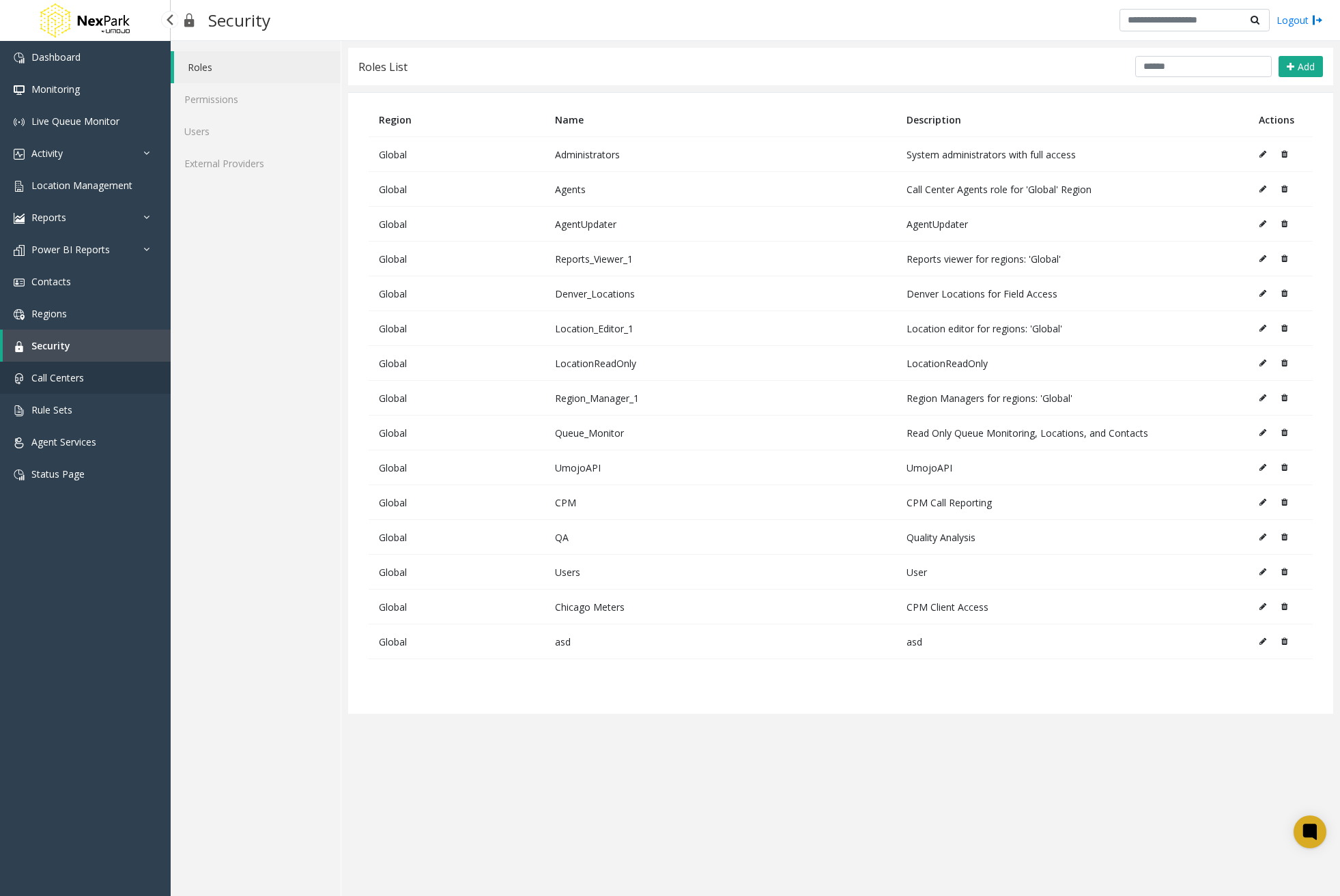
click at [83, 378] on span "Call Centers" at bounding box center [58, 378] width 52 height 13
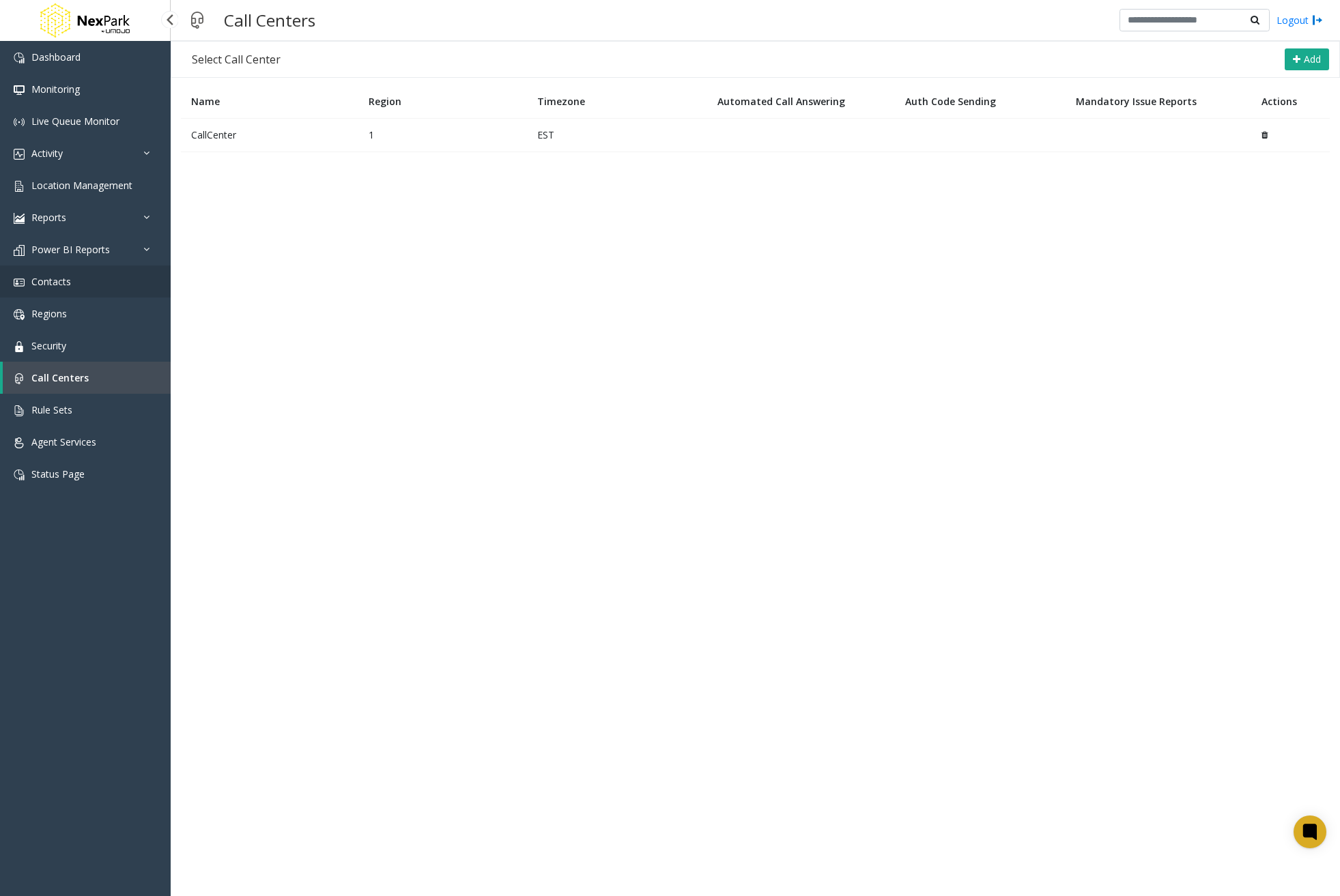
click at [78, 277] on link "Contacts" at bounding box center [85, 281] width 170 height 32
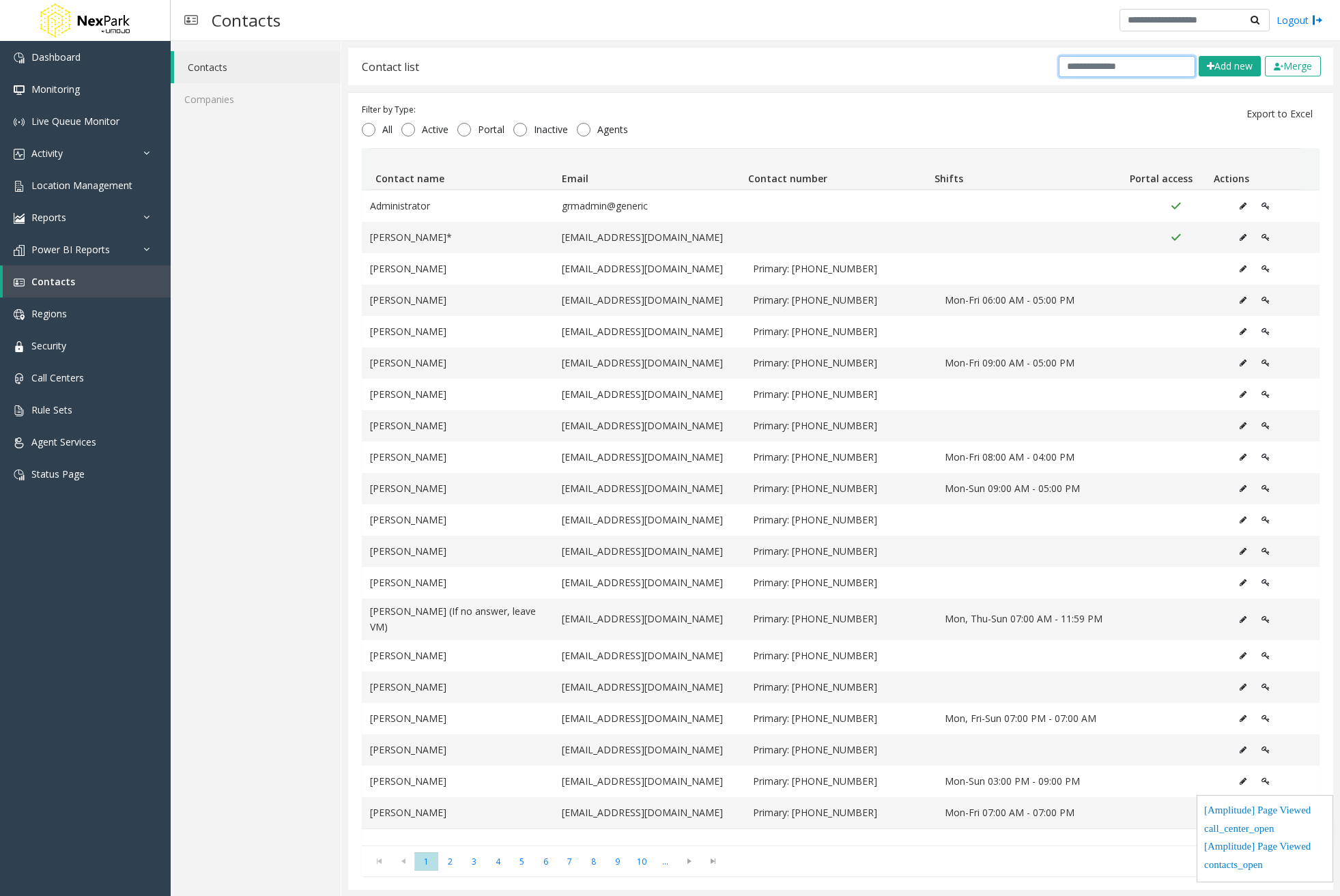
click at [1091, 68] on input "text" at bounding box center [1126, 66] width 136 height 21
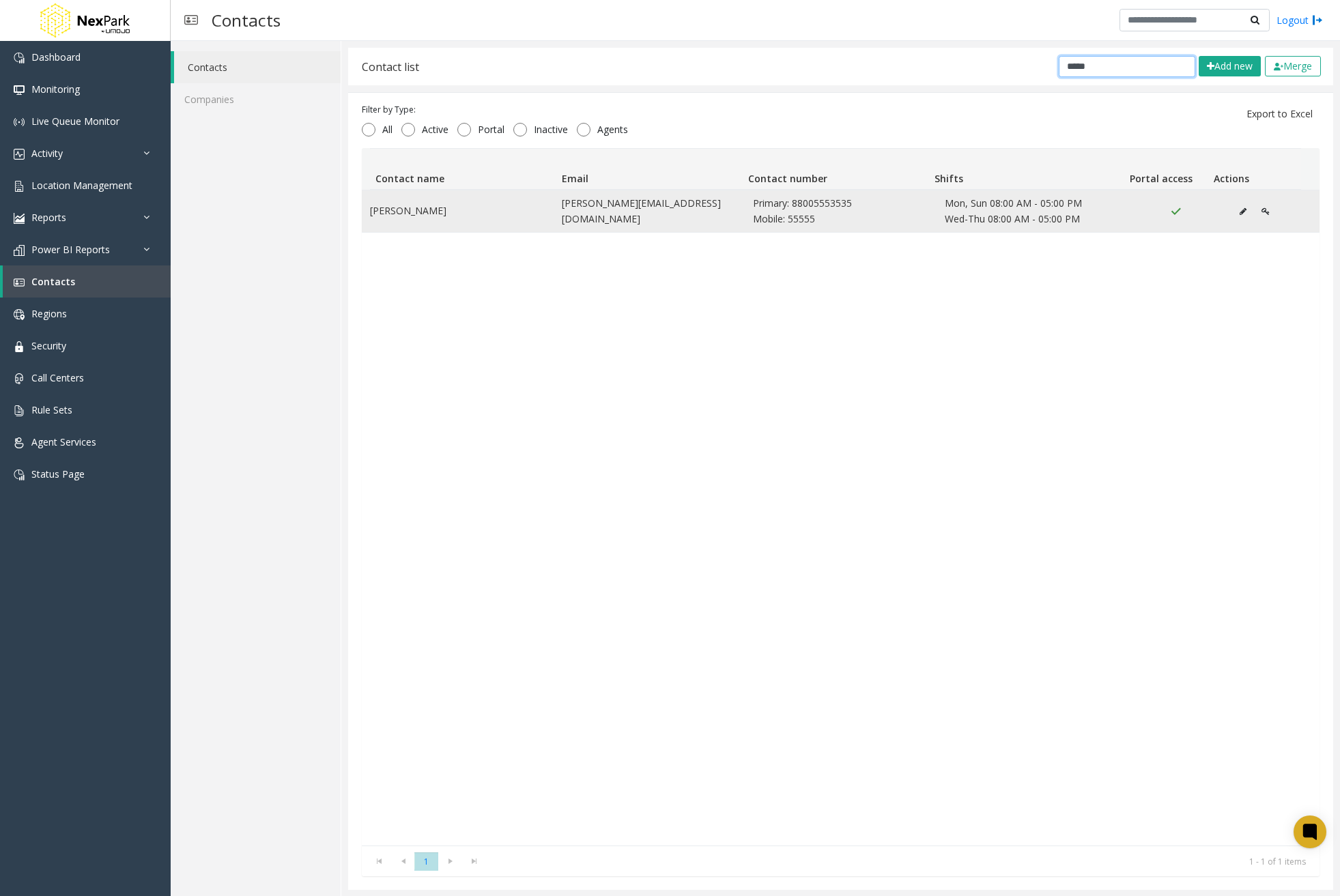
type input "*****"
click at [1261, 207] on icon "Data table" at bounding box center [1264, 211] width 8 height 8
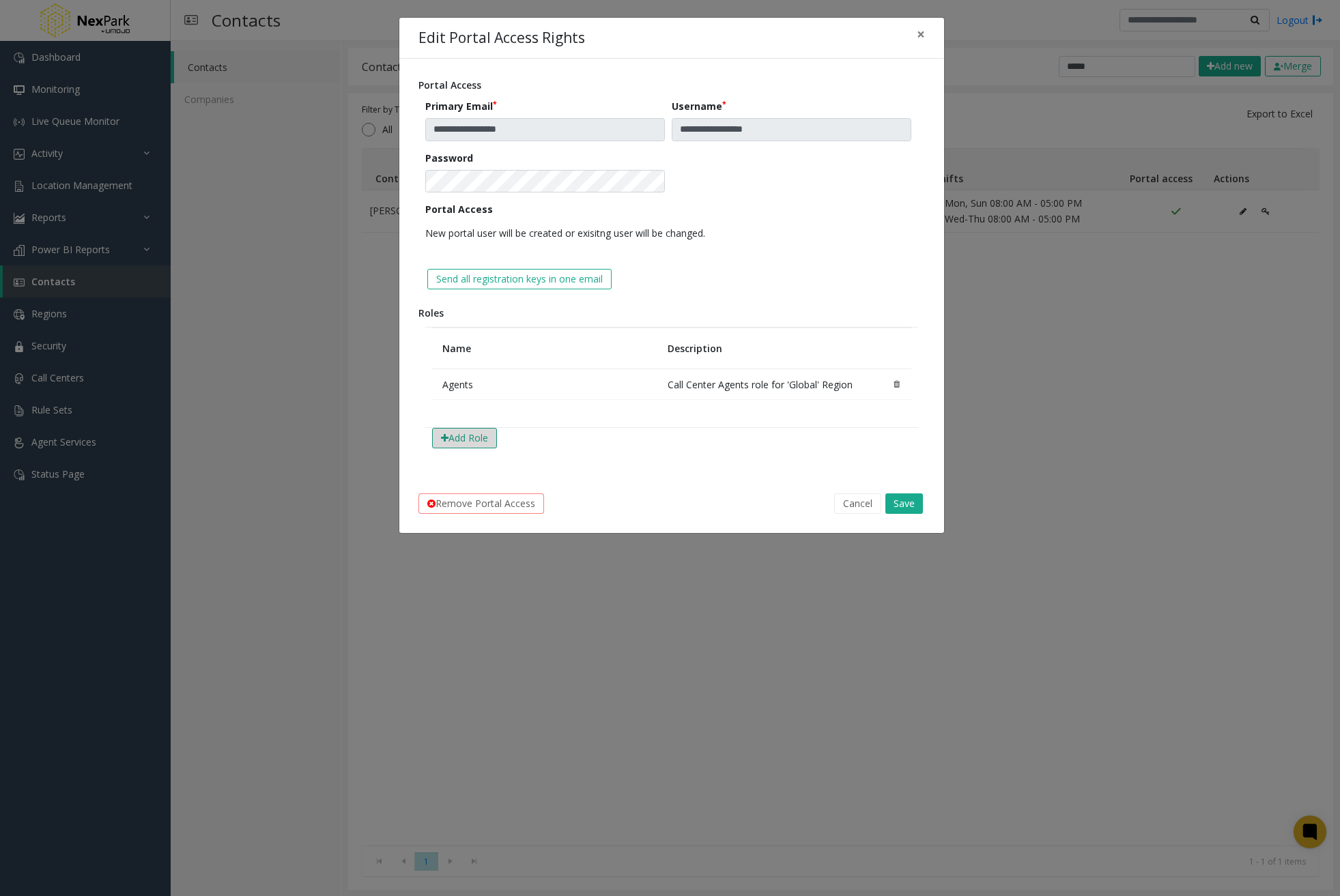
click at [463, 434] on button "Add Role" at bounding box center [464, 437] width 65 height 21
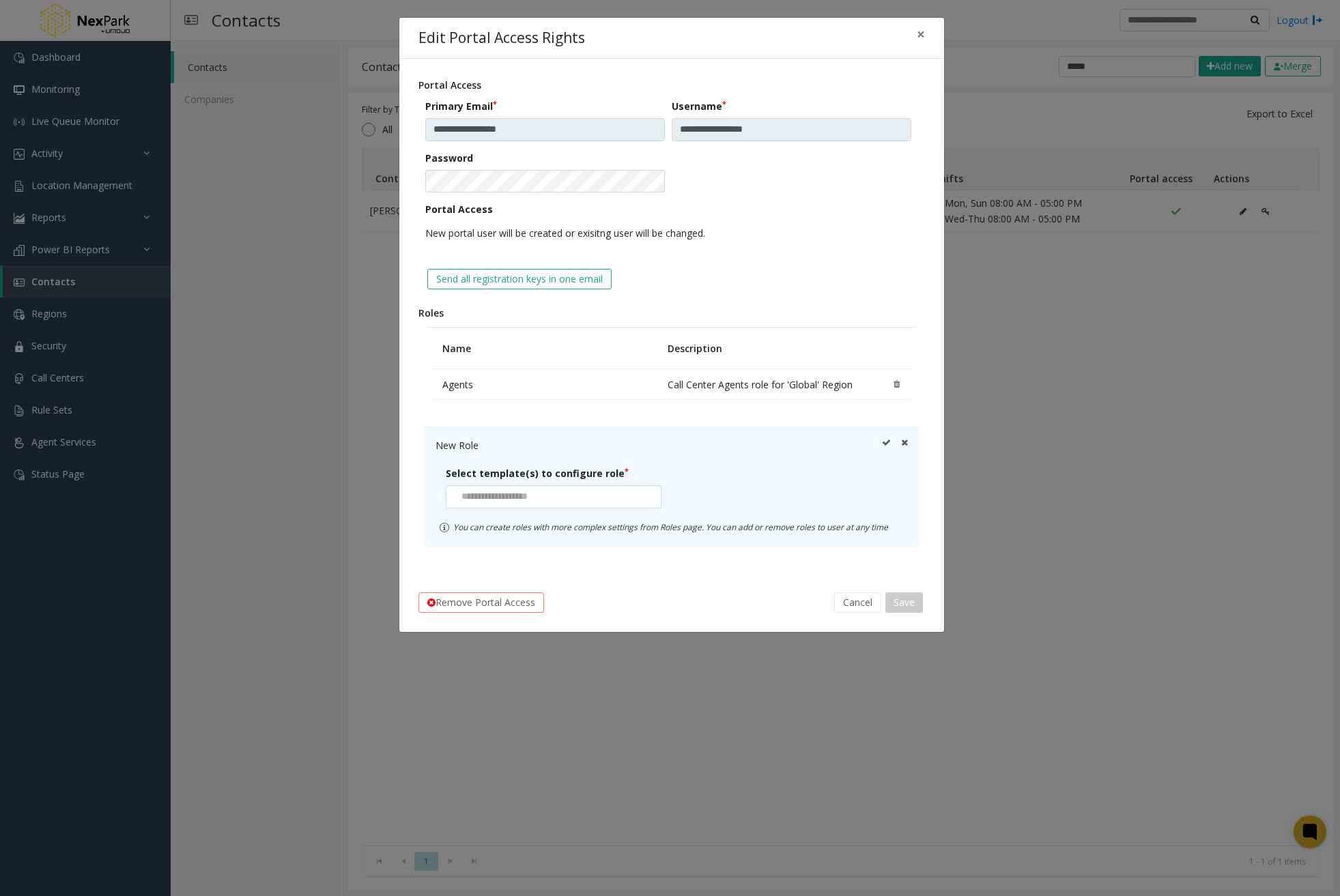
click at [521, 496] on input at bounding box center [495, 497] width 98 height 22
click at [505, 599] on li "Existing Role" at bounding box center [553, 593] width 212 height 18
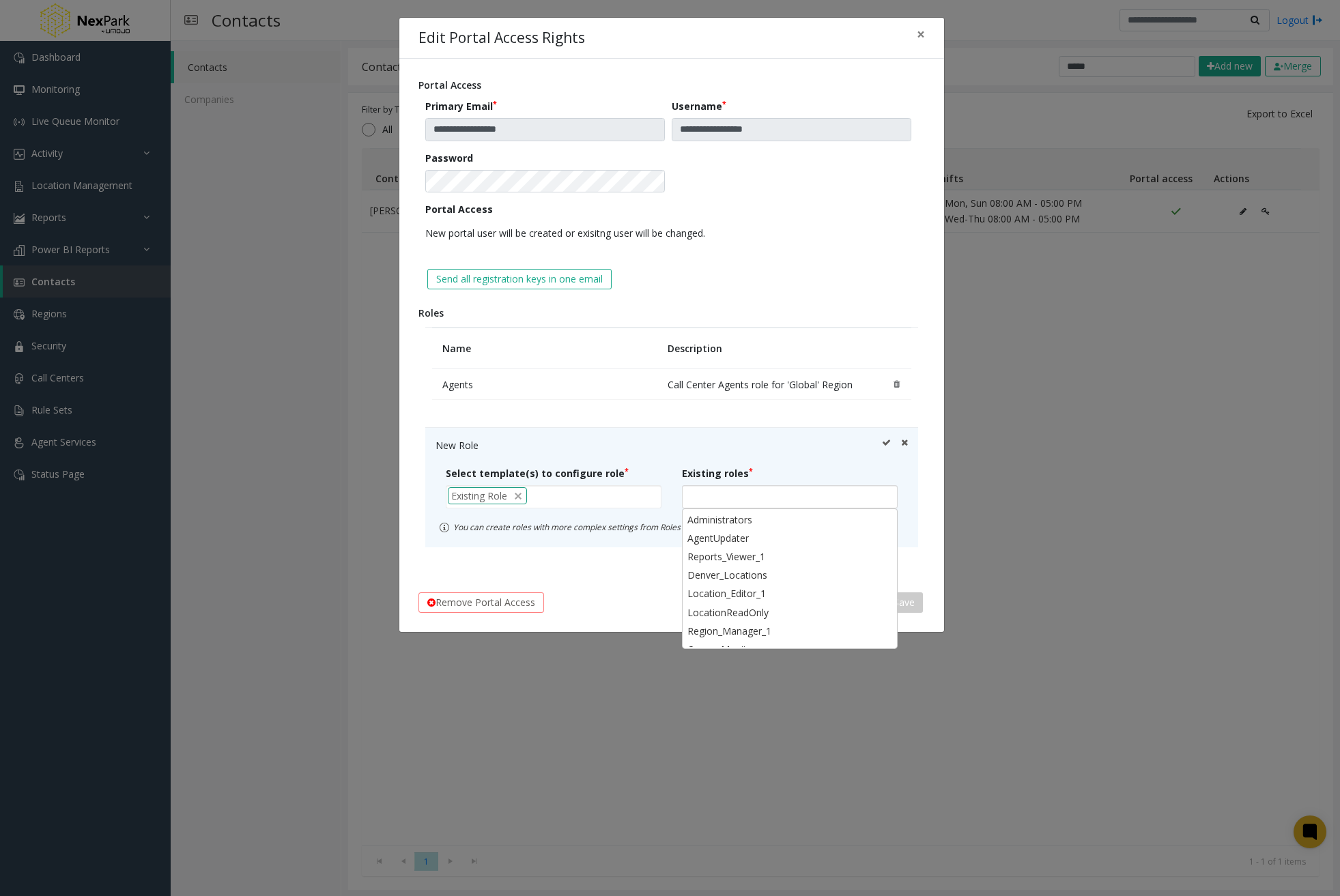
click at [740, 500] on div at bounding box center [789, 497] width 216 height 23
click at [750, 517] on li "Administrators" at bounding box center [789, 519] width 212 height 18
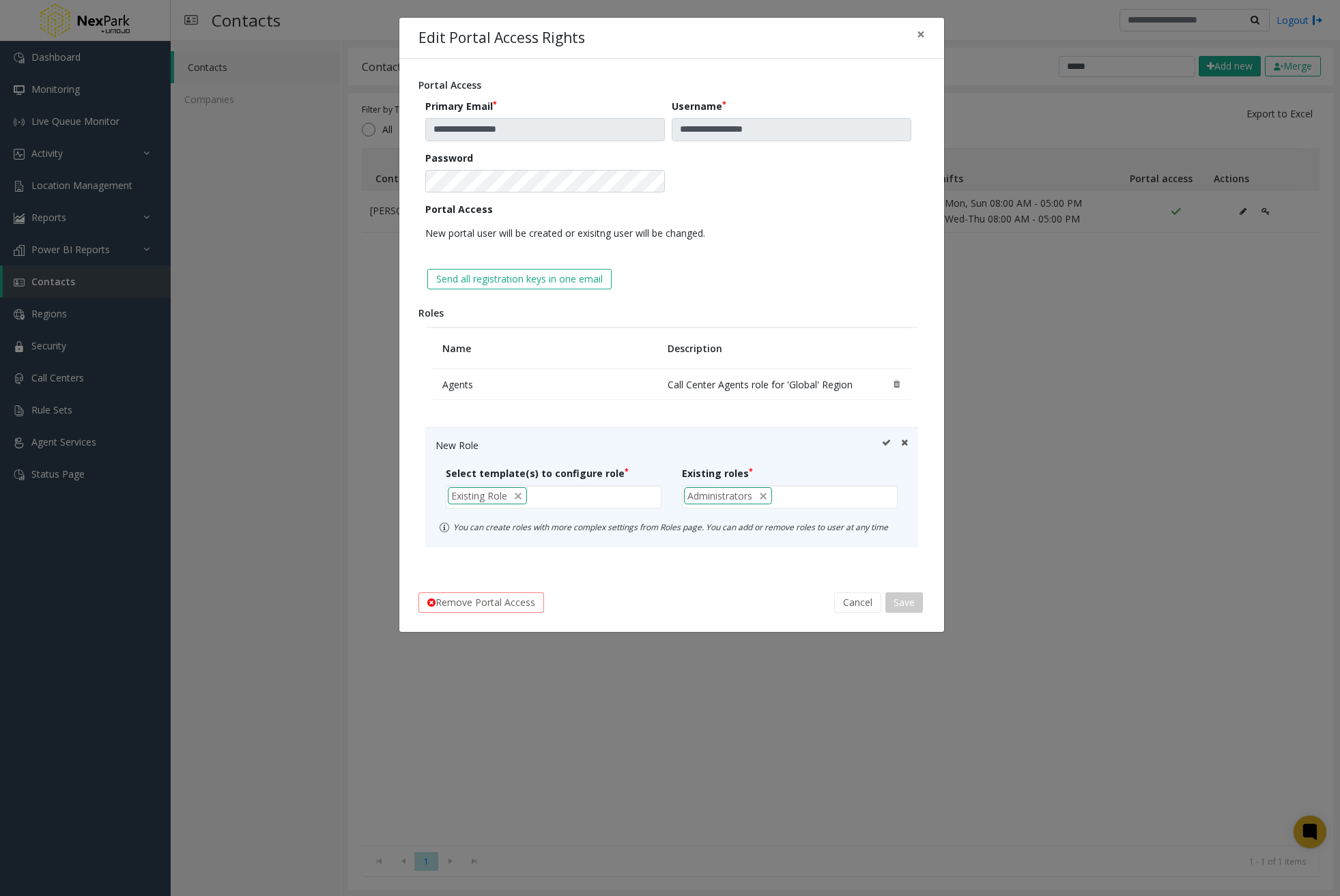
click at [883, 442] on icon at bounding box center [886, 445] width 9 height 14
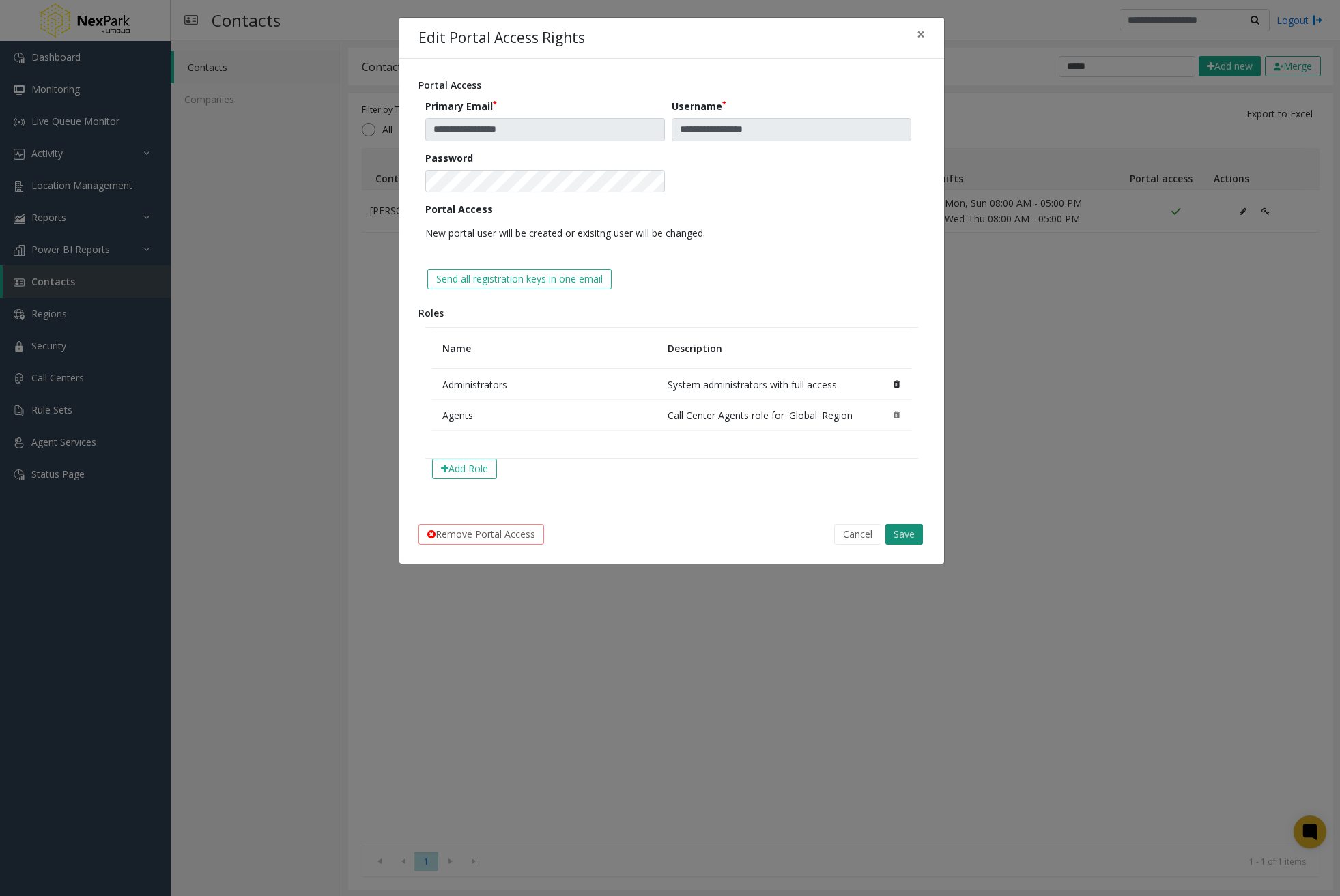
click at [904, 529] on button "Save" at bounding box center [904, 534] width 38 height 21
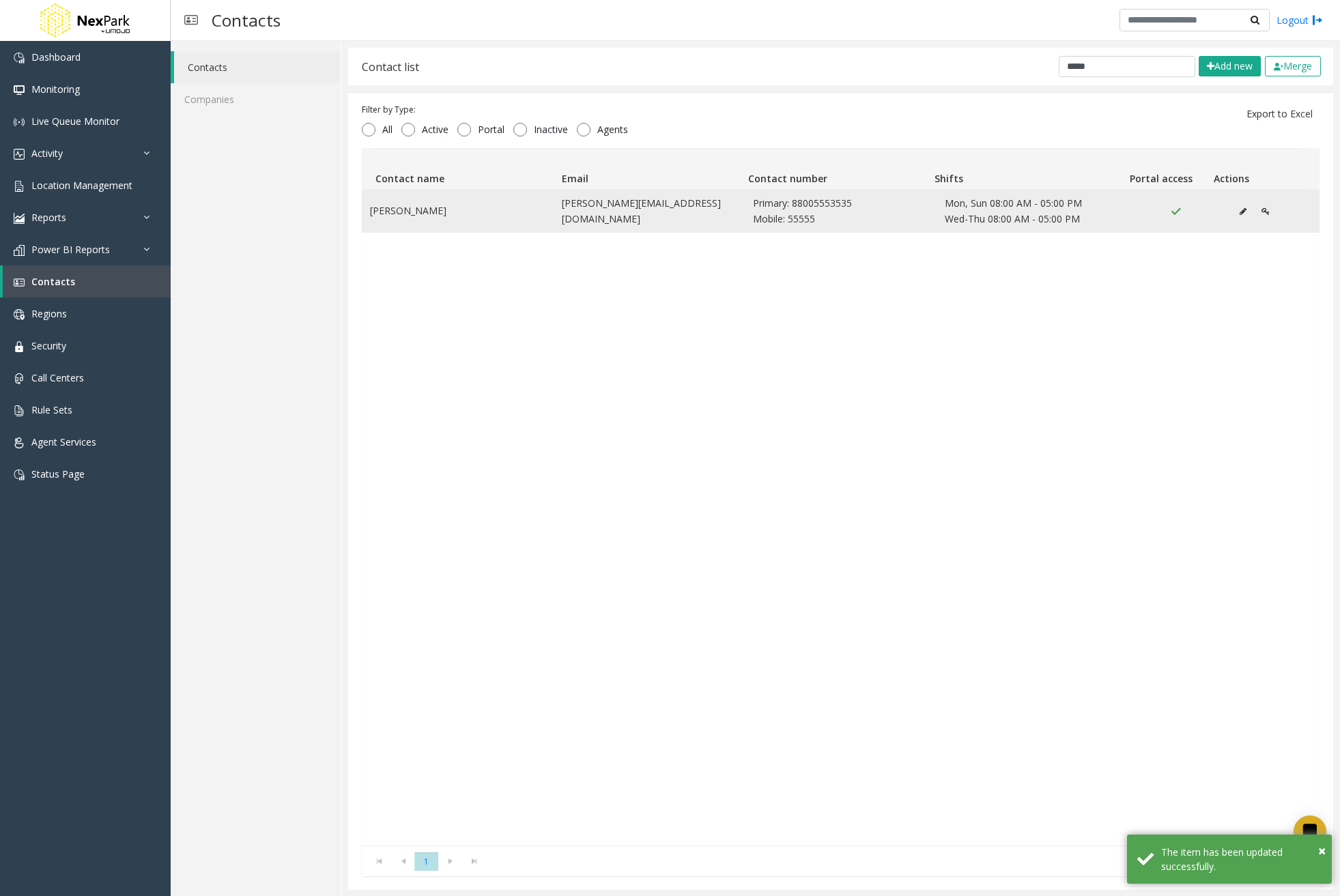
click at [1261, 210] on icon "Data table" at bounding box center [1264, 211] width 8 height 8
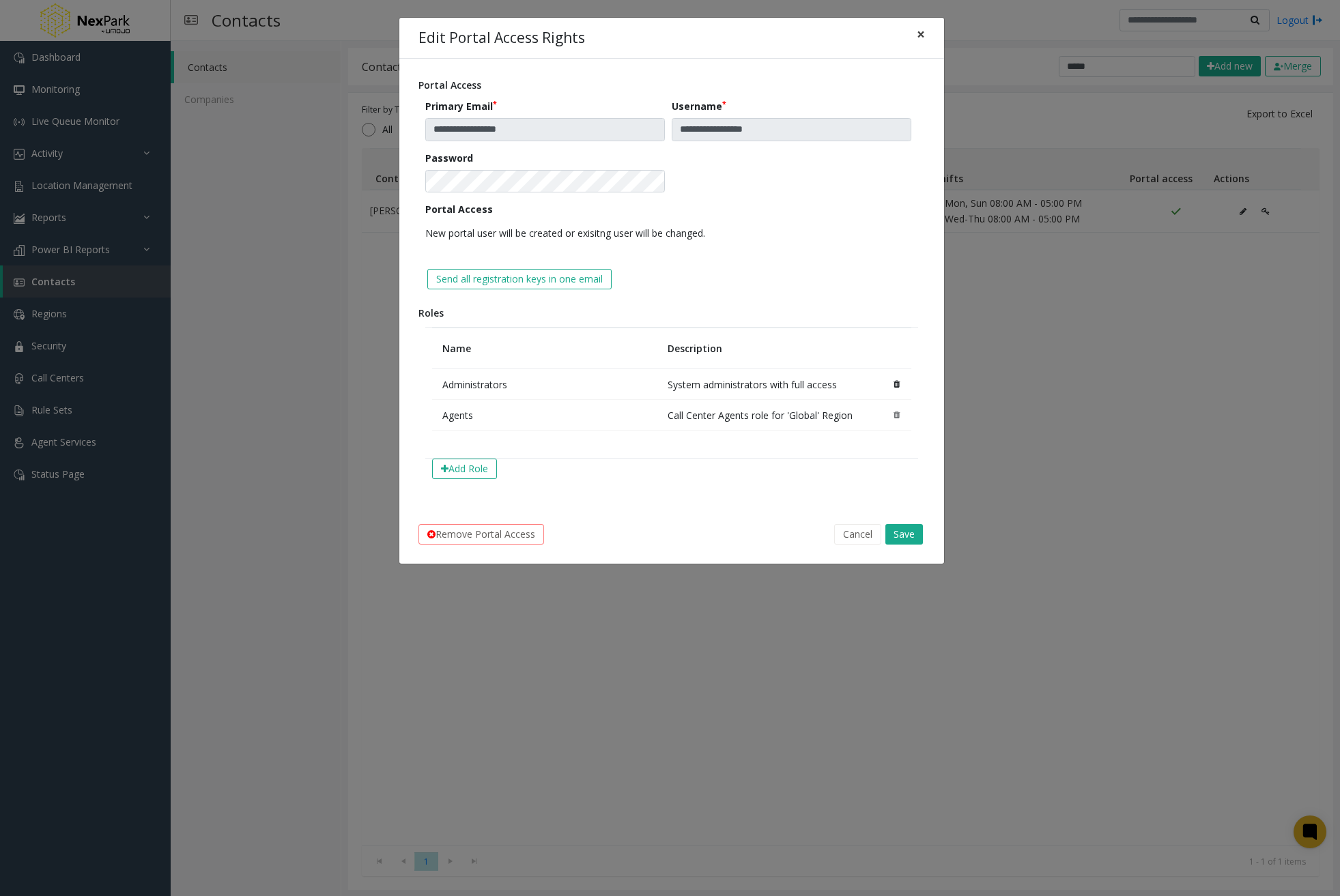
click at [924, 26] on span "×" at bounding box center [920, 33] width 8 height 19
